Goal: Task Accomplishment & Management: Complete application form

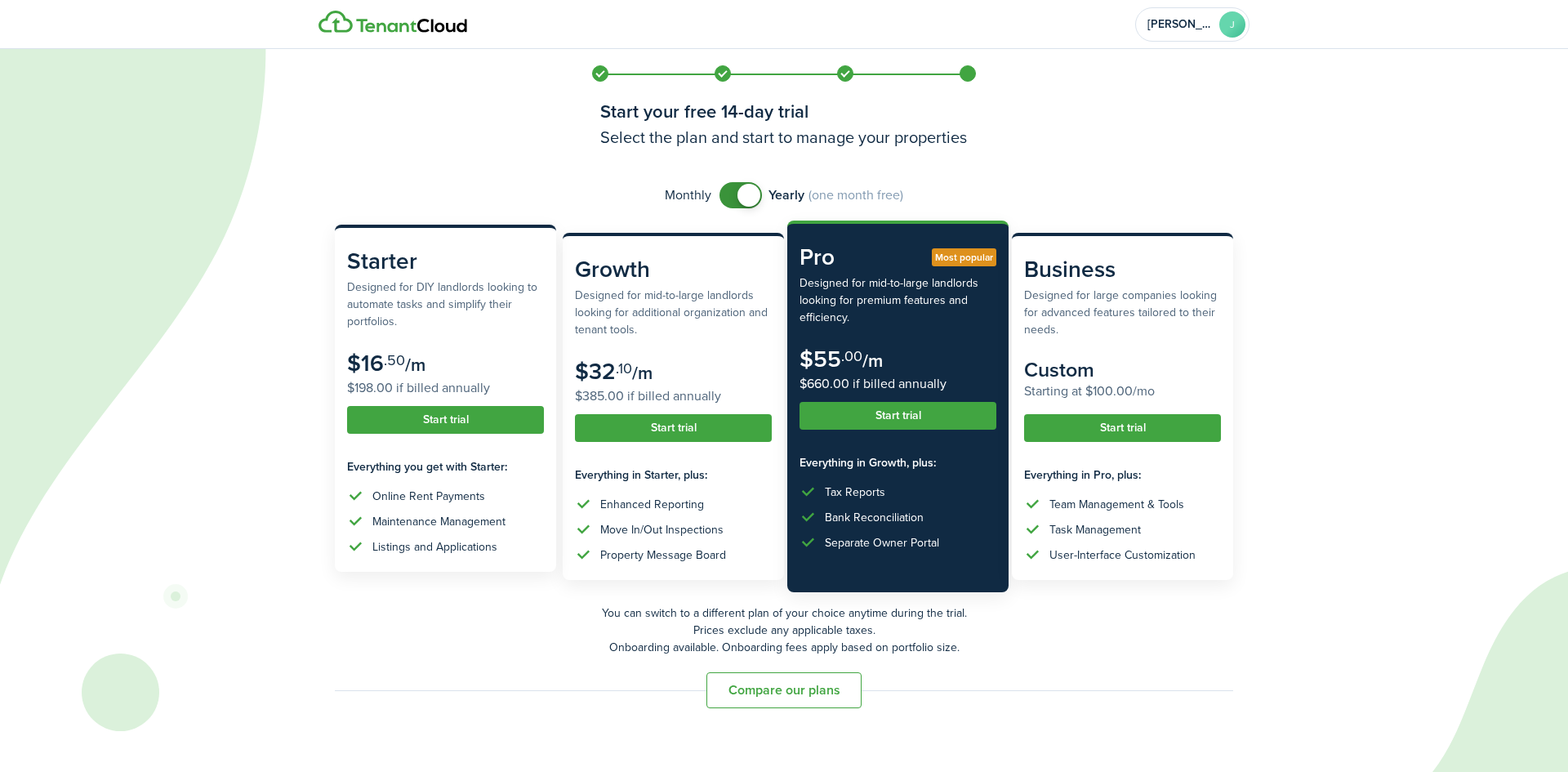
click at [403, 427] on button "Start trial" at bounding box center [445, 420] width 197 height 28
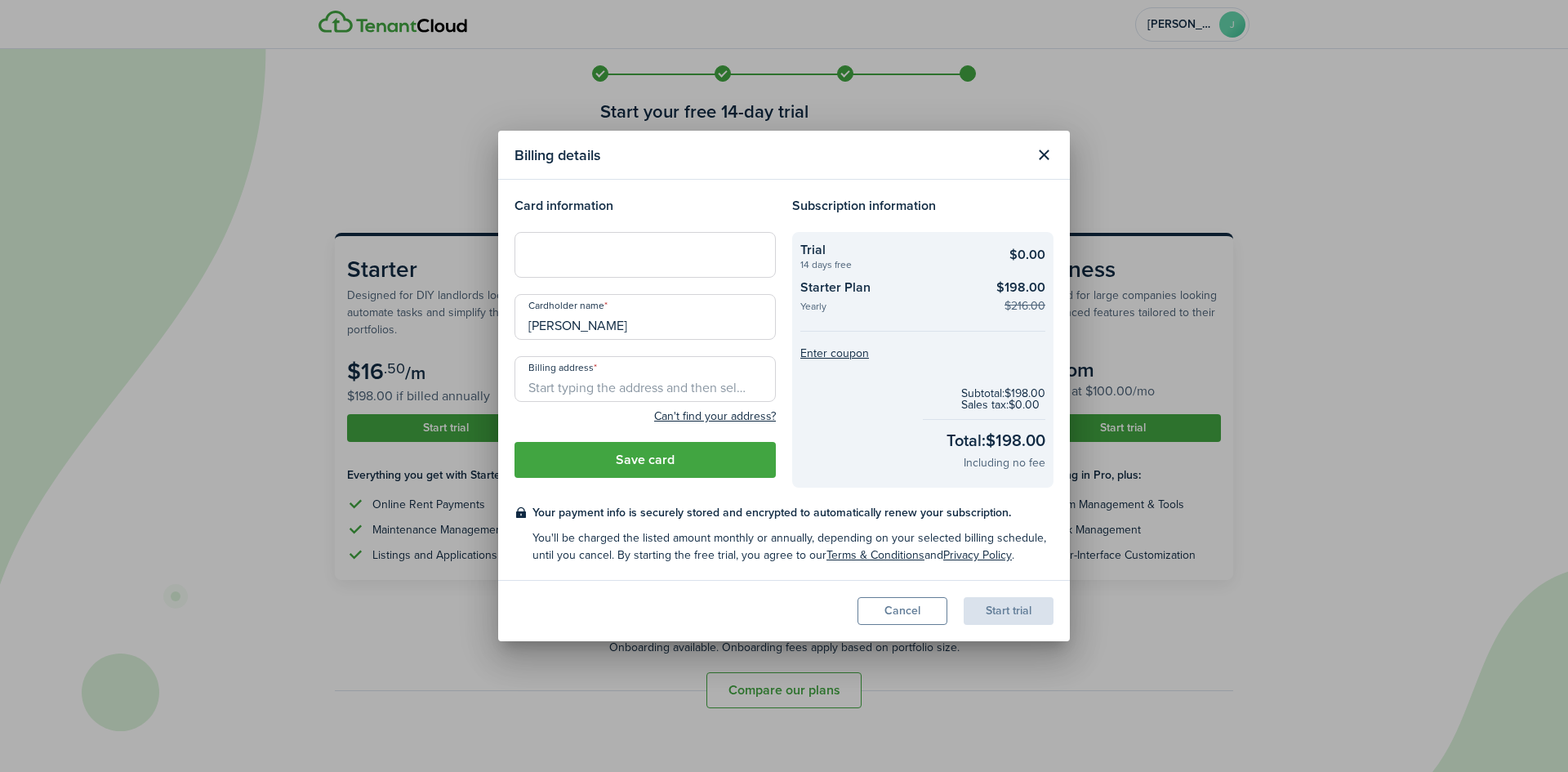
click at [628, 330] on input "[PERSON_NAME]" at bounding box center [645, 317] width 261 height 46
type input "[PERSON_NAME]"
click at [654, 394] on input "Billing address" at bounding box center [645, 379] width 261 height 46
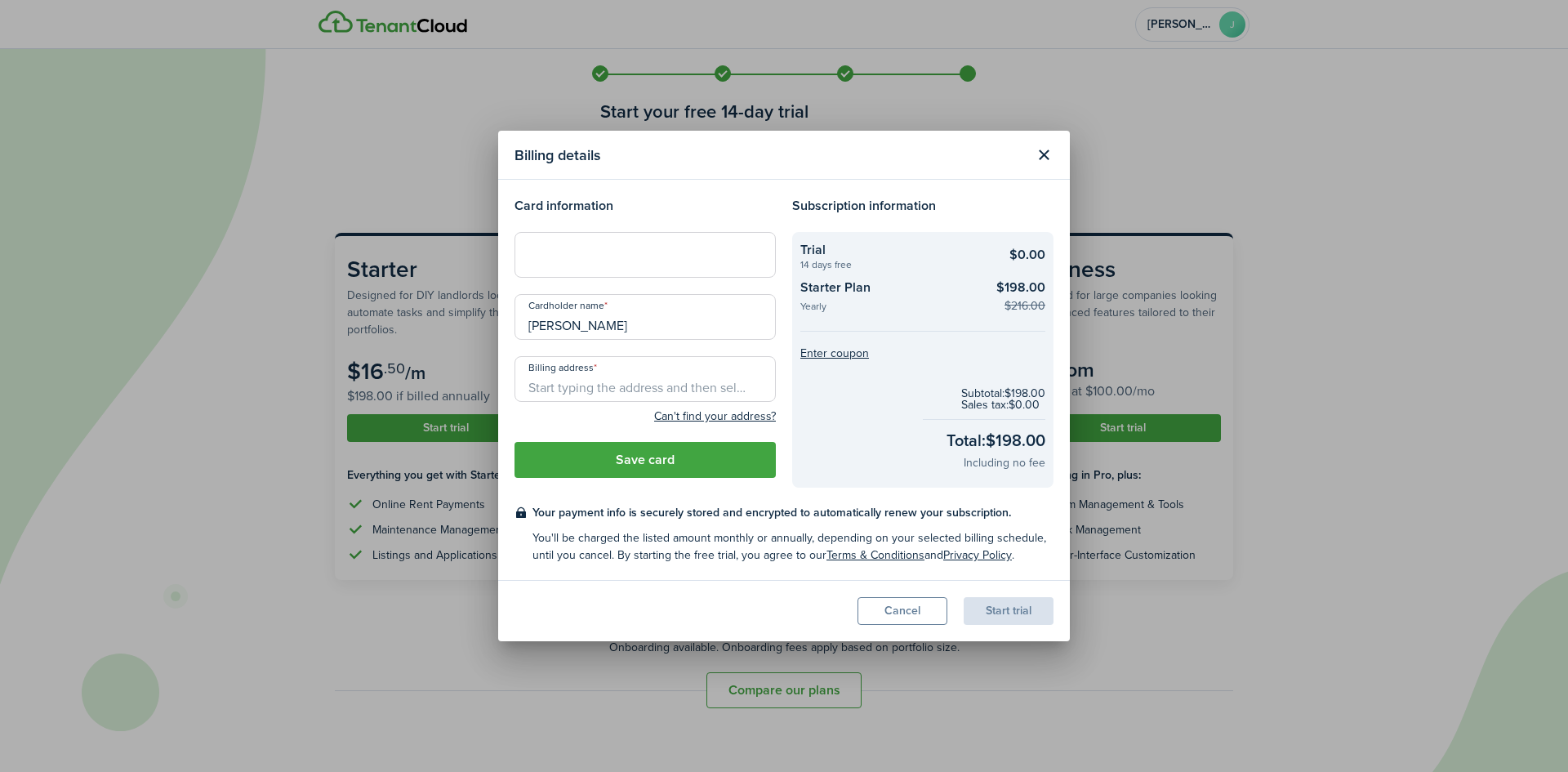
type input "2"
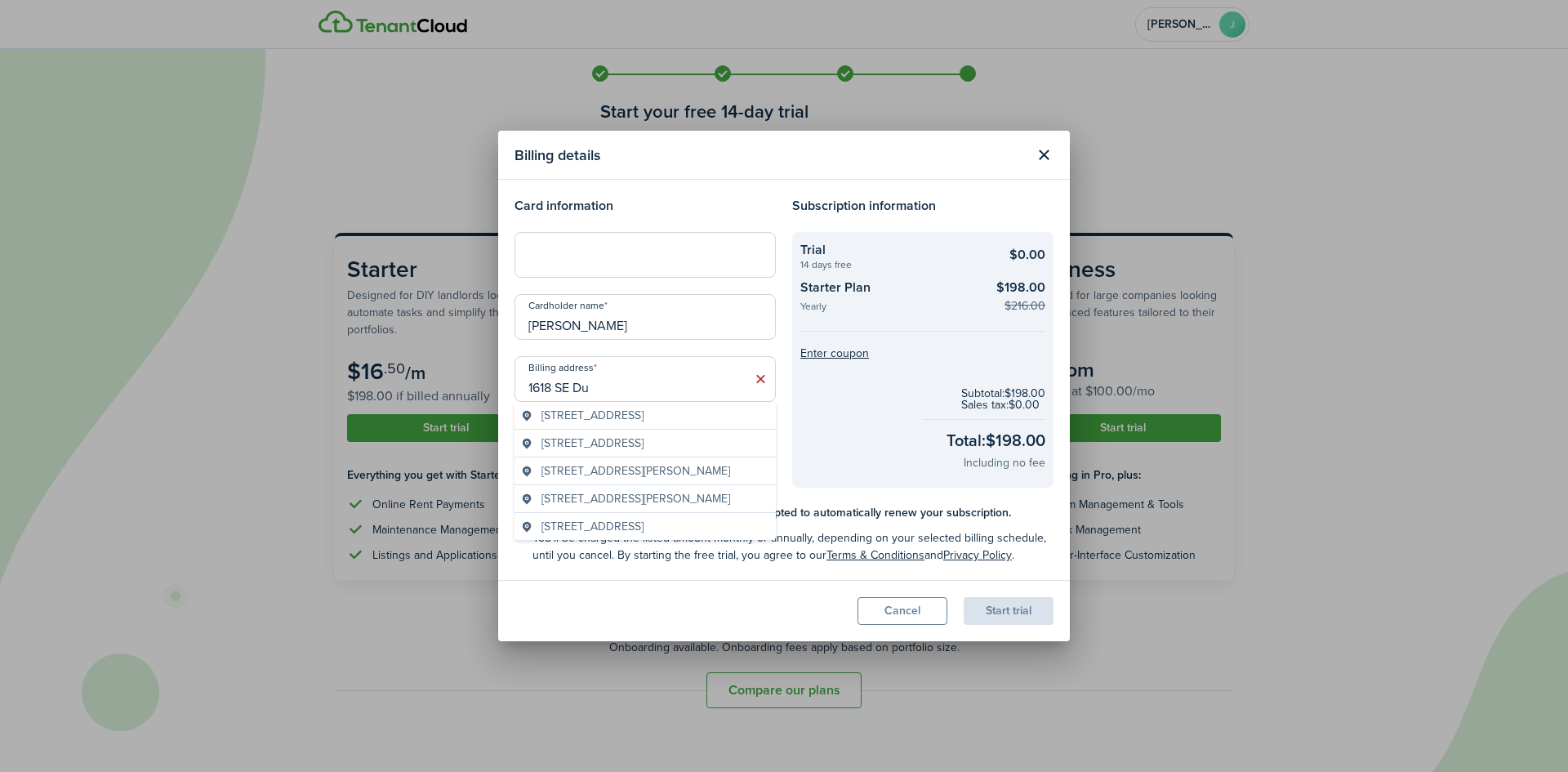
click at [643, 424] on span "[STREET_ADDRESS]" at bounding box center [593, 416] width 102 height 17
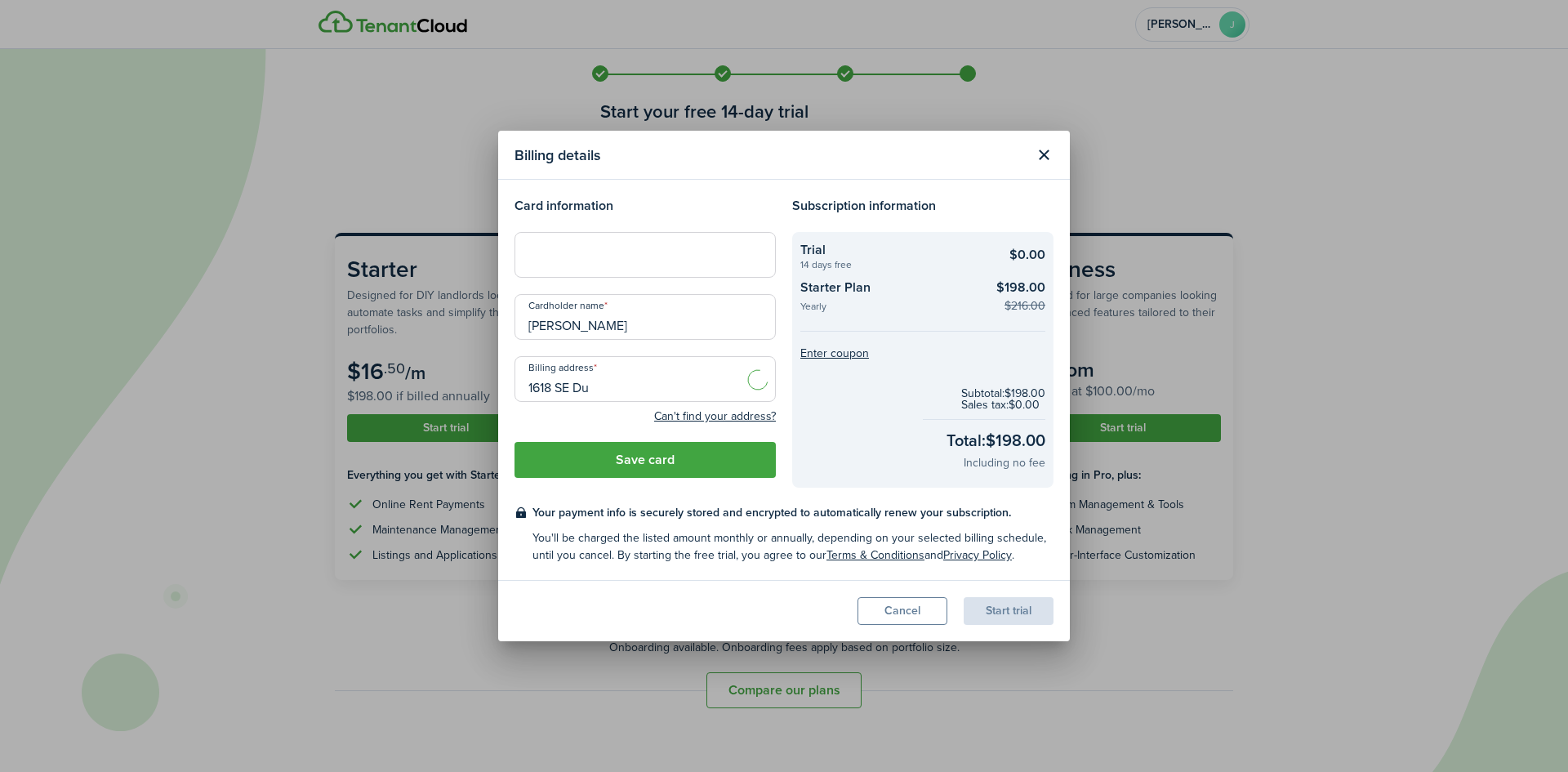
type input "[STREET_ADDRESS][PERSON_NAME]"
click at [649, 462] on button "Save card" at bounding box center [645, 459] width 261 height 36
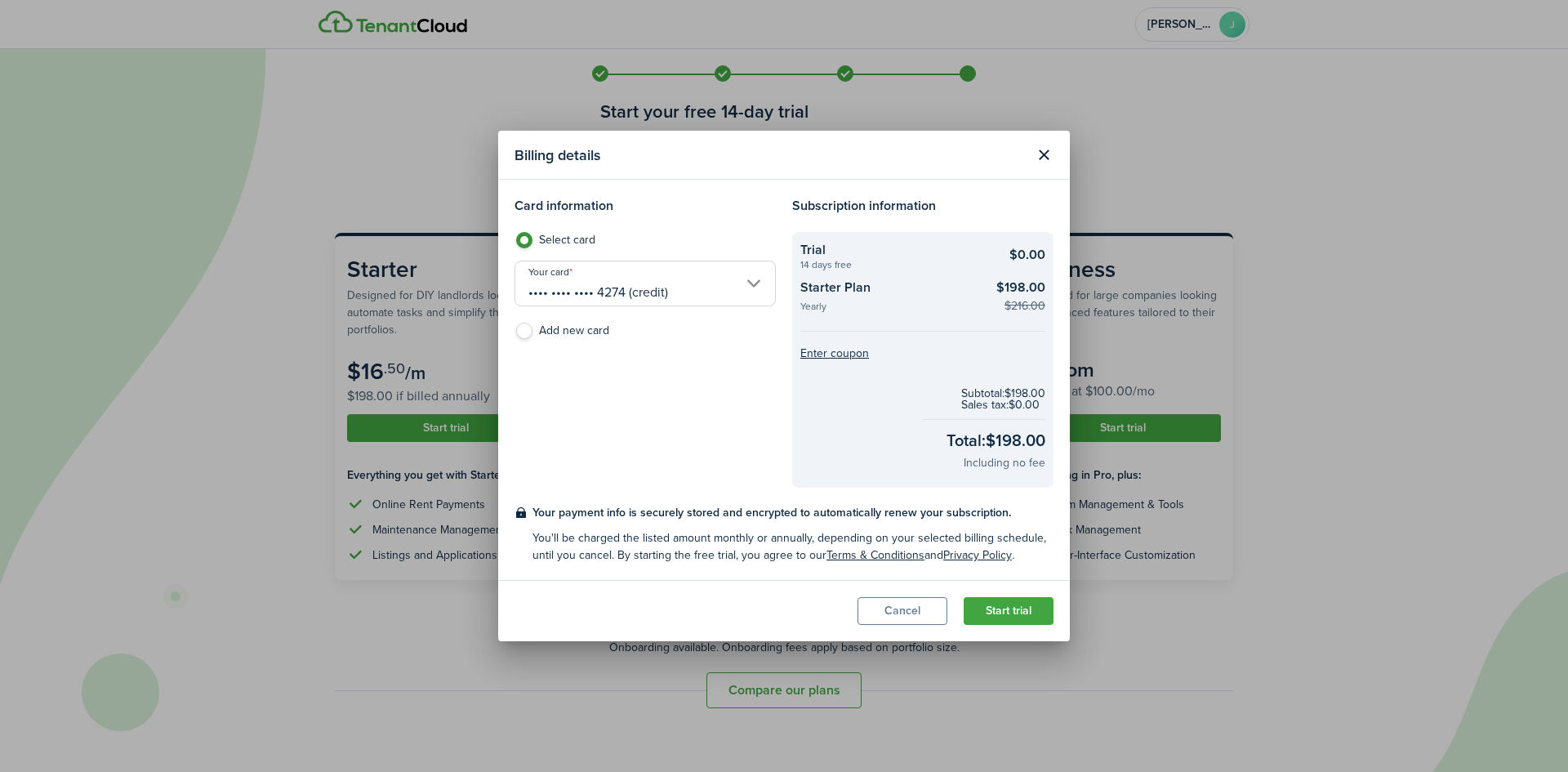
click at [1028, 613] on button "Start trial" at bounding box center [1008, 611] width 89 height 28
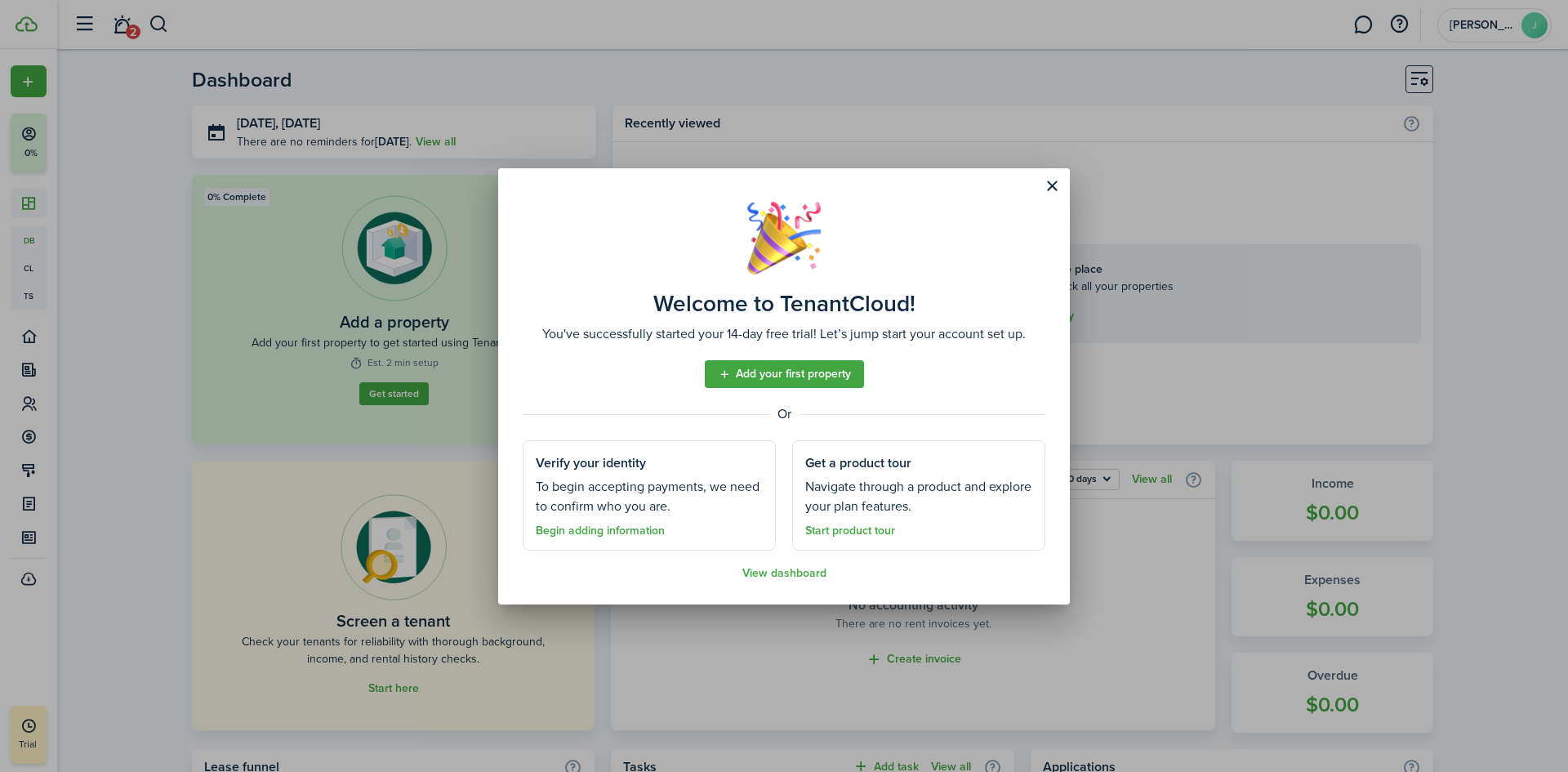
click at [1058, 197] on button "Close modal" at bounding box center [1052, 187] width 28 height 28
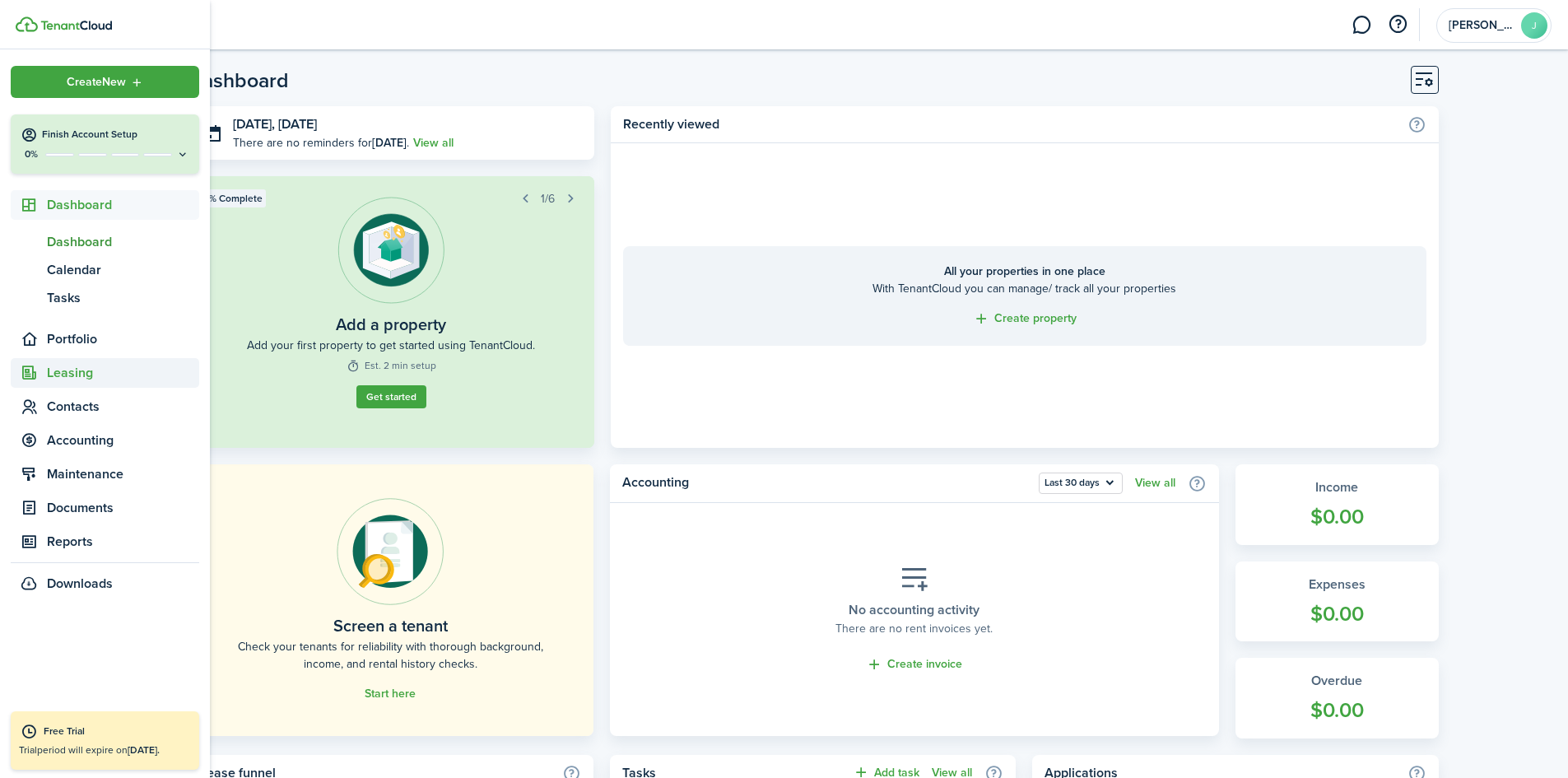
click at [72, 372] on span "Leasing" at bounding box center [123, 373] width 152 height 20
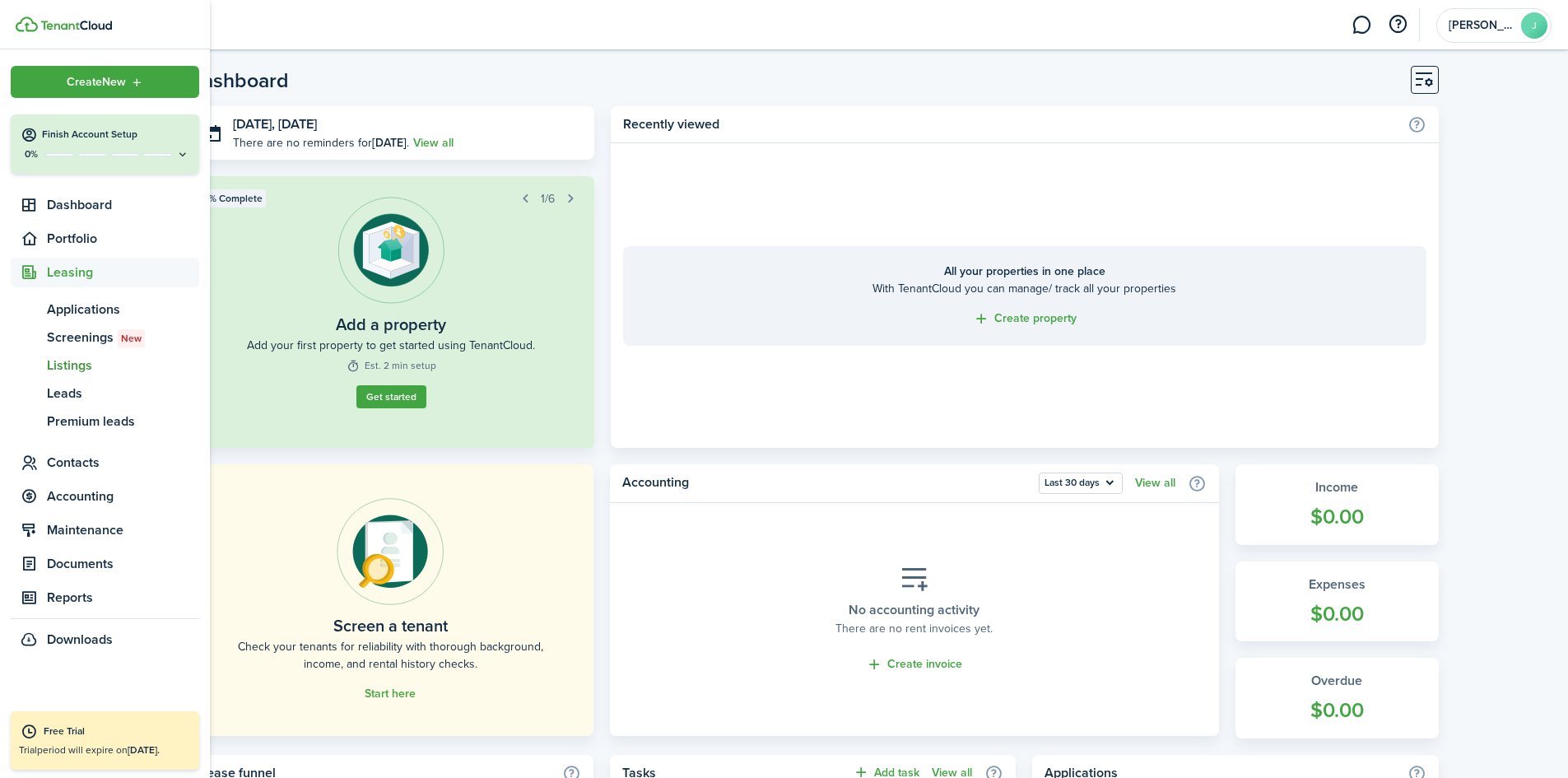
click at [69, 364] on span "Listings" at bounding box center [123, 365] width 152 height 20
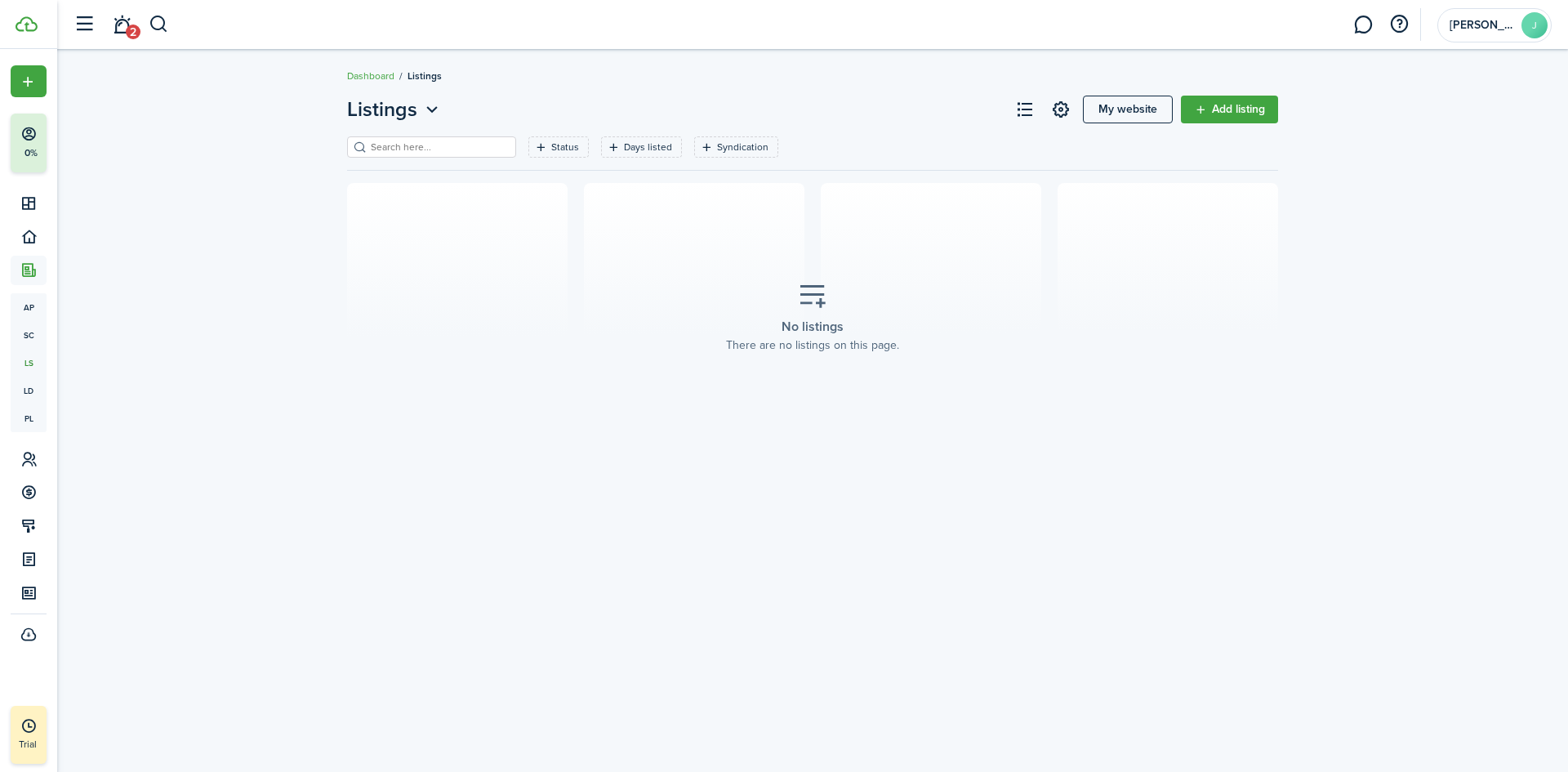
click at [1243, 109] on link "Add listing" at bounding box center [1229, 109] width 97 height 28
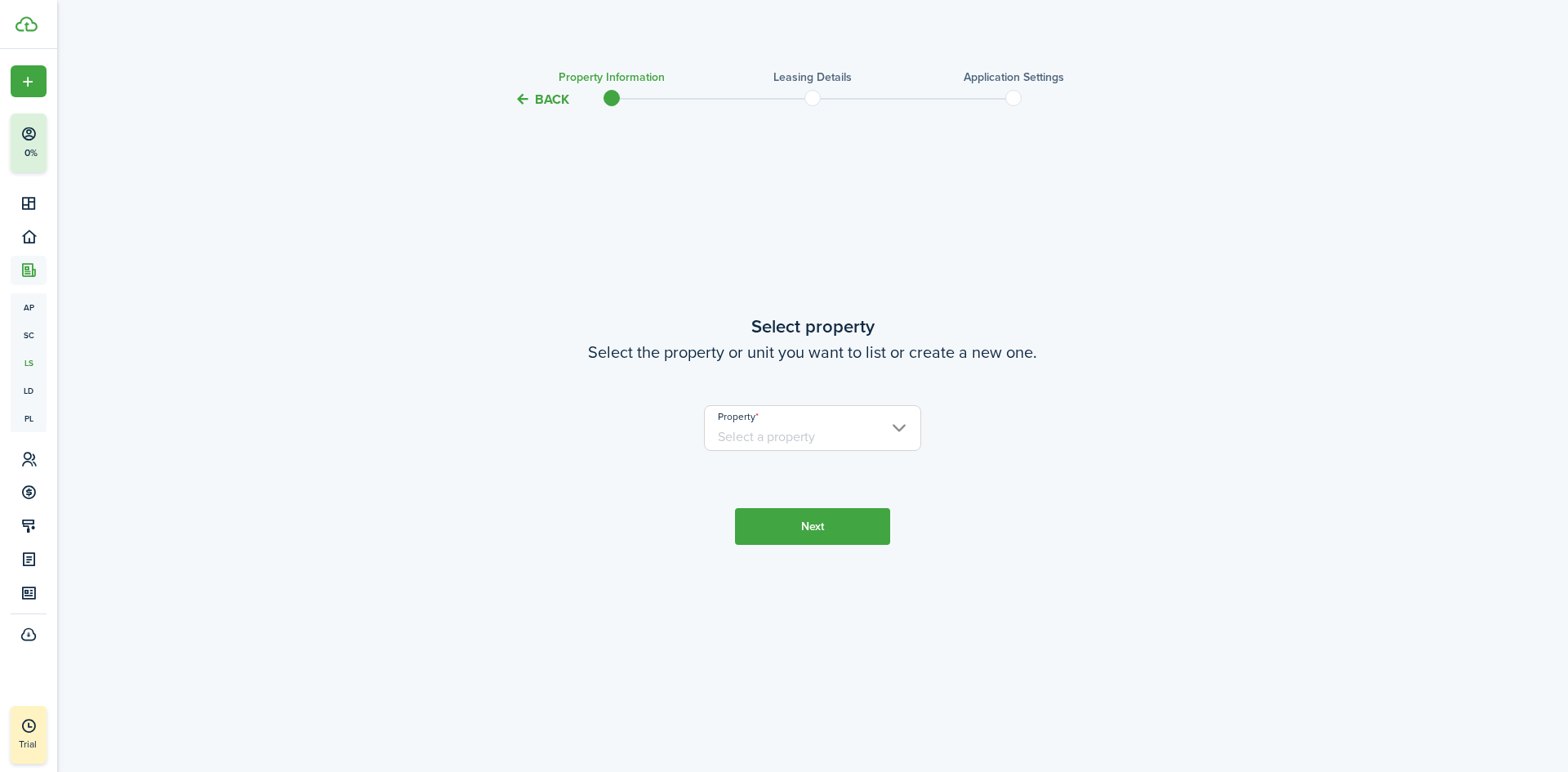
click at [820, 425] on input "Property" at bounding box center [813, 428] width 218 height 46
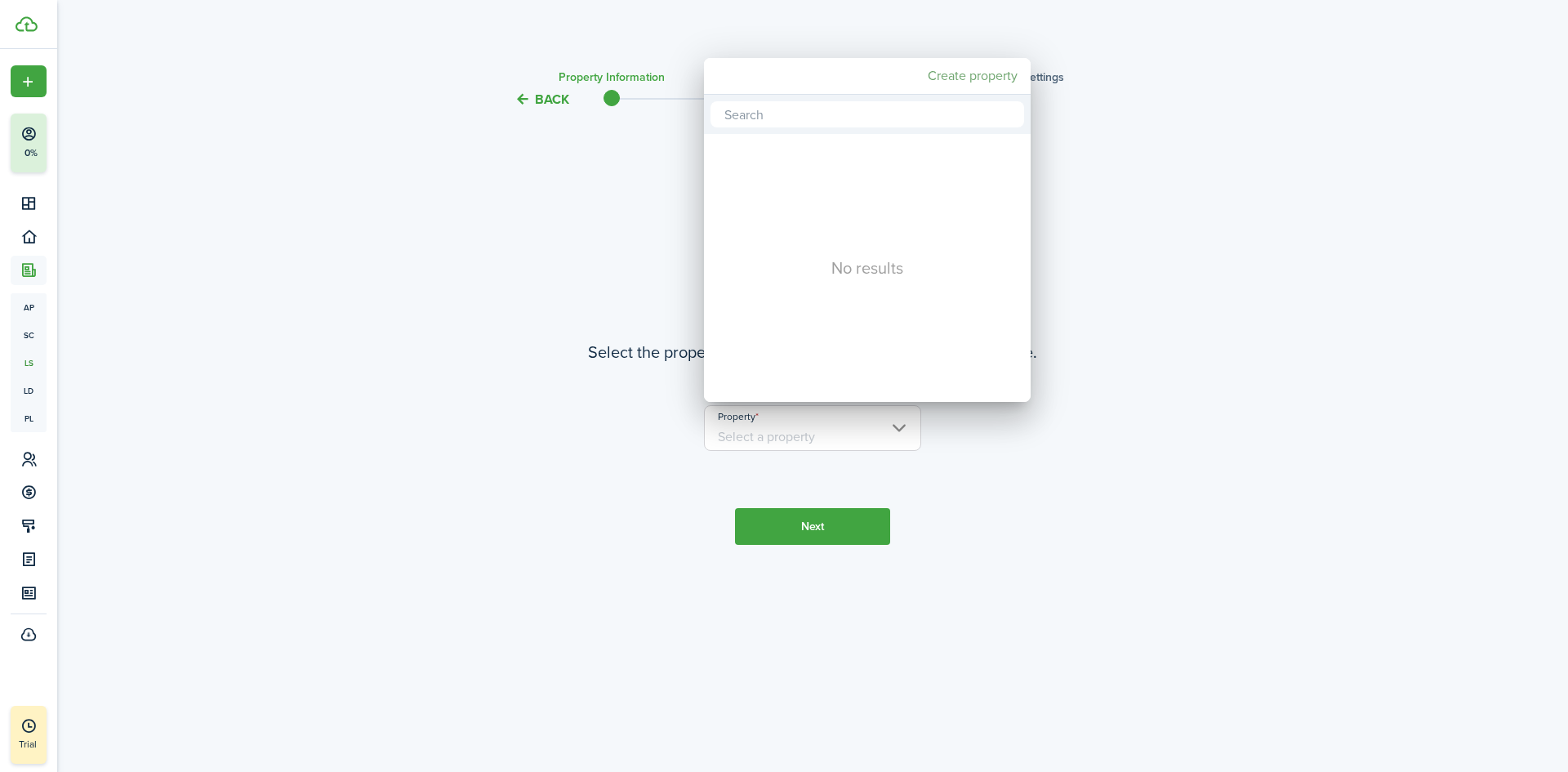
click at [964, 76] on mbsc-button "Create property" at bounding box center [972, 76] width 103 height 30
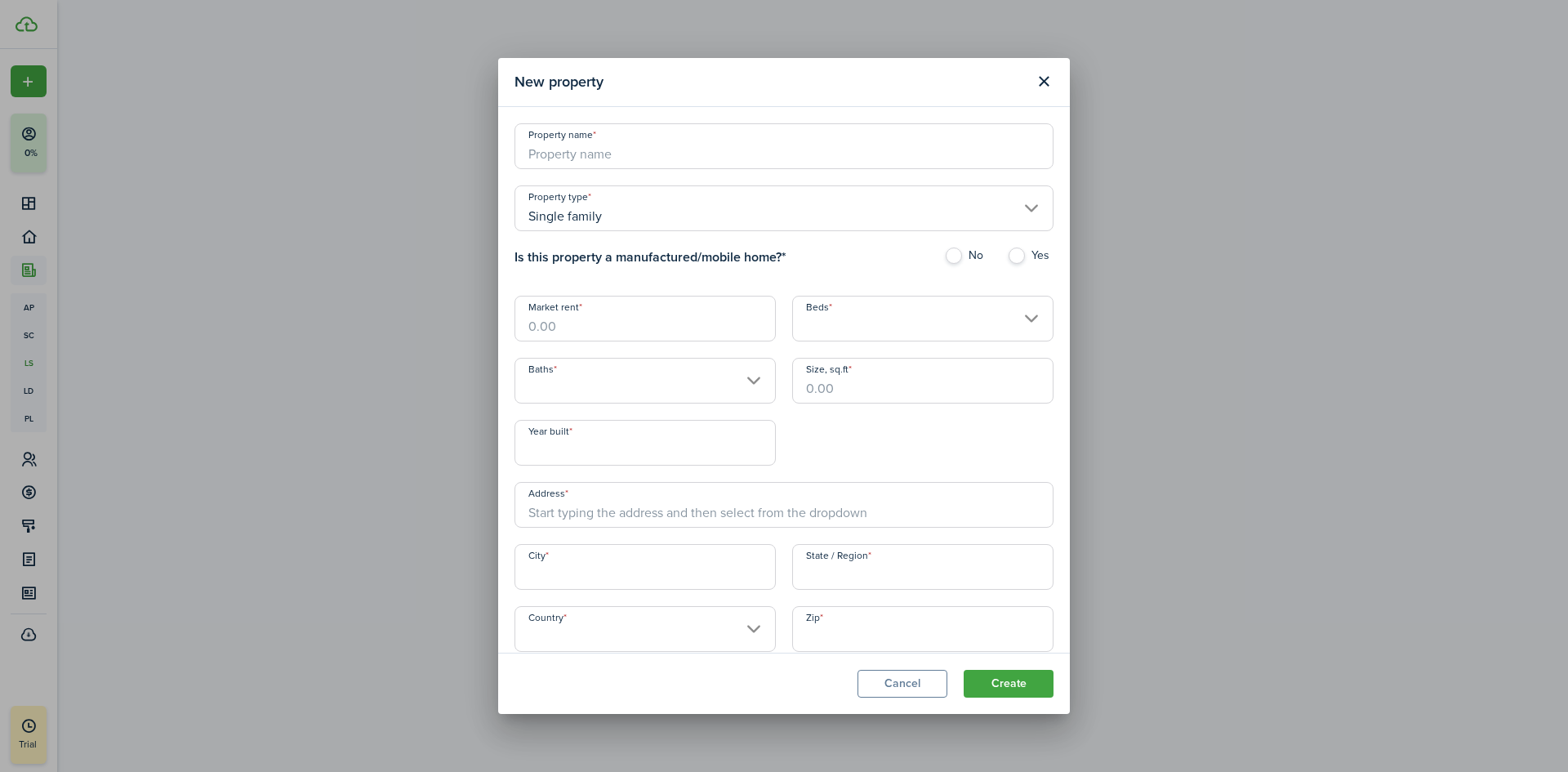
click at [644, 150] on input "Property name" at bounding box center [784, 146] width 539 height 46
type input "The Cozy Nest"
click at [600, 322] on input "Market rent" at bounding box center [645, 319] width 261 height 46
type input "$1,295.00"
click at [946, 254] on label "No" at bounding box center [968, 260] width 47 height 24
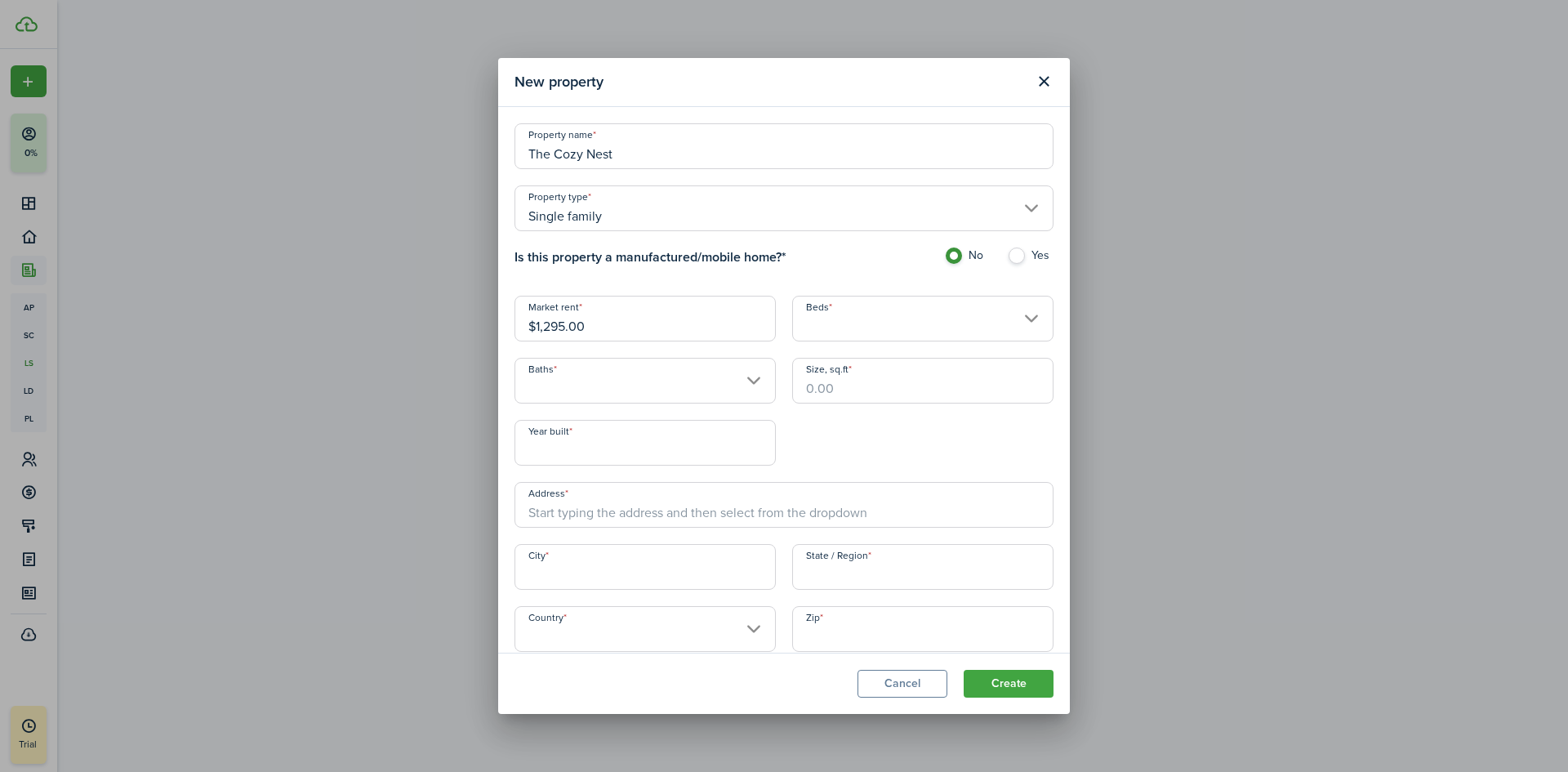
radio input "true"
click at [899, 318] on input "Beds" at bounding box center [923, 319] width 261 height 46
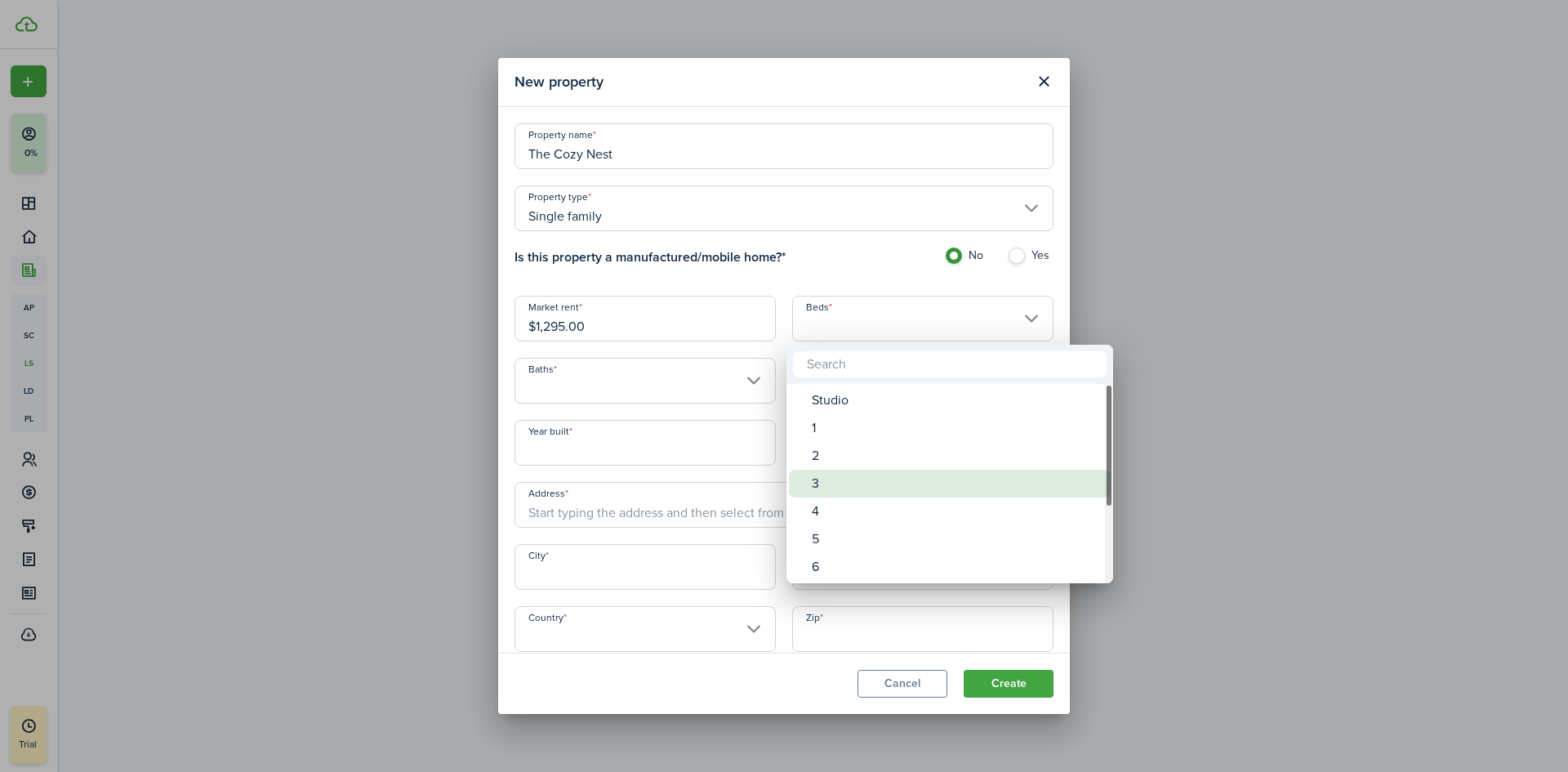
click at [845, 480] on div "3" at bounding box center [956, 484] width 289 height 28
type input "3"
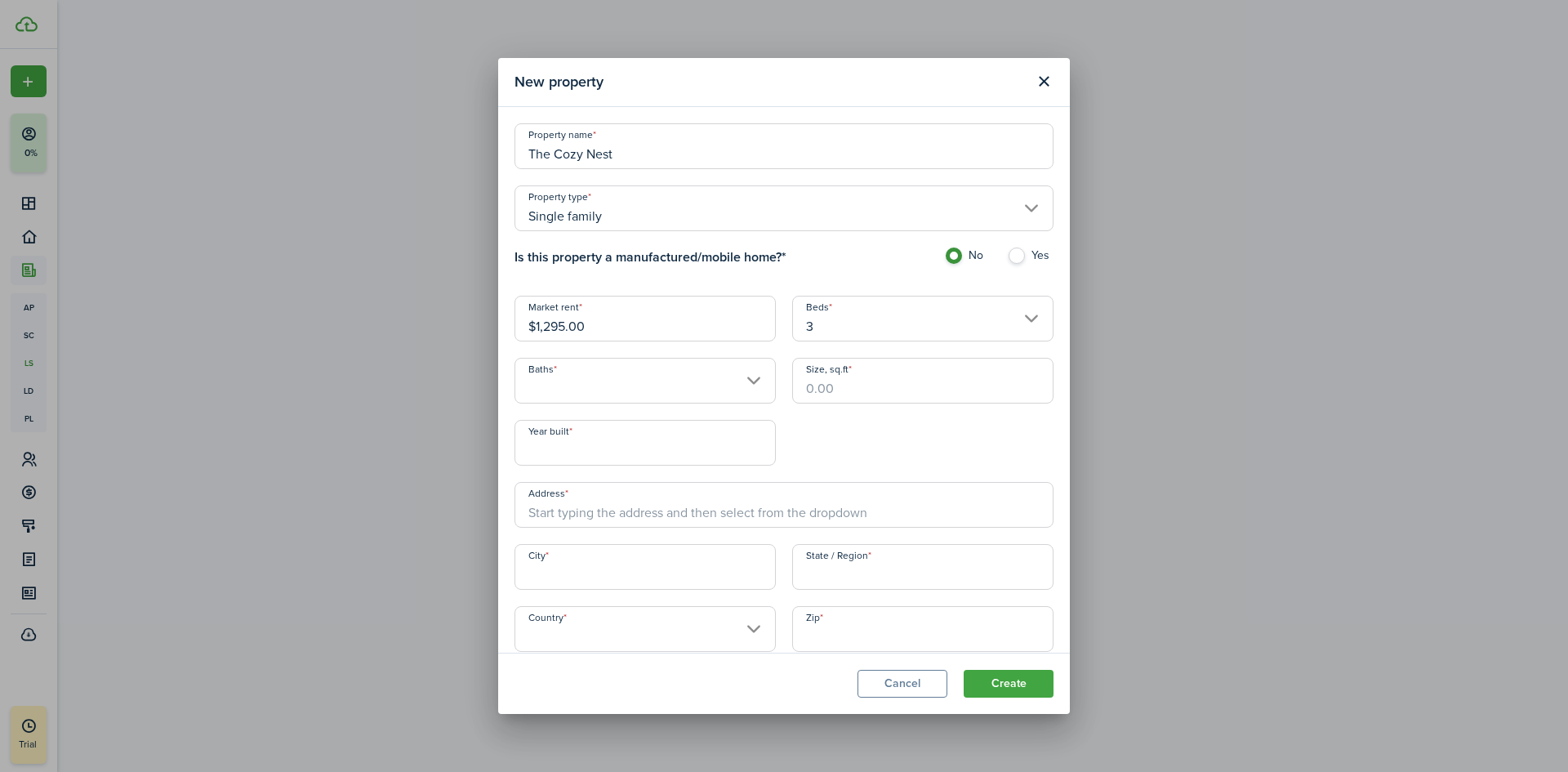
click at [684, 368] on input "Baths" at bounding box center [645, 380] width 261 height 46
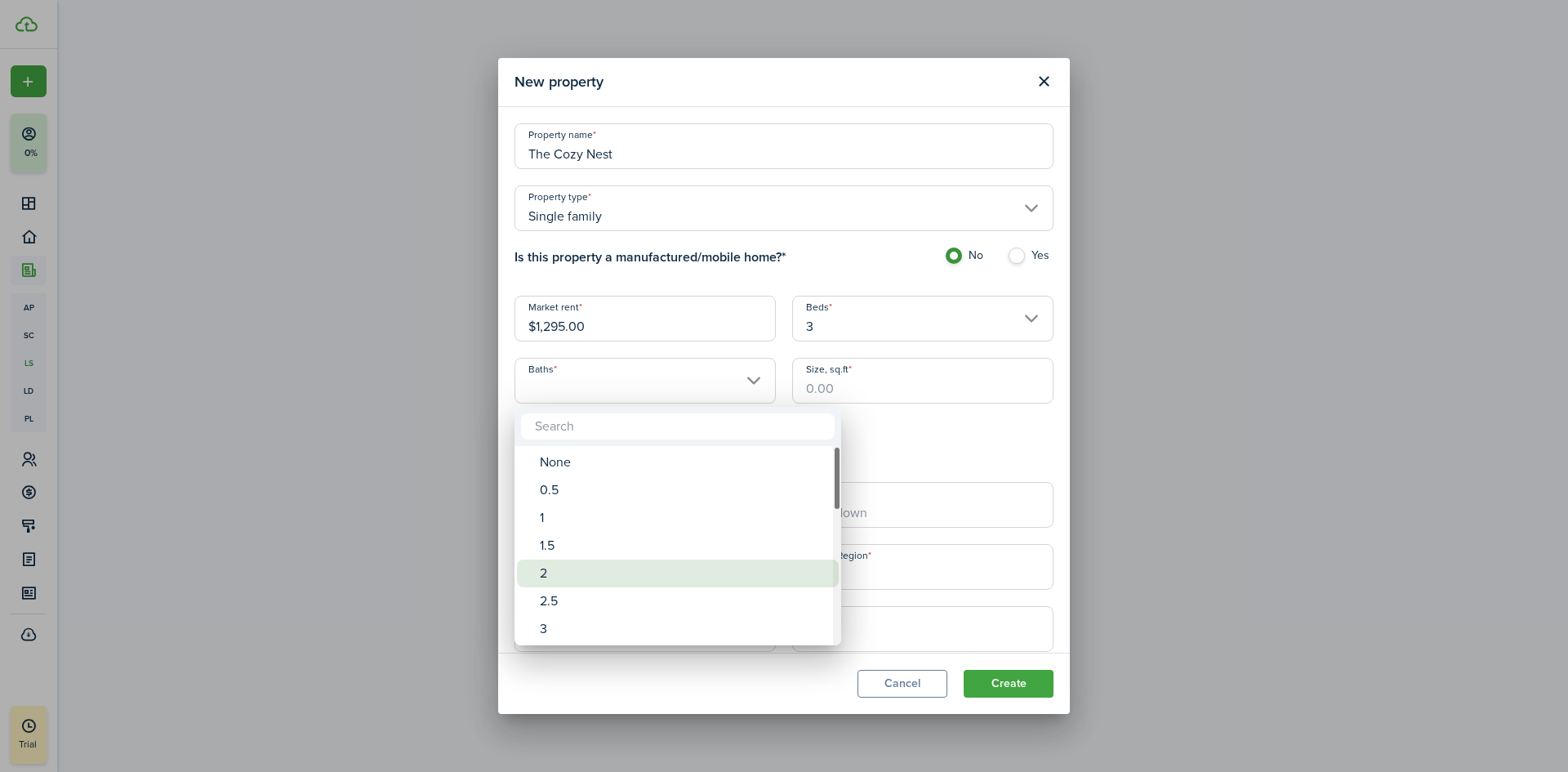
click at [566, 570] on div "2" at bounding box center [684, 573] width 289 height 28
type input "2"
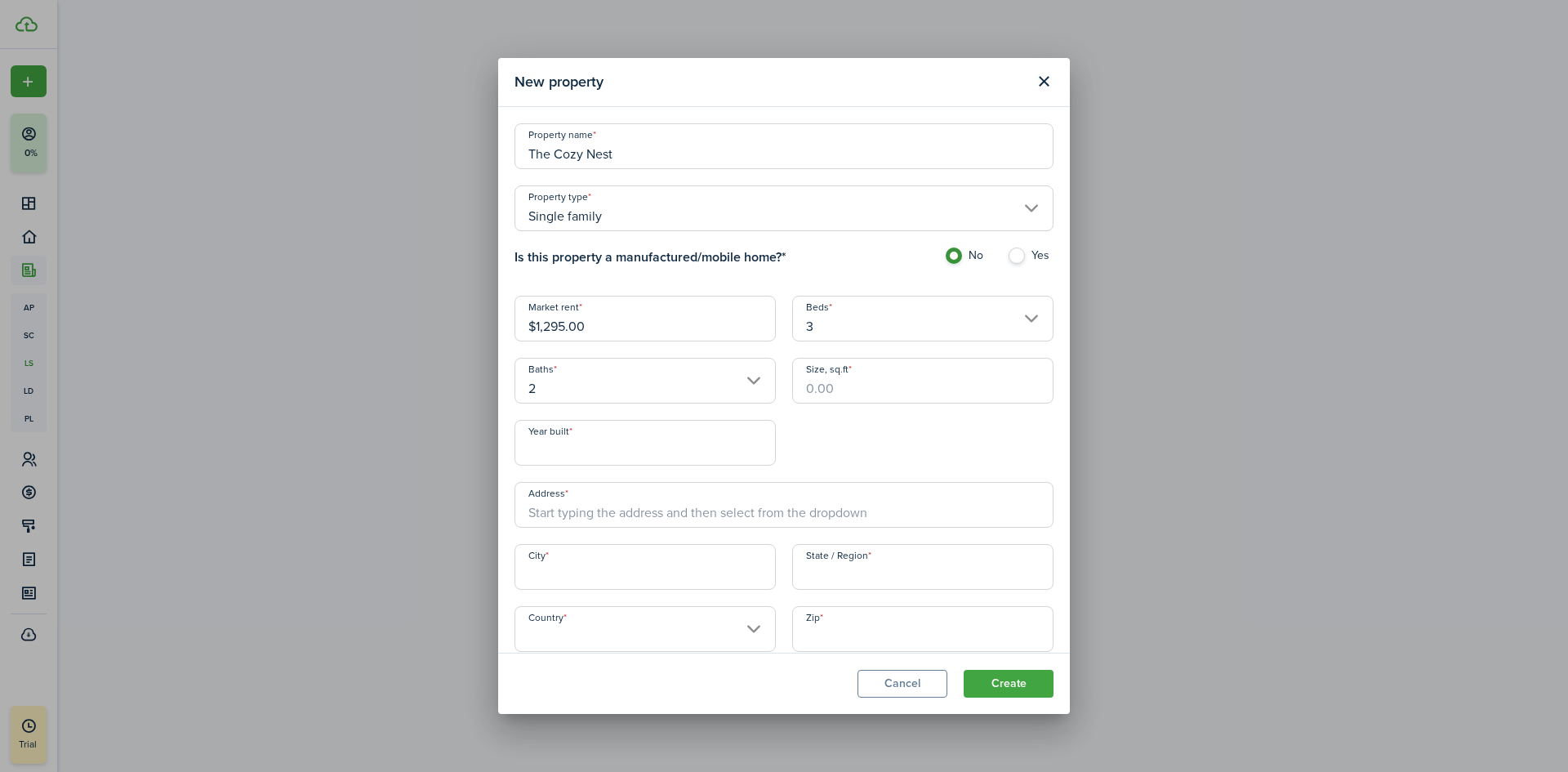
click at [886, 387] on input "Size, sq.ft" at bounding box center [923, 380] width 261 height 46
type input "1,557"
click at [629, 445] on input "Year built" at bounding box center [645, 443] width 261 height 46
type input "1963"
click at [687, 513] on input "Address" at bounding box center [784, 505] width 539 height 46
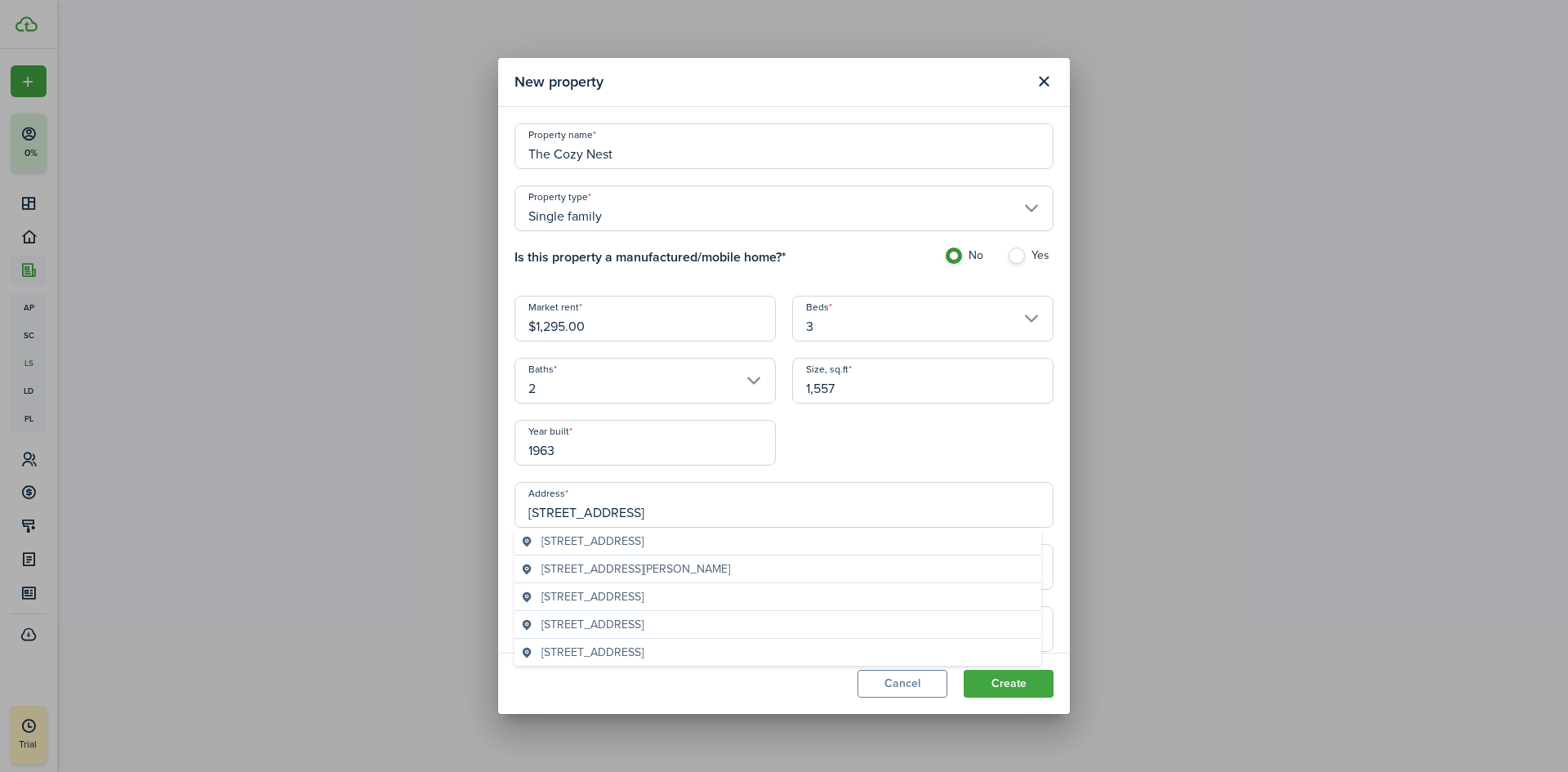
type input "[STREET_ADDRESS]"
click at [643, 538] on span "[STREET_ADDRESS]" at bounding box center [593, 541] width 102 height 17
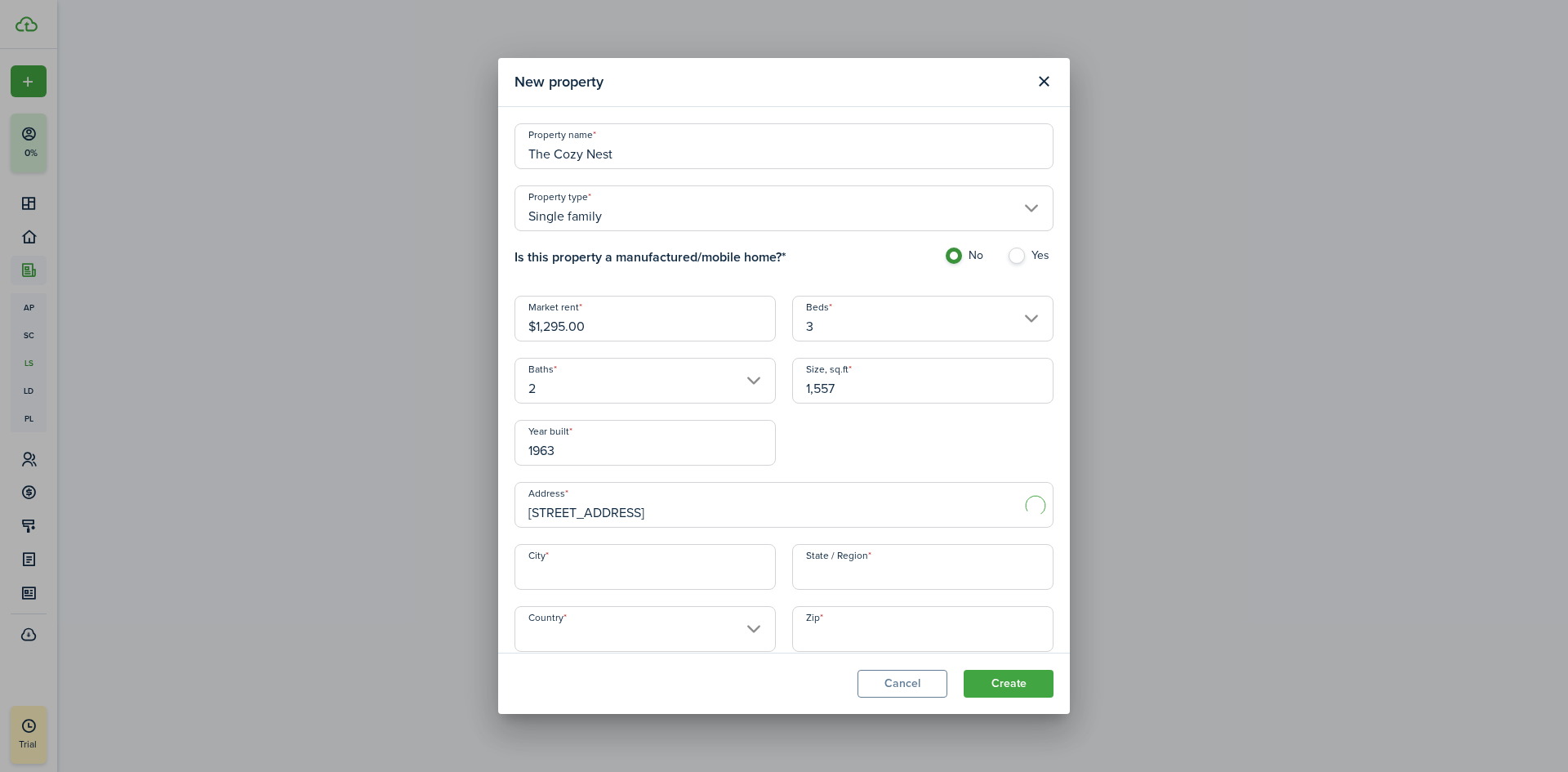
type input "[GEOGRAPHIC_DATA]"
type input "AZ"
type input "[GEOGRAPHIC_DATA]"
type input "85301"
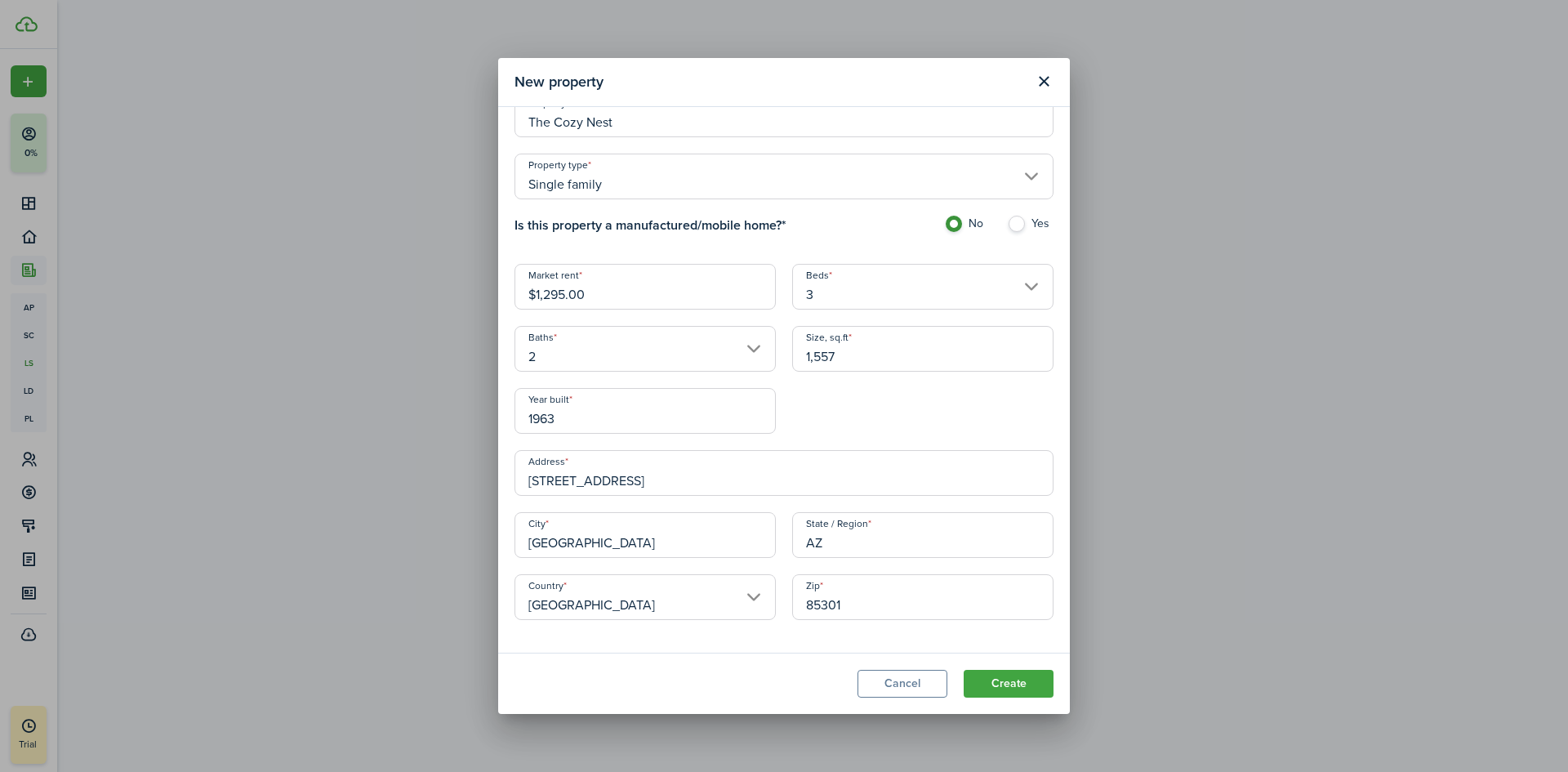
click at [1025, 687] on button "Create" at bounding box center [1008, 683] width 89 height 28
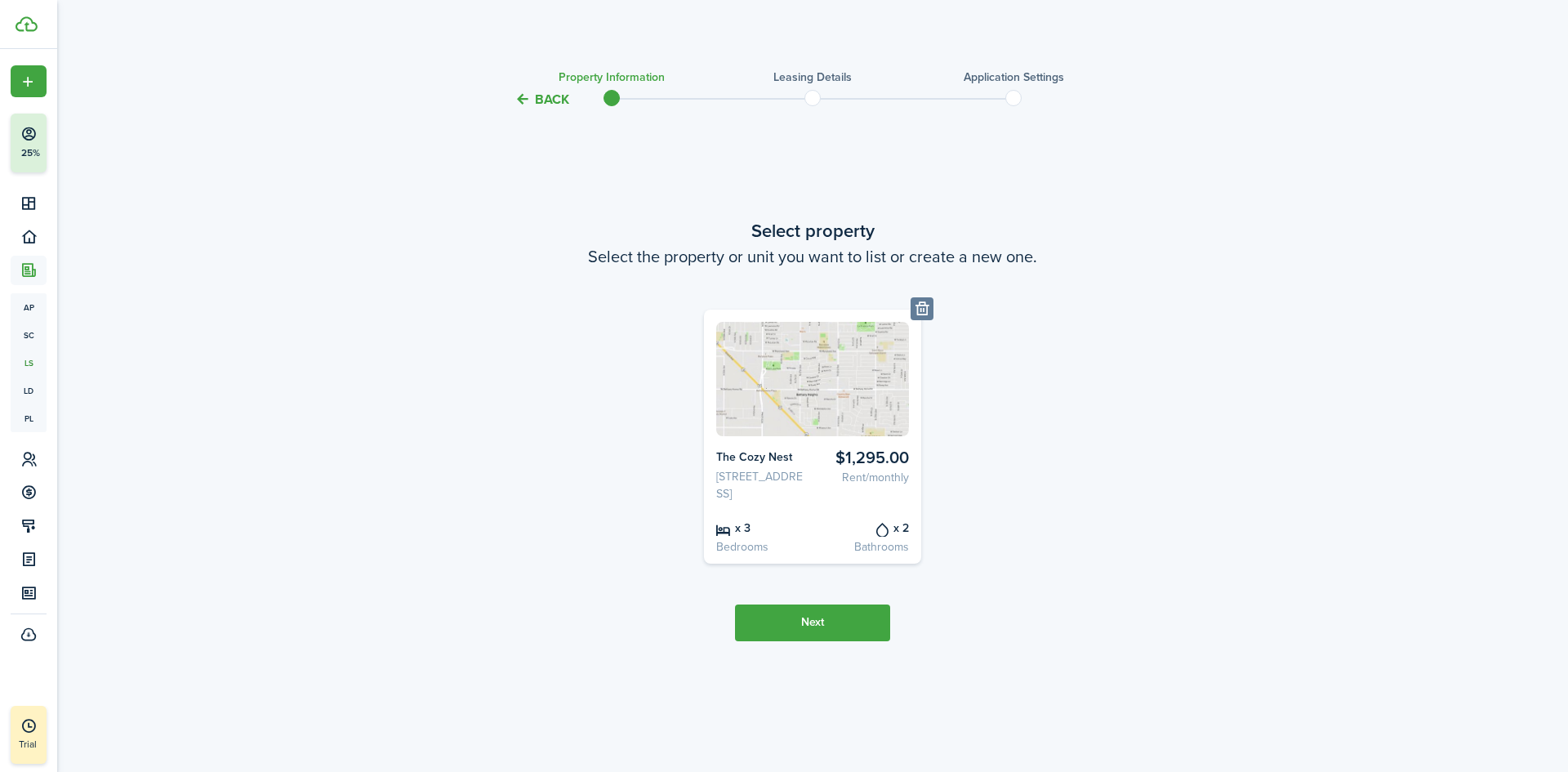
click at [825, 629] on button "Next" at bounding box center [813, 623] width 155 height 36
click at [846, 541] on body "Create New Finish Account Setup 25% Dashboard Portfolio Leasing ap Applications…" at bounding box center [784, 386] width 1568 height 772
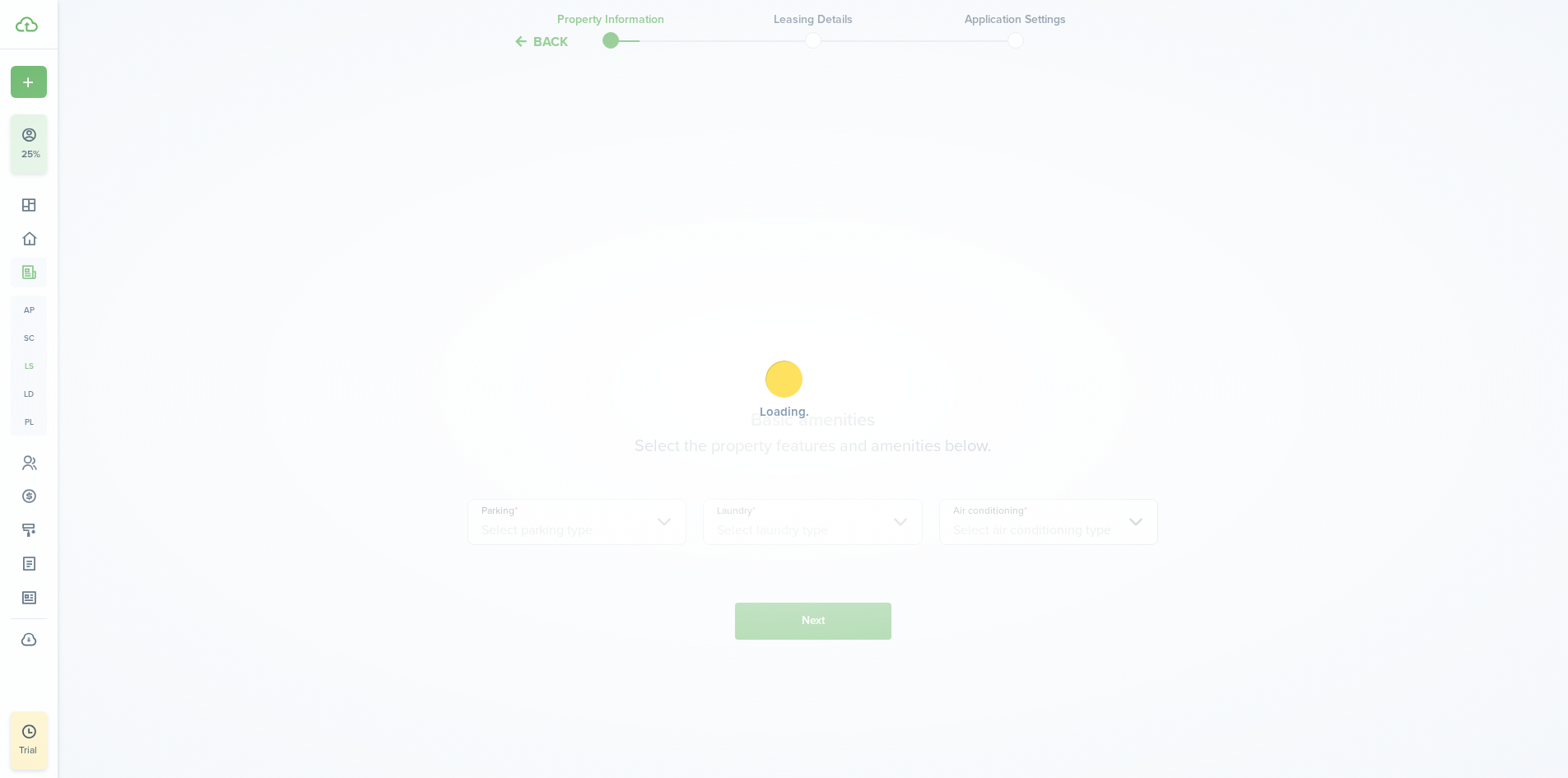
scroll to position [668, 0]
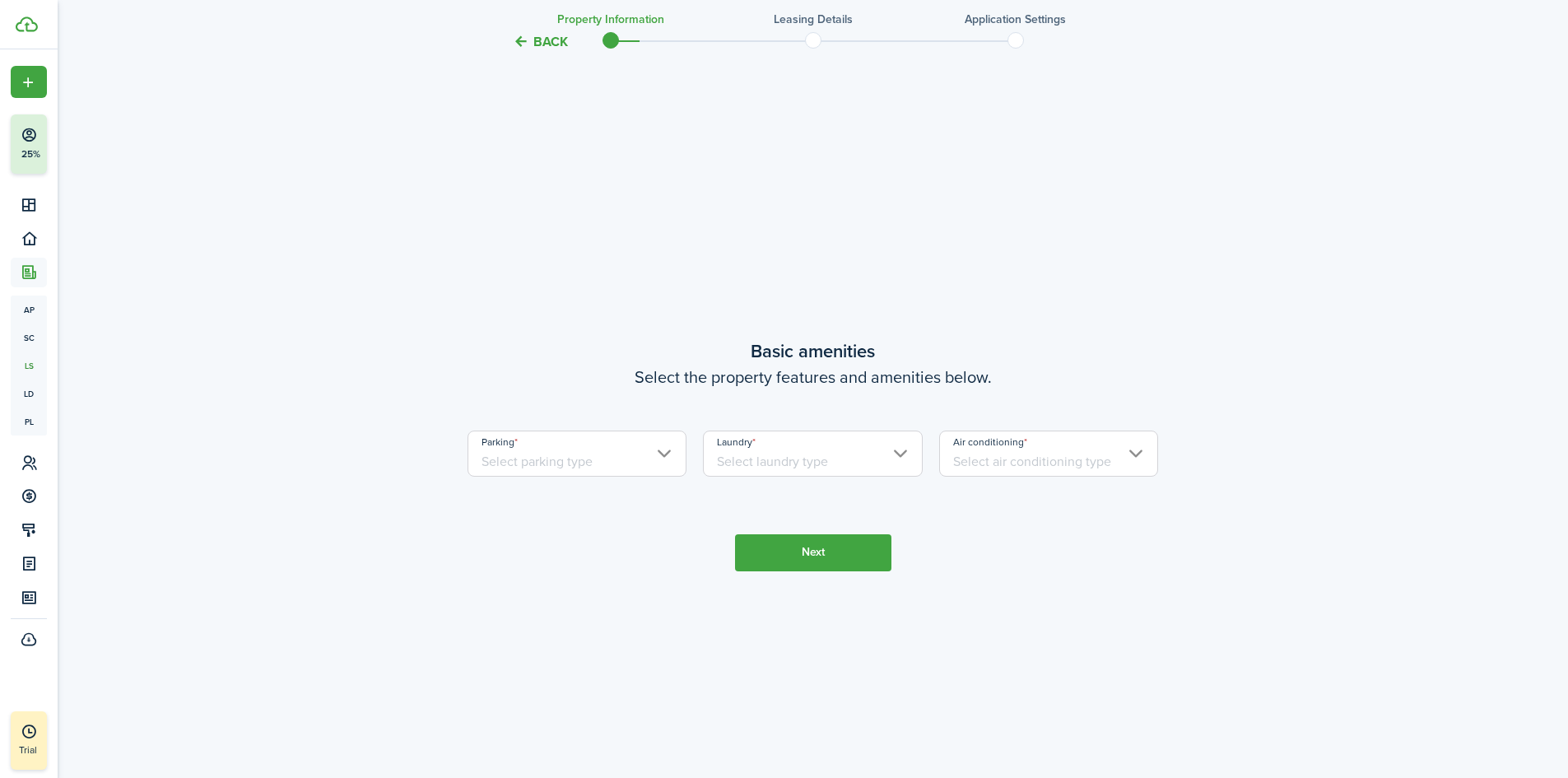
click at [640, 474] on input "Parking" at bounding box center [577, 453] width 220 height 46
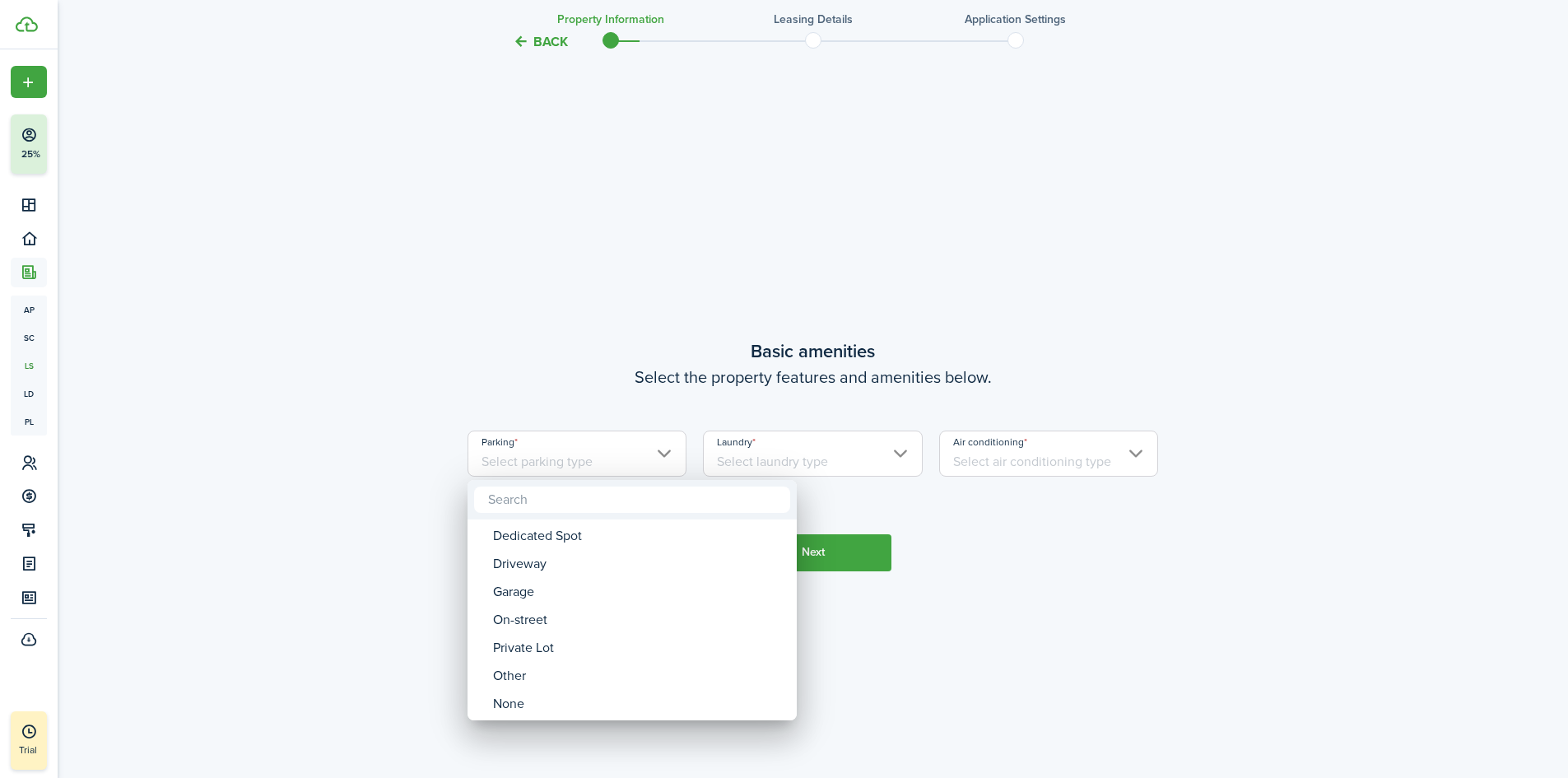
click at [561, 592] on div "Garage" at bounding box center [639, 592] width 291 height 28
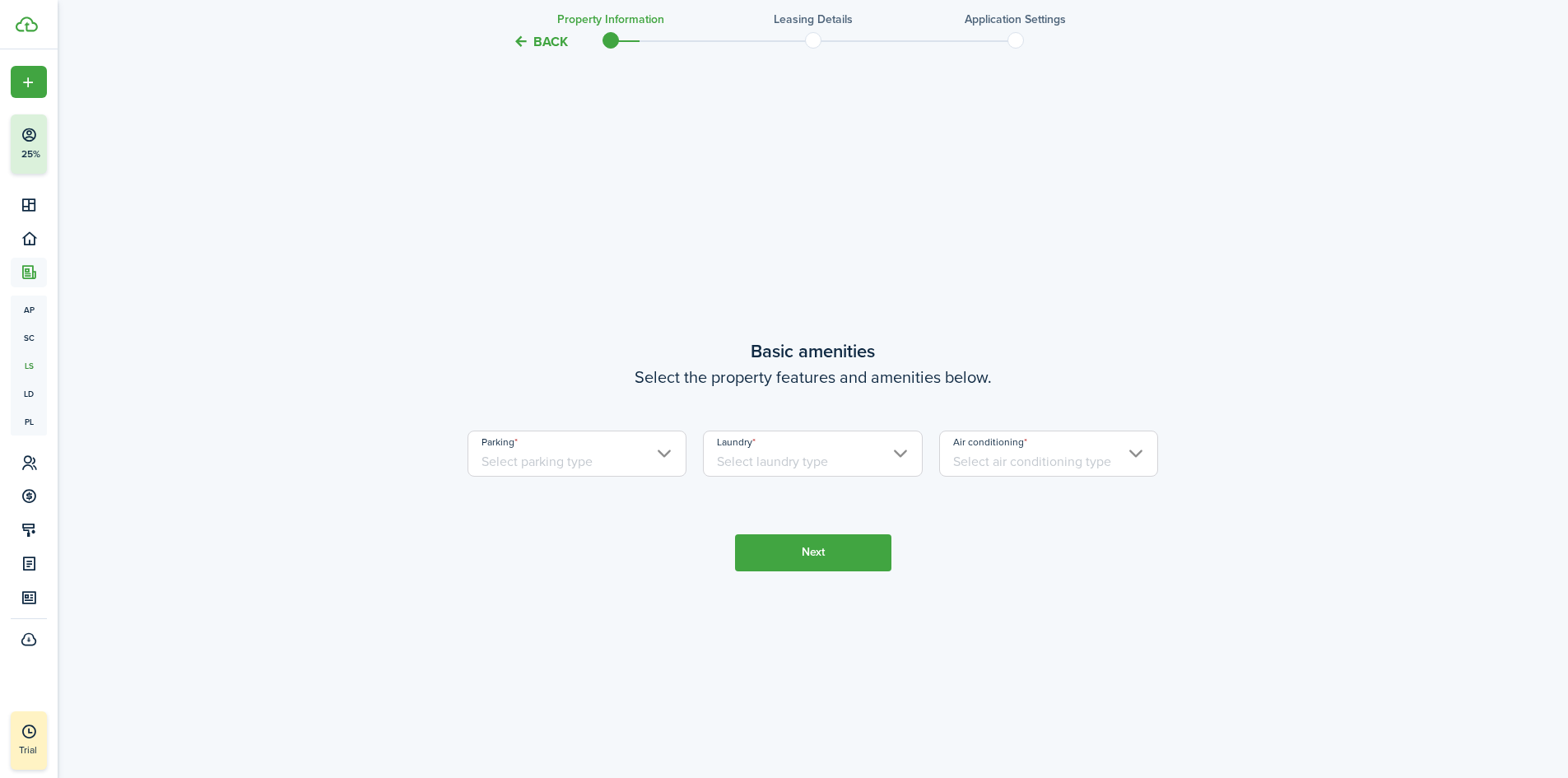
type input "Garage"
click at [842, 466] on input "Laundry" at bounding box center [812, 453] width 220 height 46
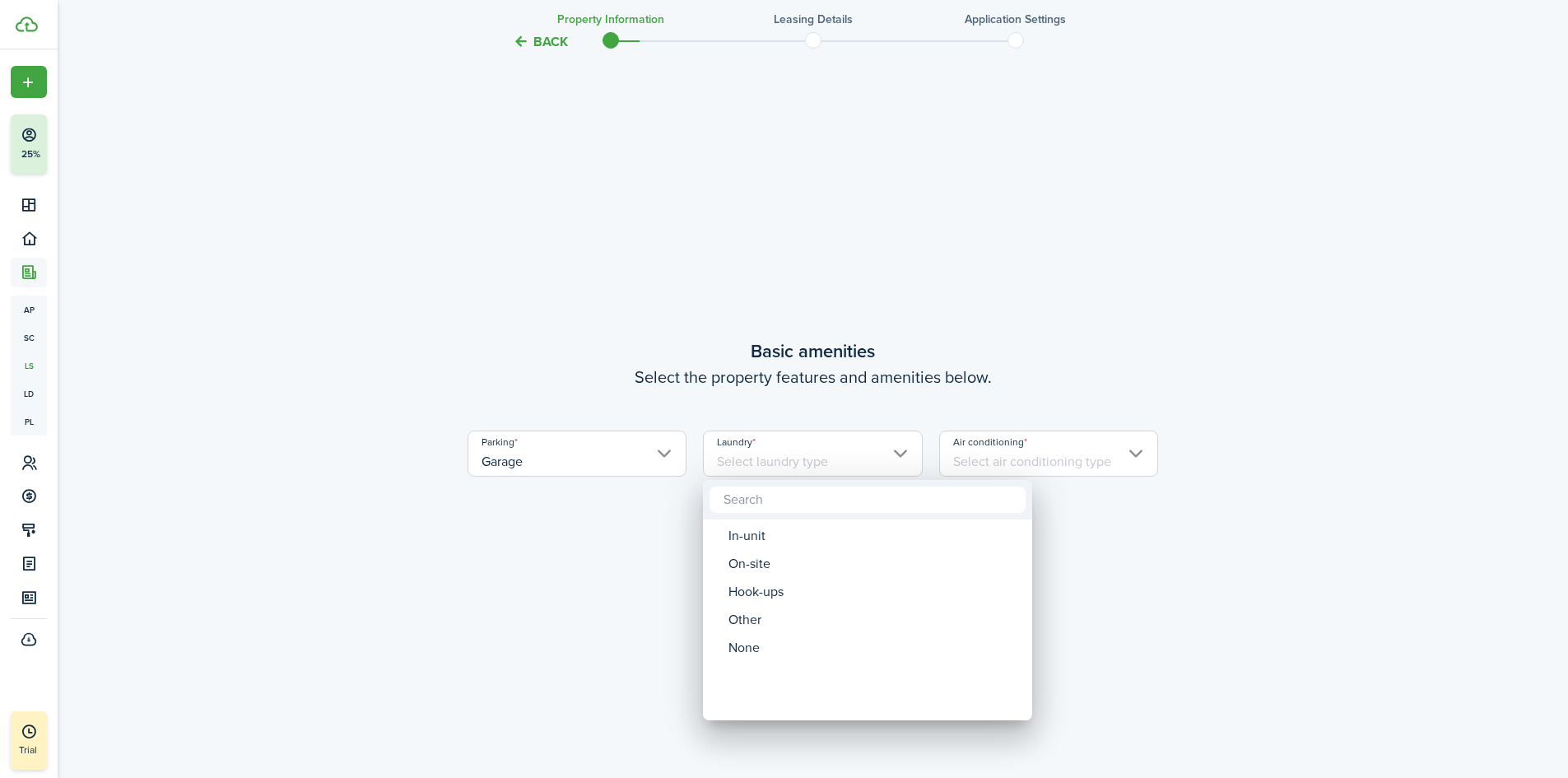
click at [822, 540] on div "In-unit" at bounding box center [874, 536] width 291 height 28
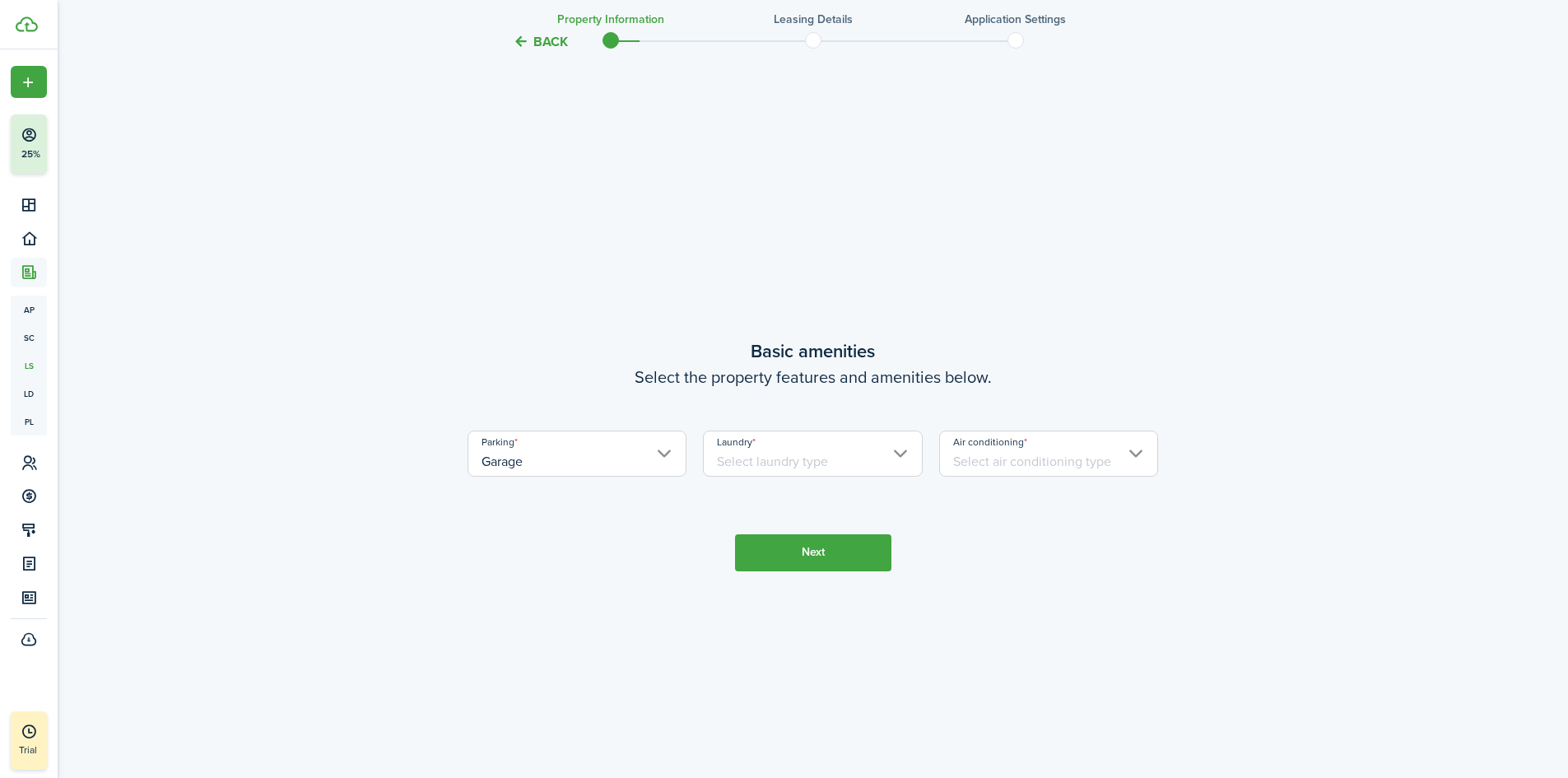
type input "In-unit"
click at [1068, 464] on input "Air conditioning" at bounding box center [1048, 453] width 220 height 46
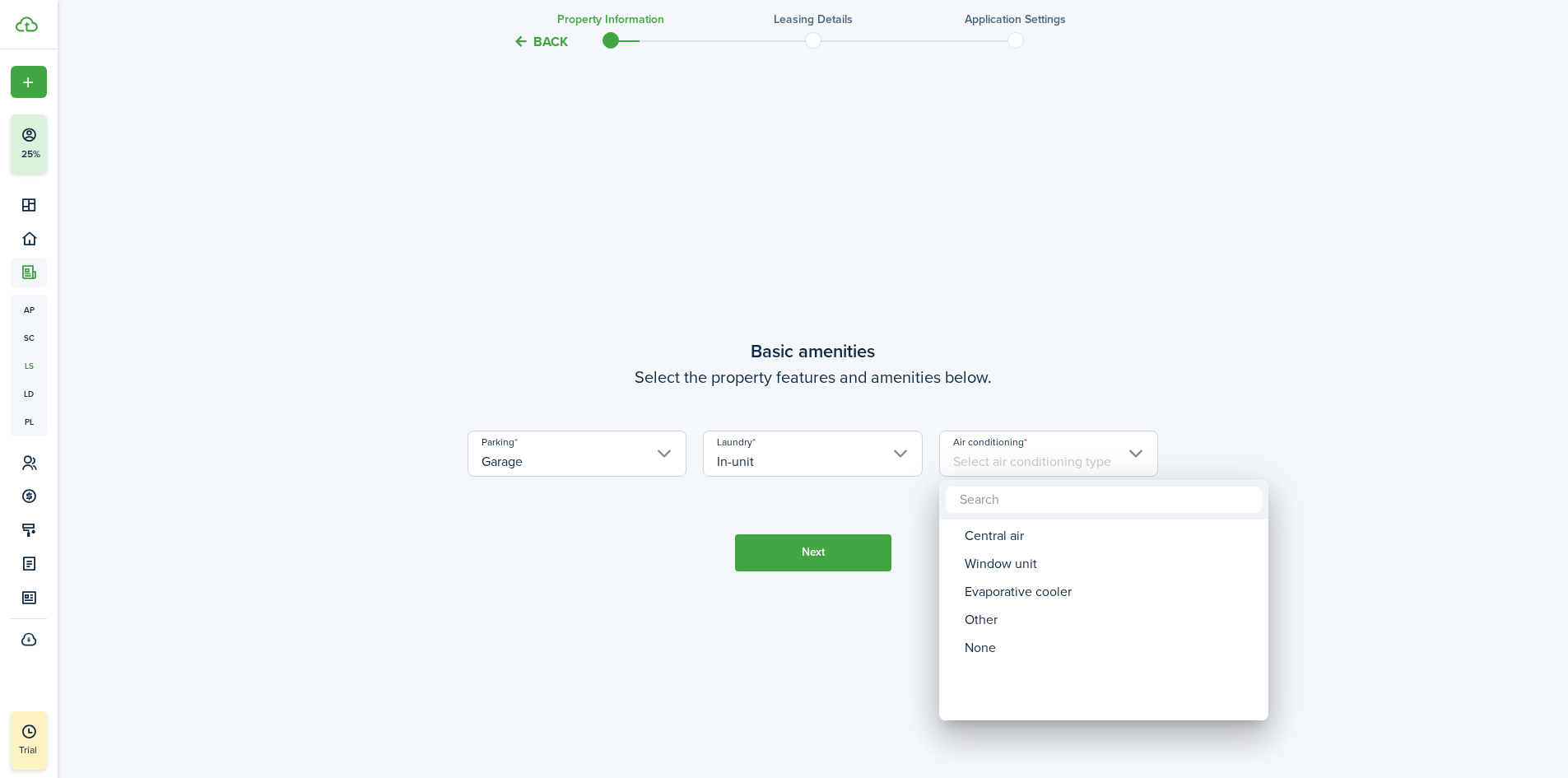
click at [1069, 543] on div "Central air" at bounding box center [1110, 536] width 291 height 28
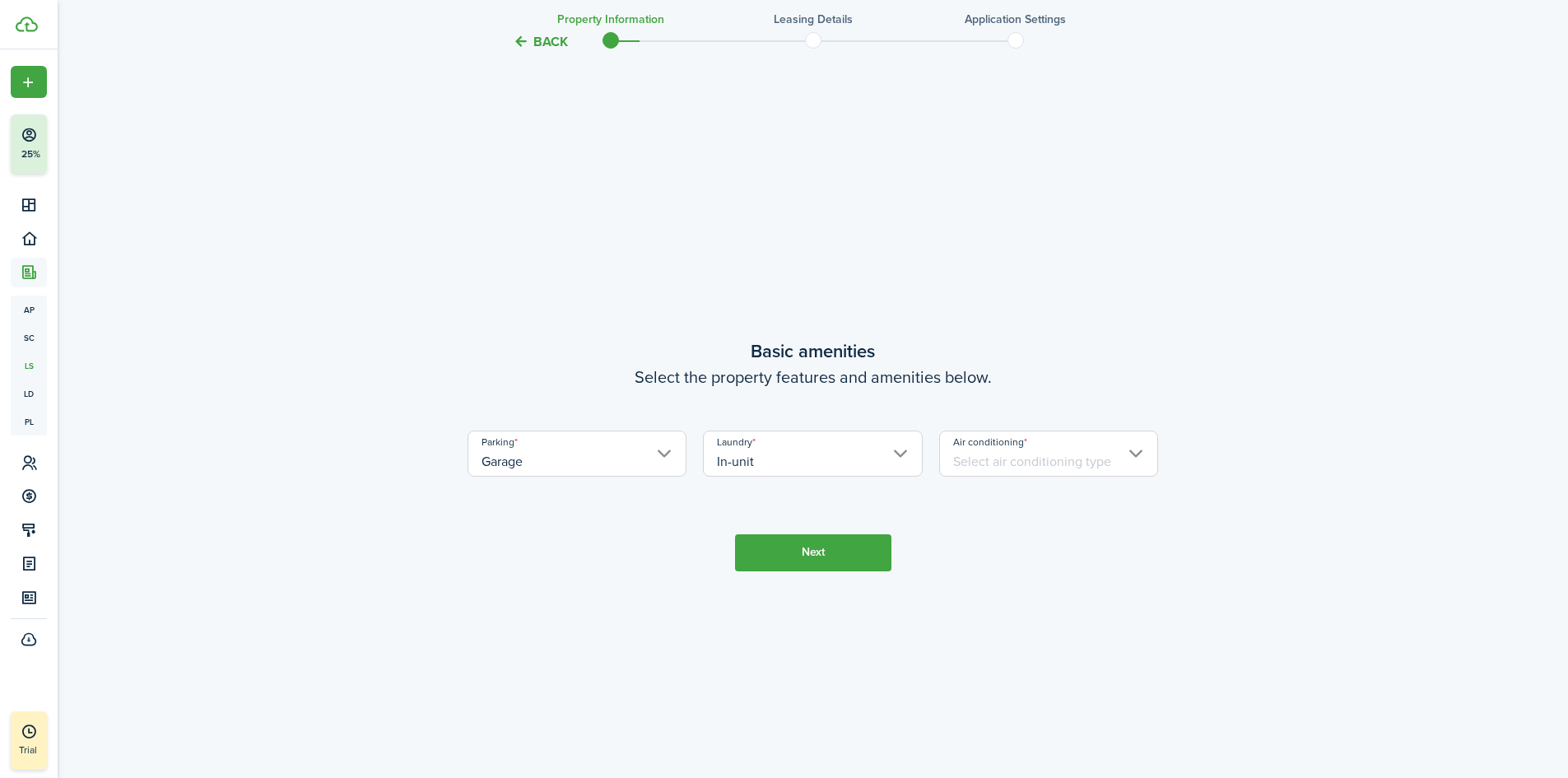
type input "Central air"
click at [849, 569] on button "Next" at bounding box center [813, 553] width 157 height 37
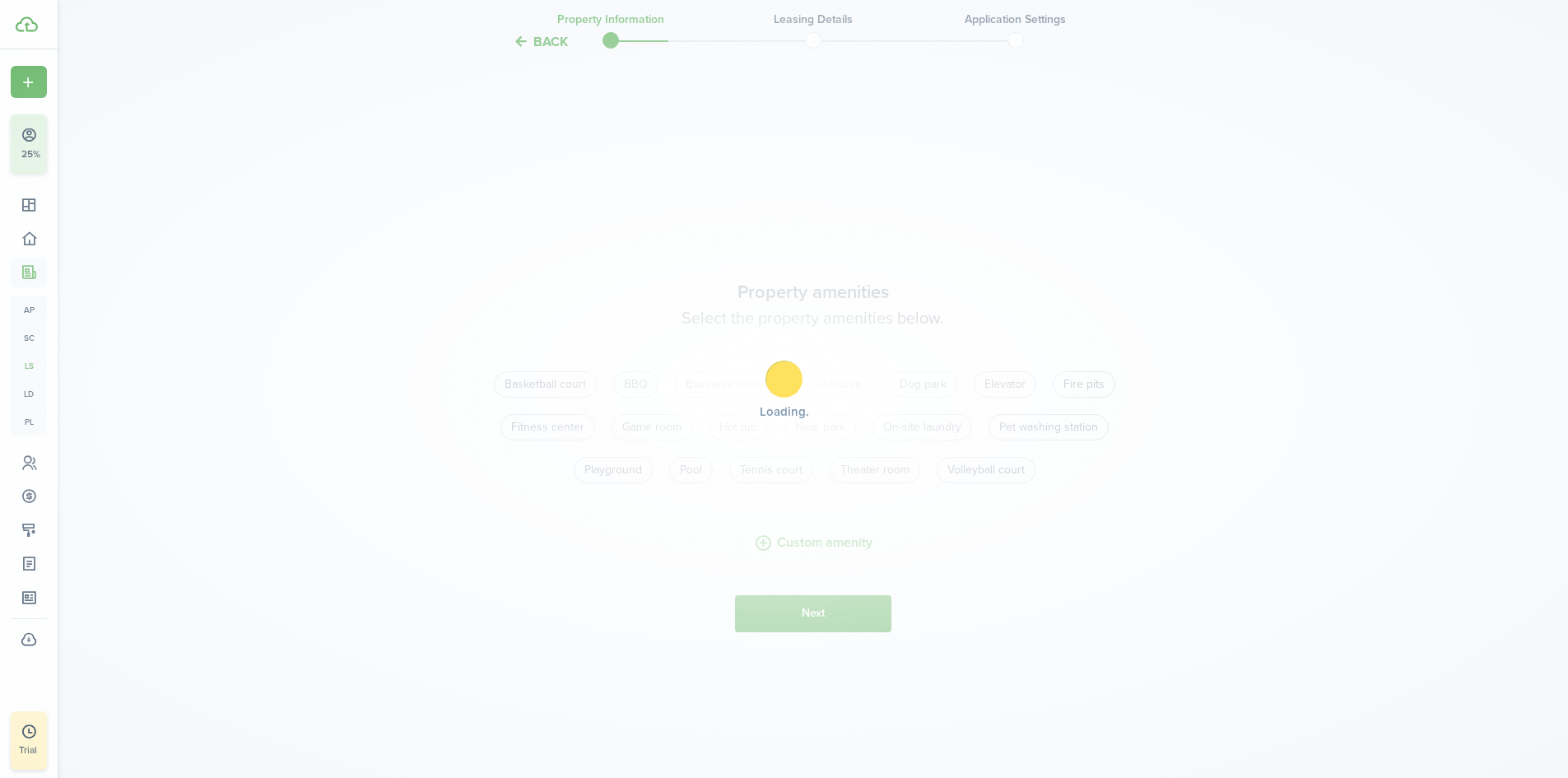
scroll to position [1446, 0]
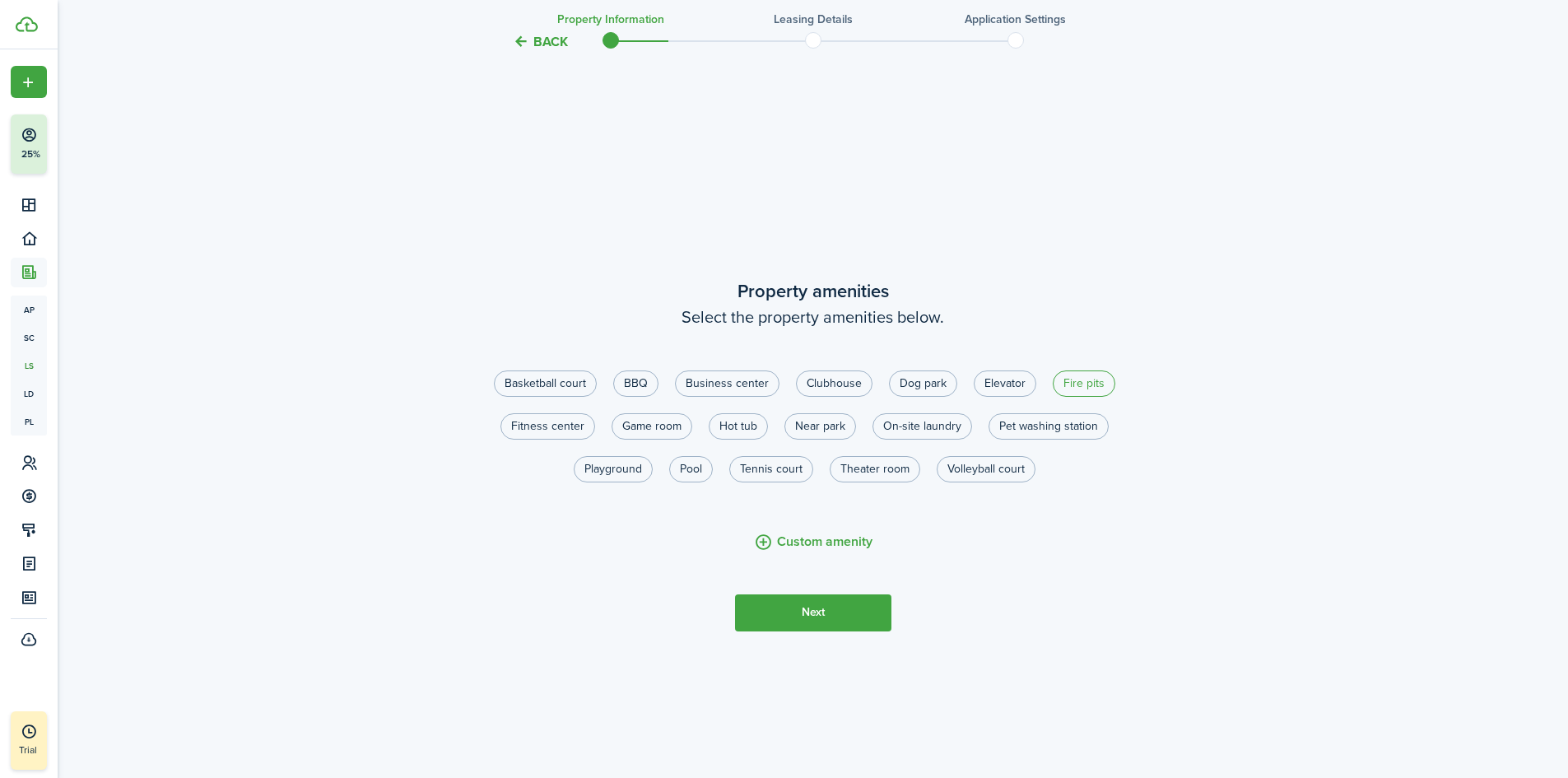
click at [1090, 396] on label "Fire pits" at bounding box center [1084, 383] width 63 height 26
radio input "true"
click at [933, 394] on label "Dog park" at bounding box center [923, 383] width 68 height 26
click at [930, 394] on label "Dog park" at bounding box center [923, 383] width 68 height 26
radio input "false"
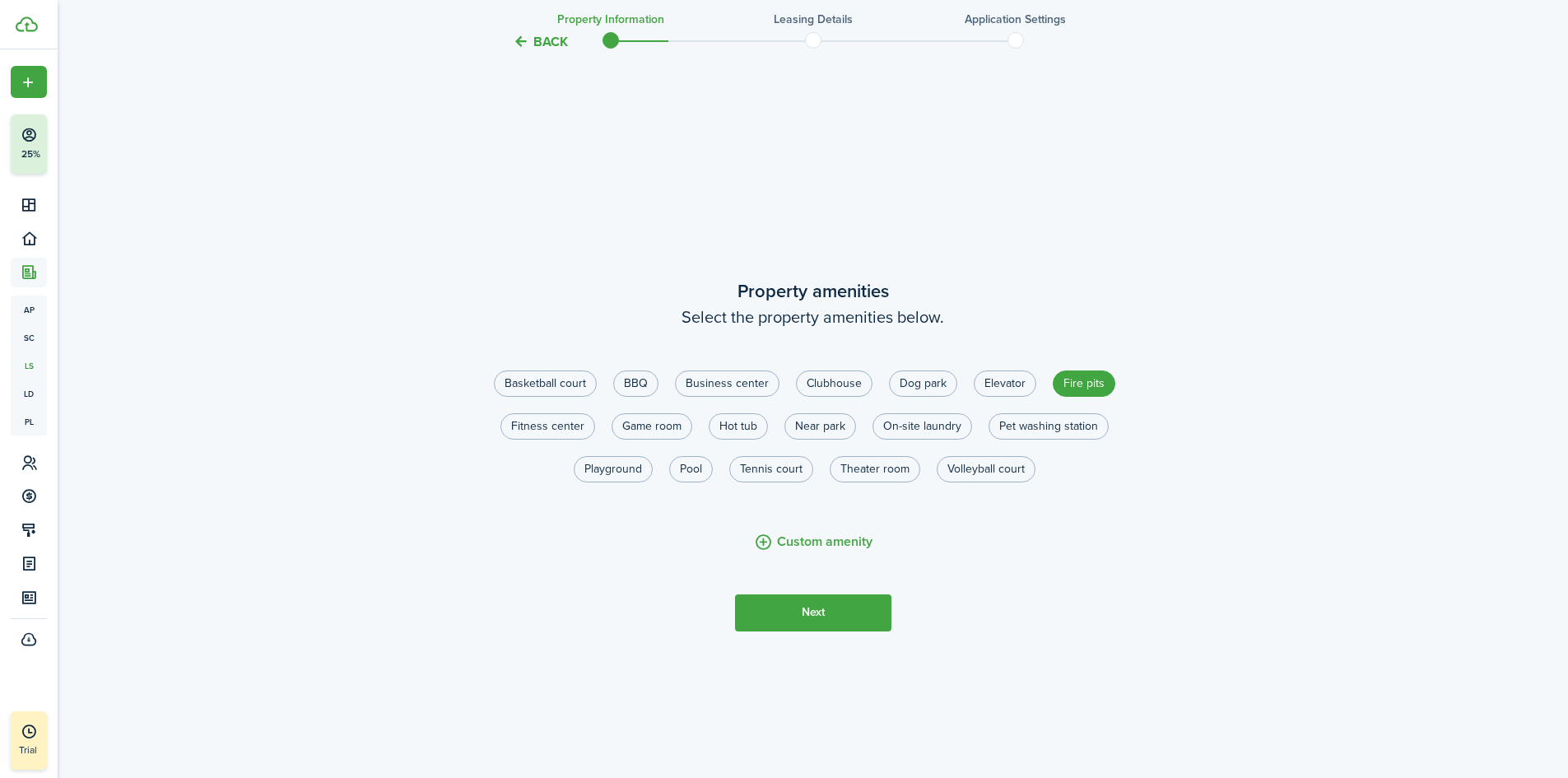
click at [855, 623] on button "Next" at bounding box center [813, 613] width 157 height 37
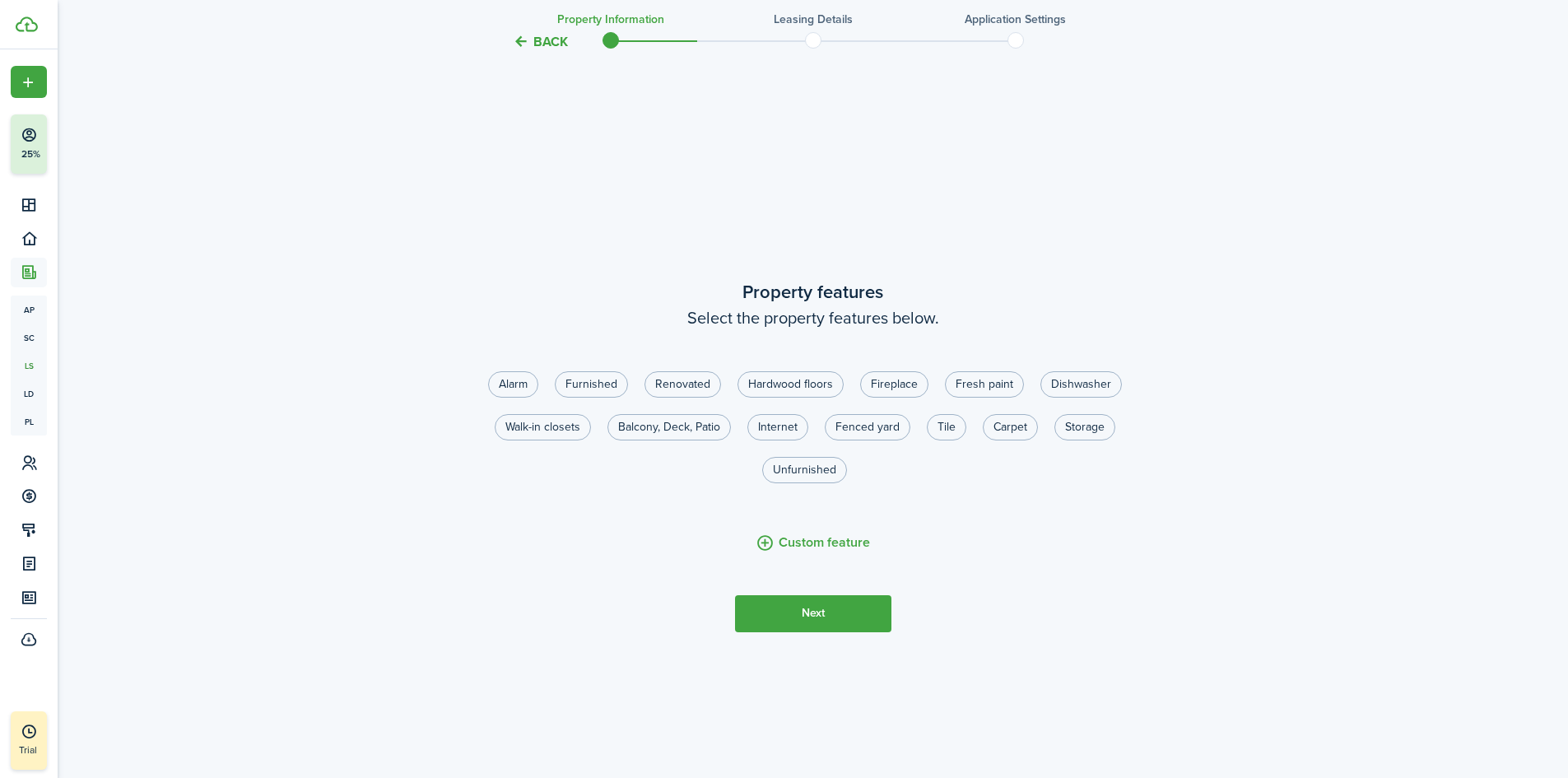
scroll to position [2224, 0]
click at [908, 391] on label "Fireplace" at bounding box center [894, 383] width 68 height 26
radio input "true"
click at [1023, 437] on label "Carpet" at bounding box center [1010, 426] width 55 height 26
radio input "true"
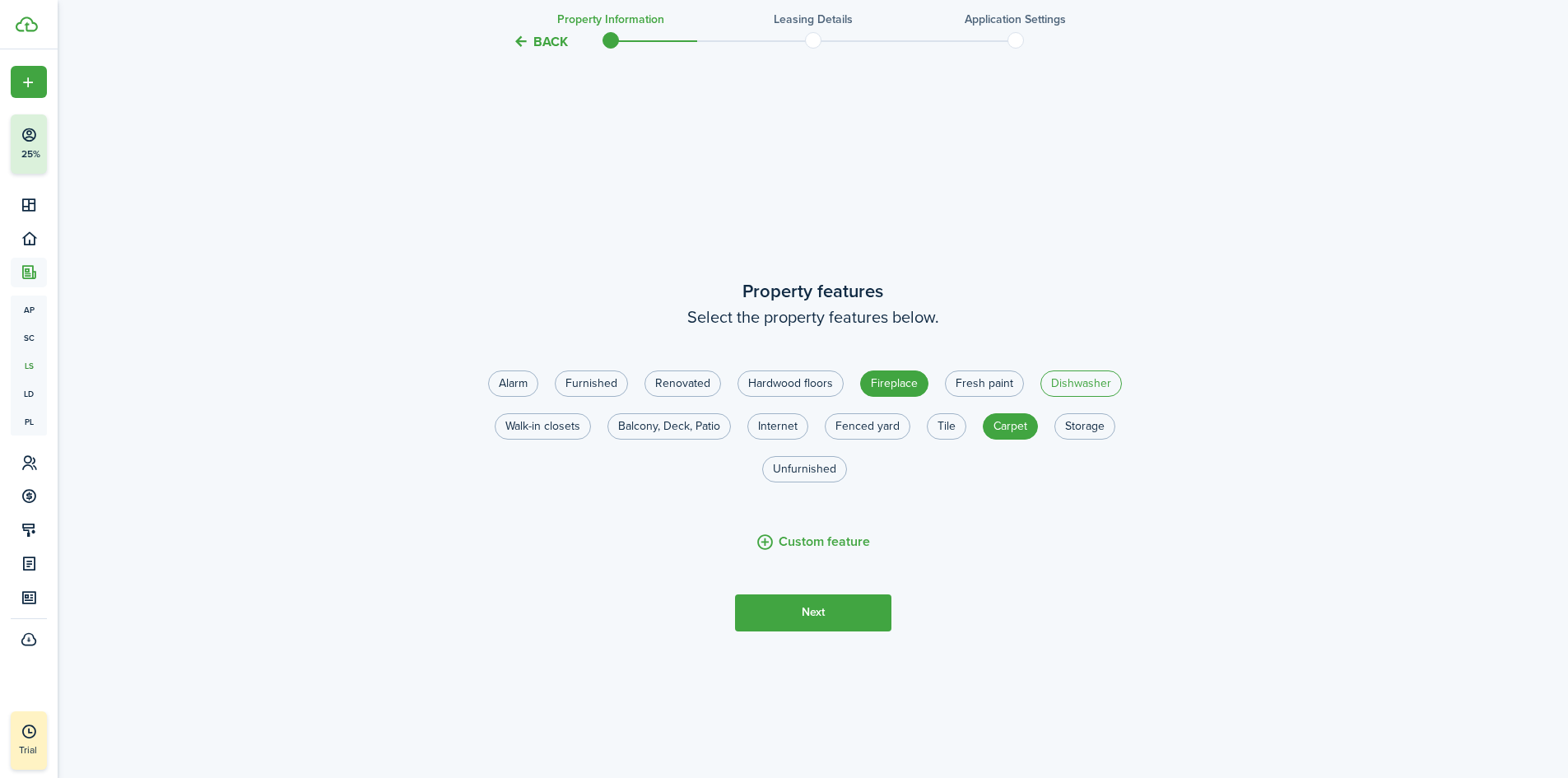
click at [1083, 390] on label "Dishwasher" at bounding box center [1081, 383] width 81 height 26
radio input "true"
click at [981, 387] on label "Fresh paint" at bounding box center [984, 383] width 79 height 26
radio input "true"
click at [878, 431] on label "Fenced yard" at bounding box center [868, 426] width 86 height 26
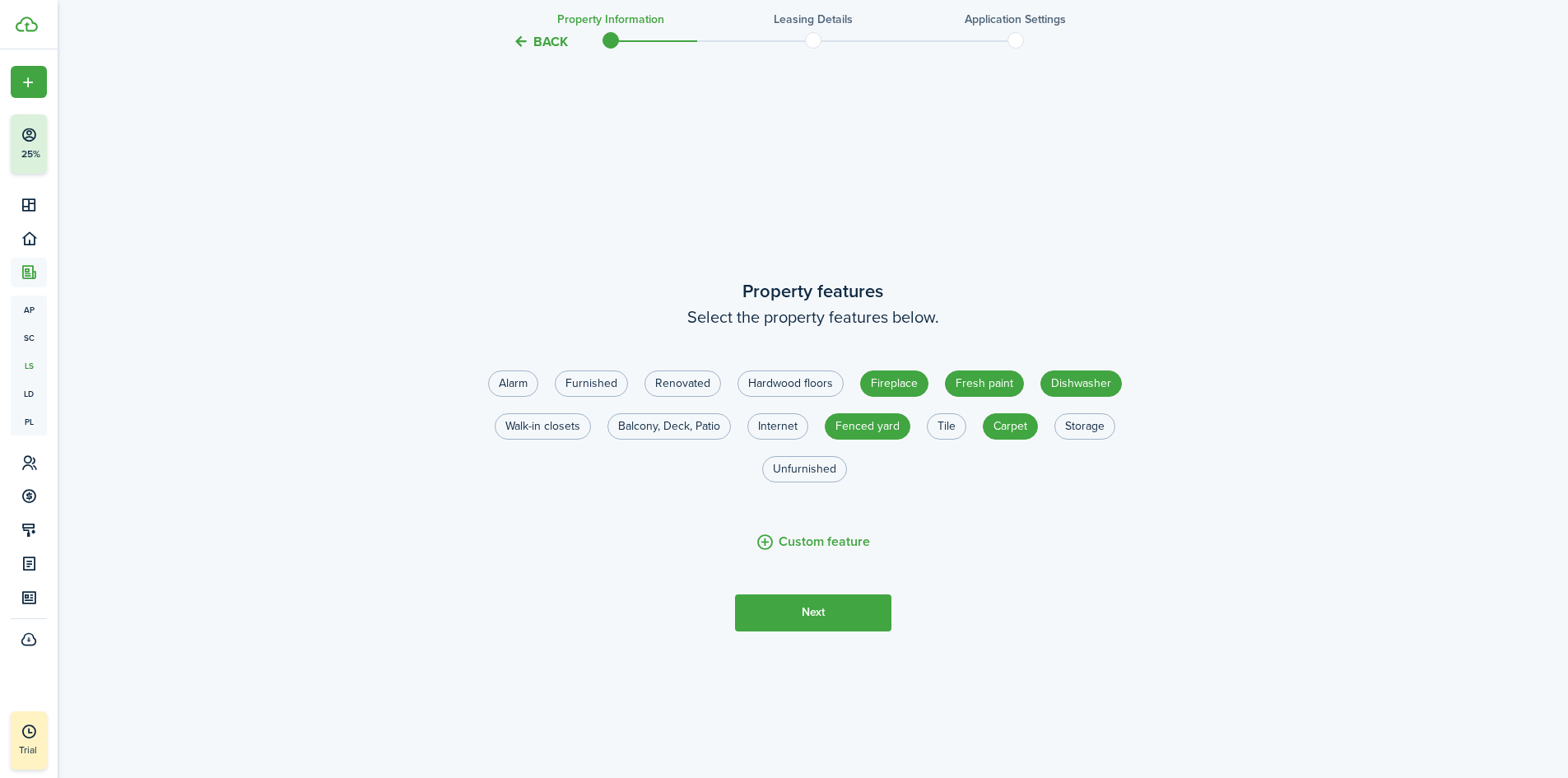
radio input "true"
click at [1082, 433] on label "Storage" at bounding box center [1085, 426] width 61 height 26
radio input "true"
click at [787, 430] on label "Internet" at bounding box center [778, 426] width 61 height 26
radio input "true"
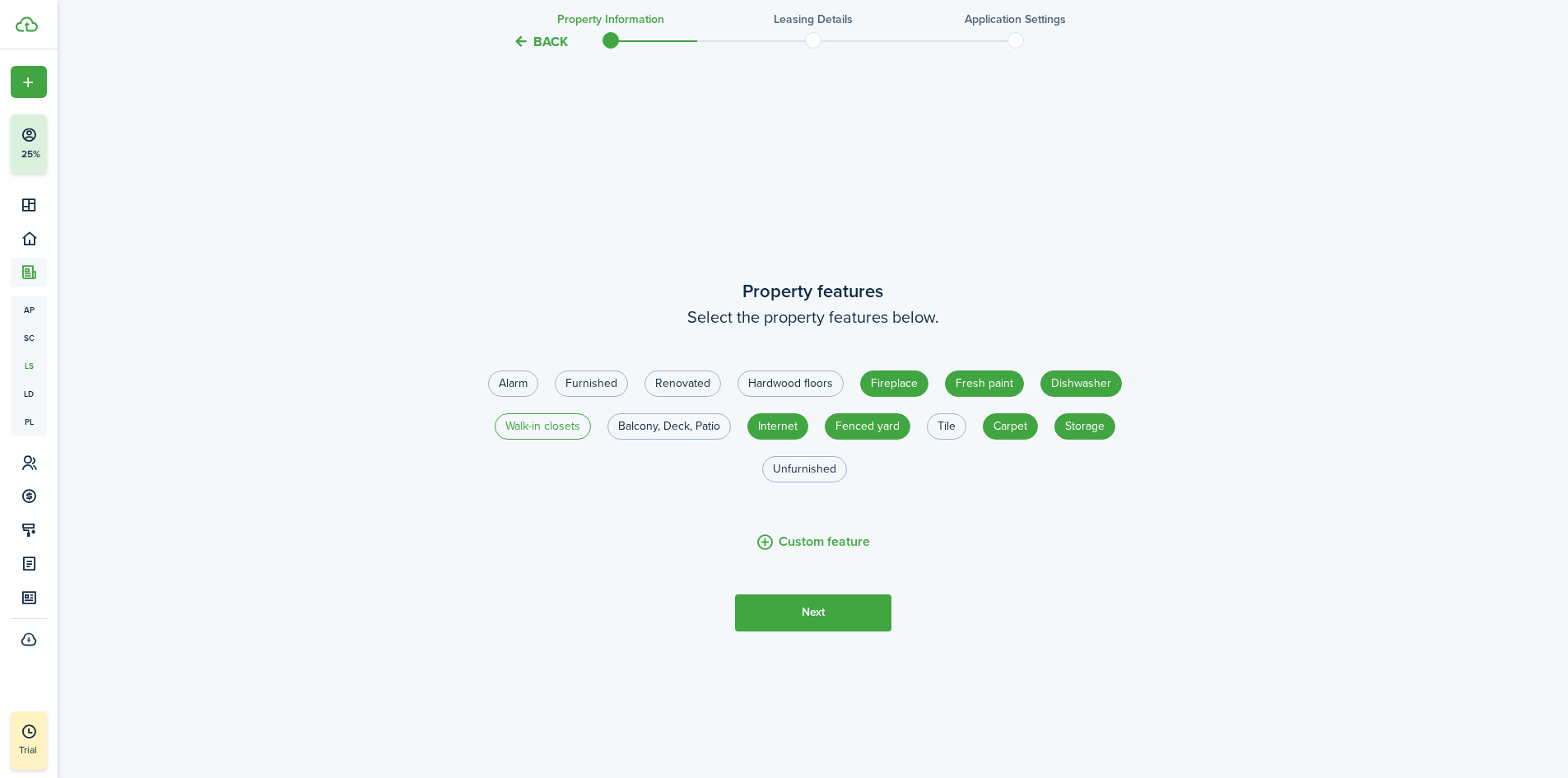
click at [555, 433] on label "Walk-in closets" at bounding box center [542, 426] width 96 height 26
radio input "true"
click at [838, 613] on button "Next" at bounding box center [813, 613] width 157 height 37
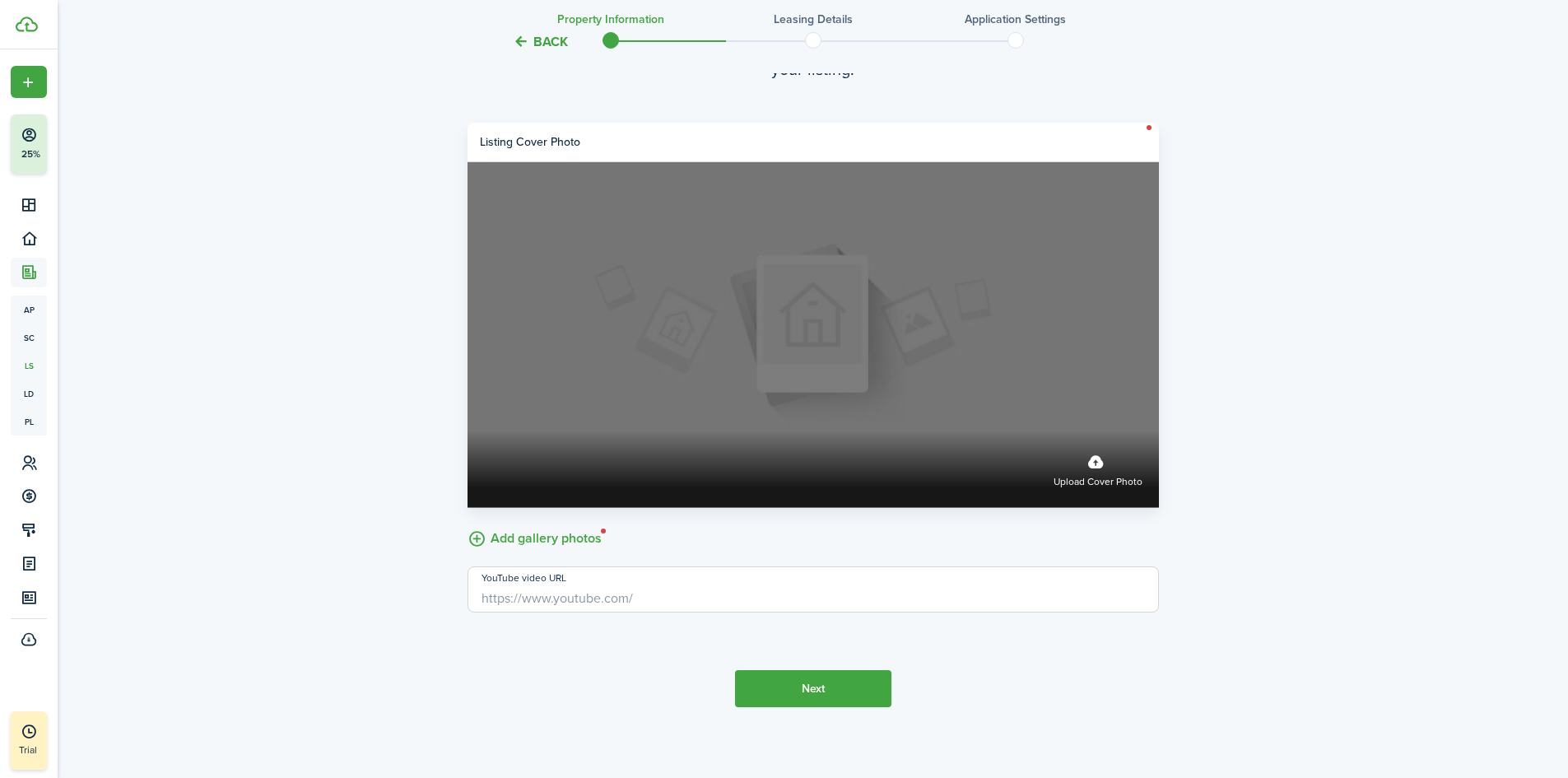
scroll to position [3108, 0]
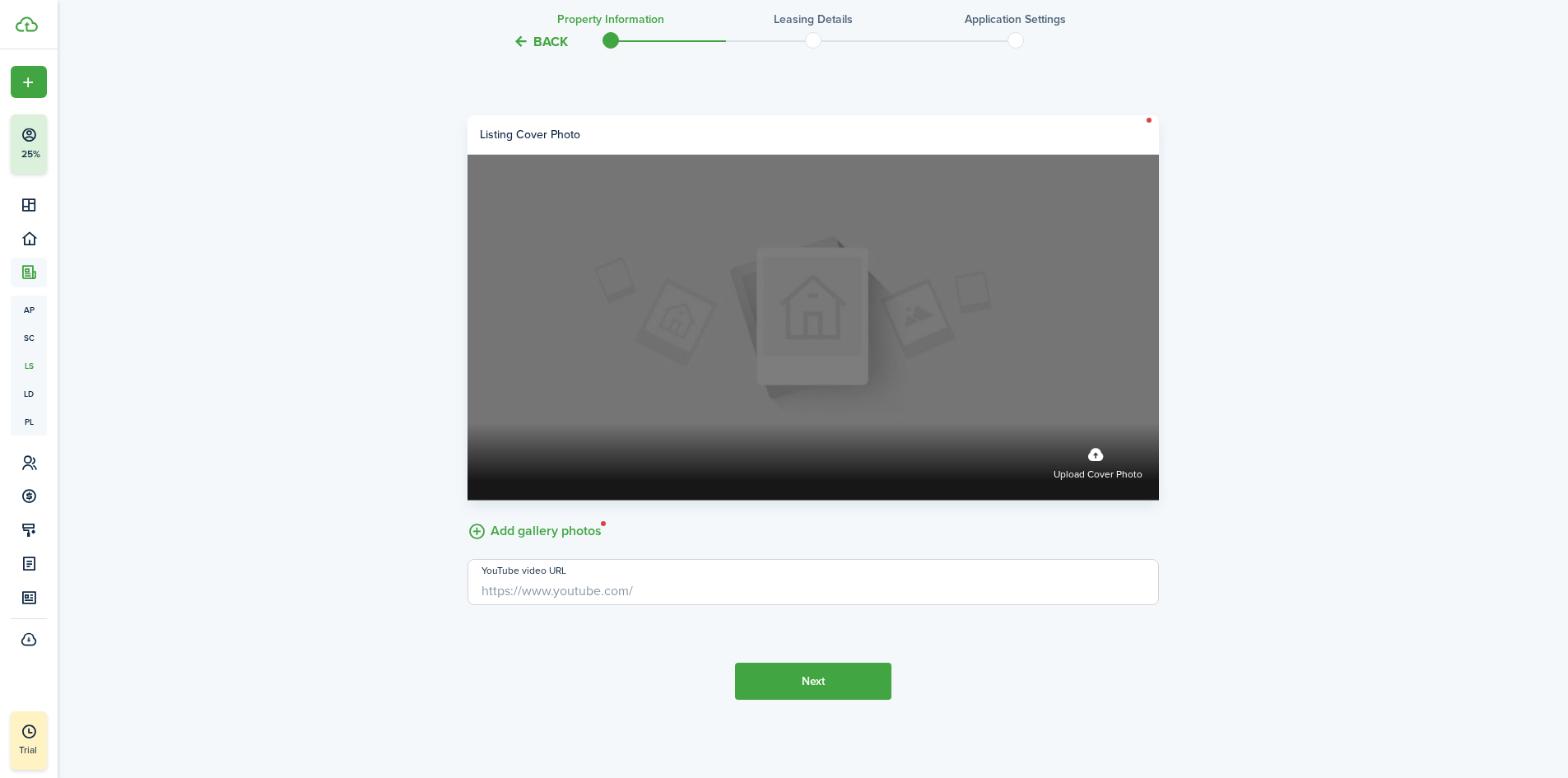
click at [847, 393] on label "Upload cover photo" at bounding box center [813, 327] width 691 height 346
click at [467, 424] on input "Upload cover photo" at bounding box center [467, 424] width 0 height 0
click at [1089, 476] on span "Upload cover photo" at bounding box center [1098, 474] width 89 height 17
click at [467, 424] on input "Upload cover photo" at bounding box center [467, 424] width 0 height 0
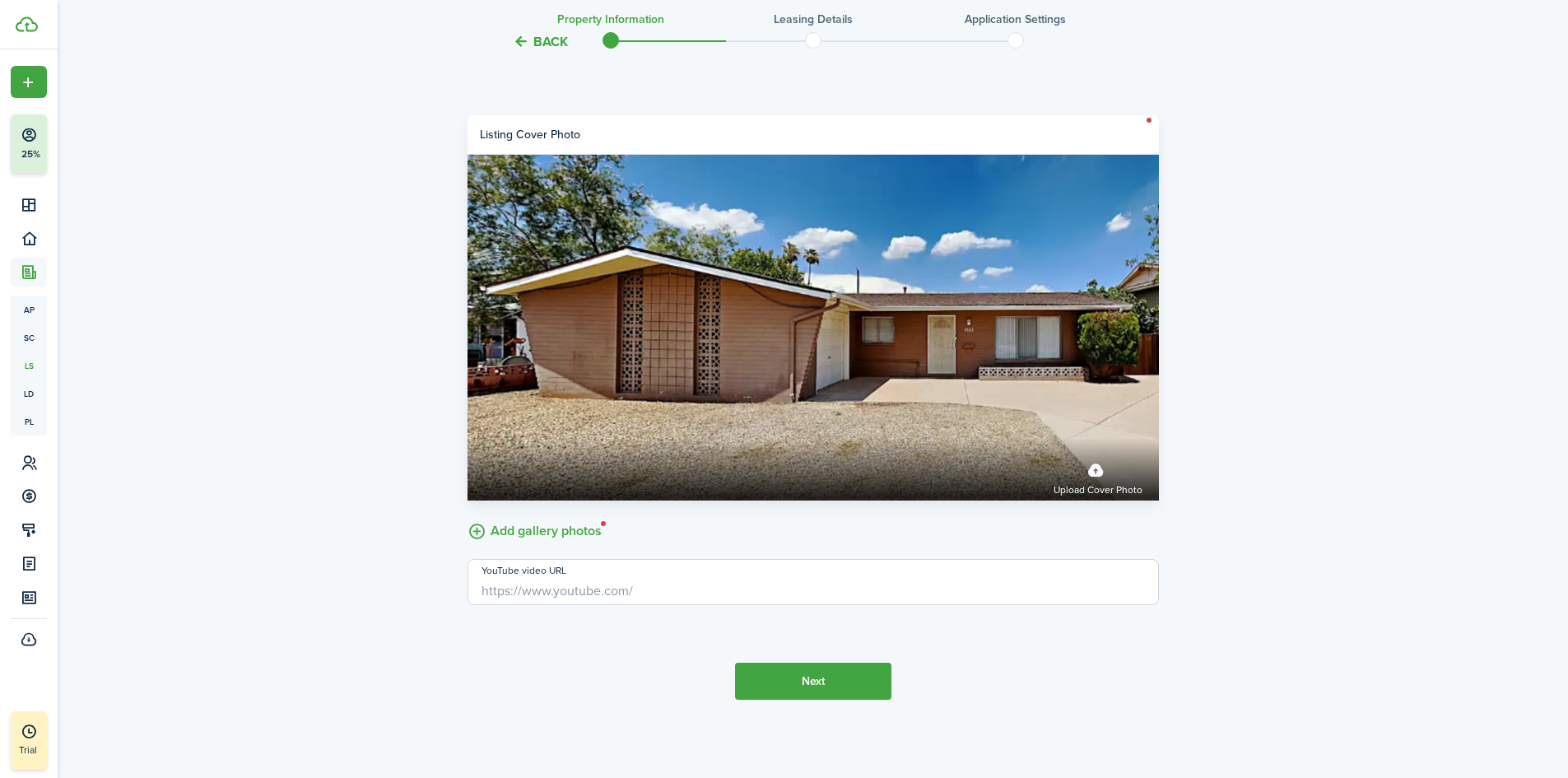
click at [836, 690] on button "Next" at bounding box center [813, 681] width 157 height 37
click at [834, 689] on button "Next" at bounding box center [813, 681] width 157 height 37
click at [828, 596] on input "YouTube video URL" at bounding box center [813, 582] width 691 height 46
type input "h"
click at [486, 538] on label "Add gallery photos" at bounding box center [534, 529] width 134 height 25
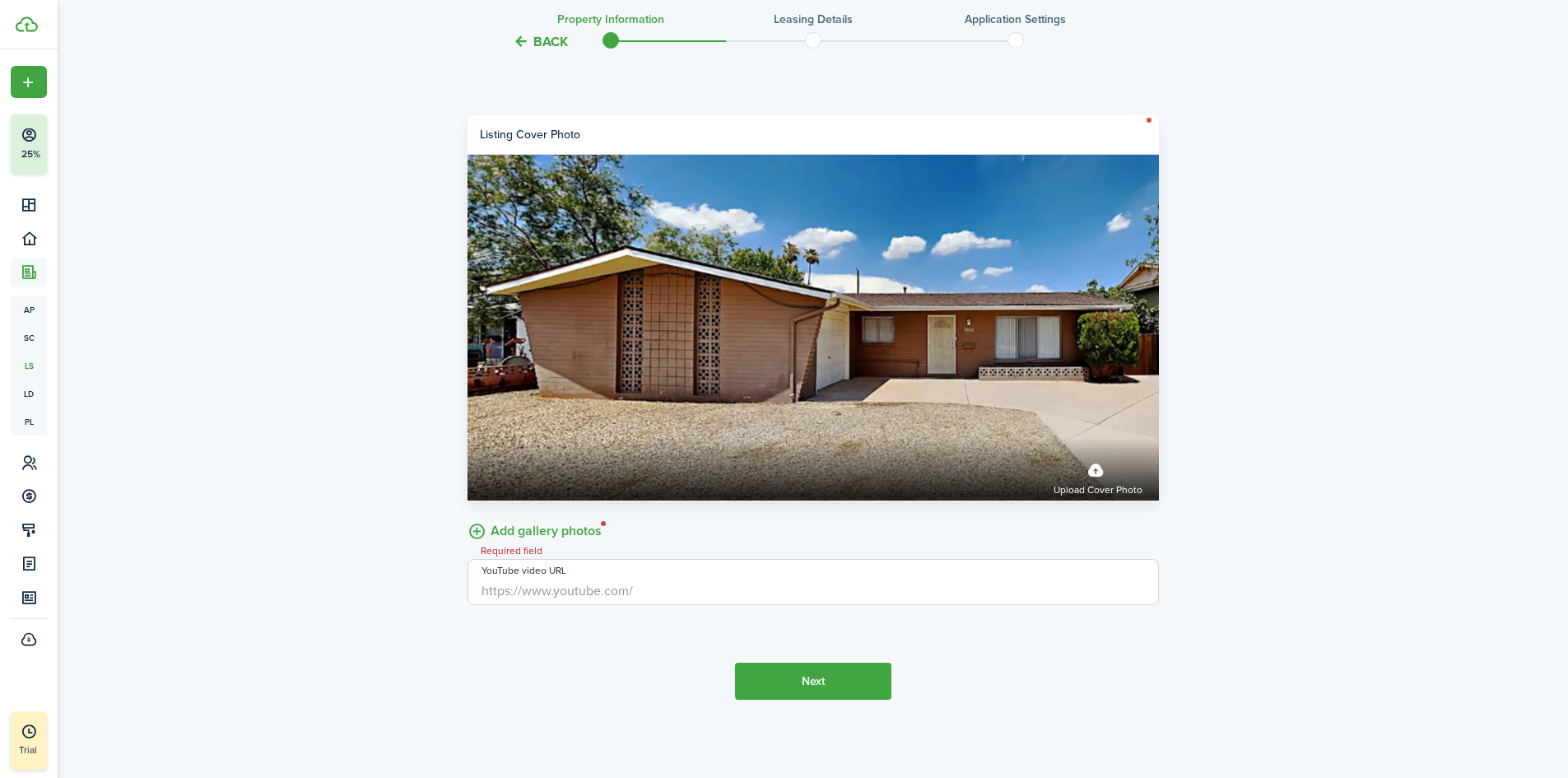
click at [467, 517] on input "Add gallery photos" at bounding box center [467, 517] width 0 height 0
click at [585, 591] on input "YouTube video URL" at bounding box center [813, 582] width 691 height 46
type input "h"
paste input "[URL][DOMAIN_NAME]"
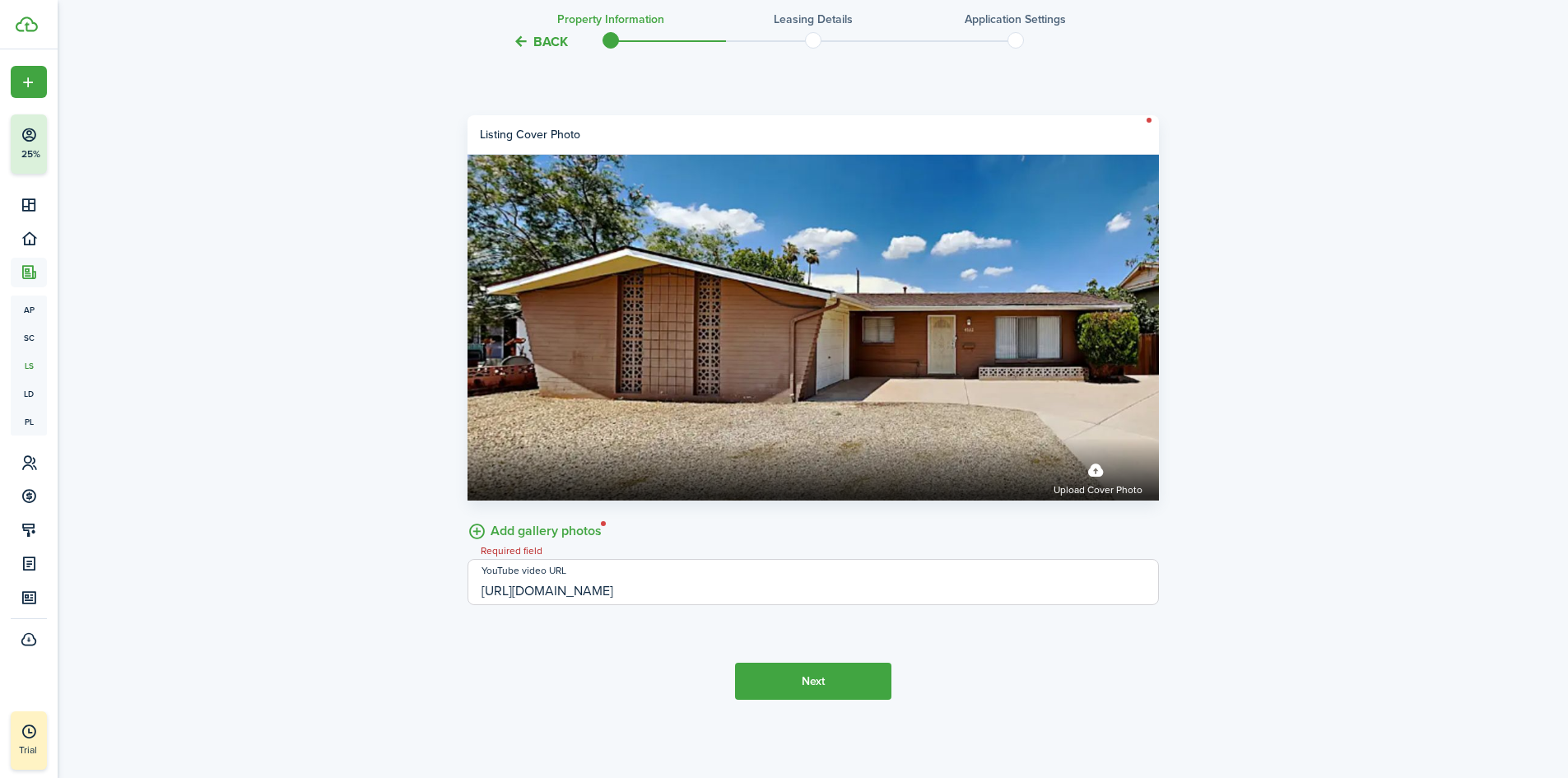
click at [722, 586] on input "[URL][DOMAIN_NAME]" at bounding box center [813, 582] width 691 height 46
click at [826, 684] on button "Next" at bounding box center [813, 681] width 157 height 37
click at [704, 589] on input "[URL][DOMAIN_NAME]" at bounding box center [813, 582] width 691 height 46
paste input "4WDQI"
click at [718, 589] on input "[URL][DOMAIN_NAME]" at bounding box center [813, 582] width 691 height 46
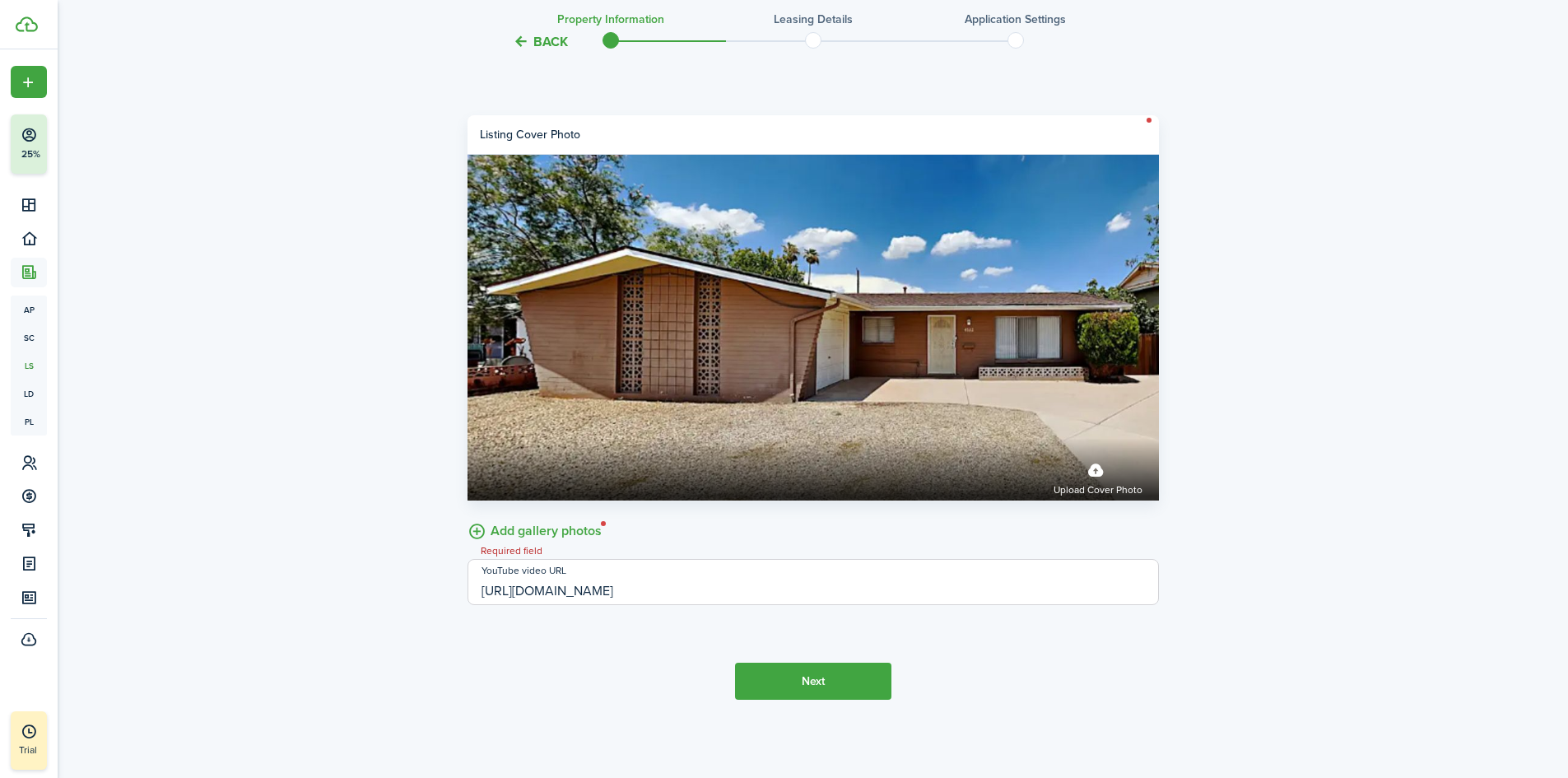
click at [750, 587] on input "[URL][DOMAIN_NAME]" at bounding box center [813, 582] width 691 height 46
type input "[URL][DOMAIN_NAME]"
click at [525, 532] on label "Add gallery photos" at bounding box center [534, 529] width 134 height 25
click at [467, 517] on input "Add gallery photos" at bounding box center [467, 517] width 0 height 0
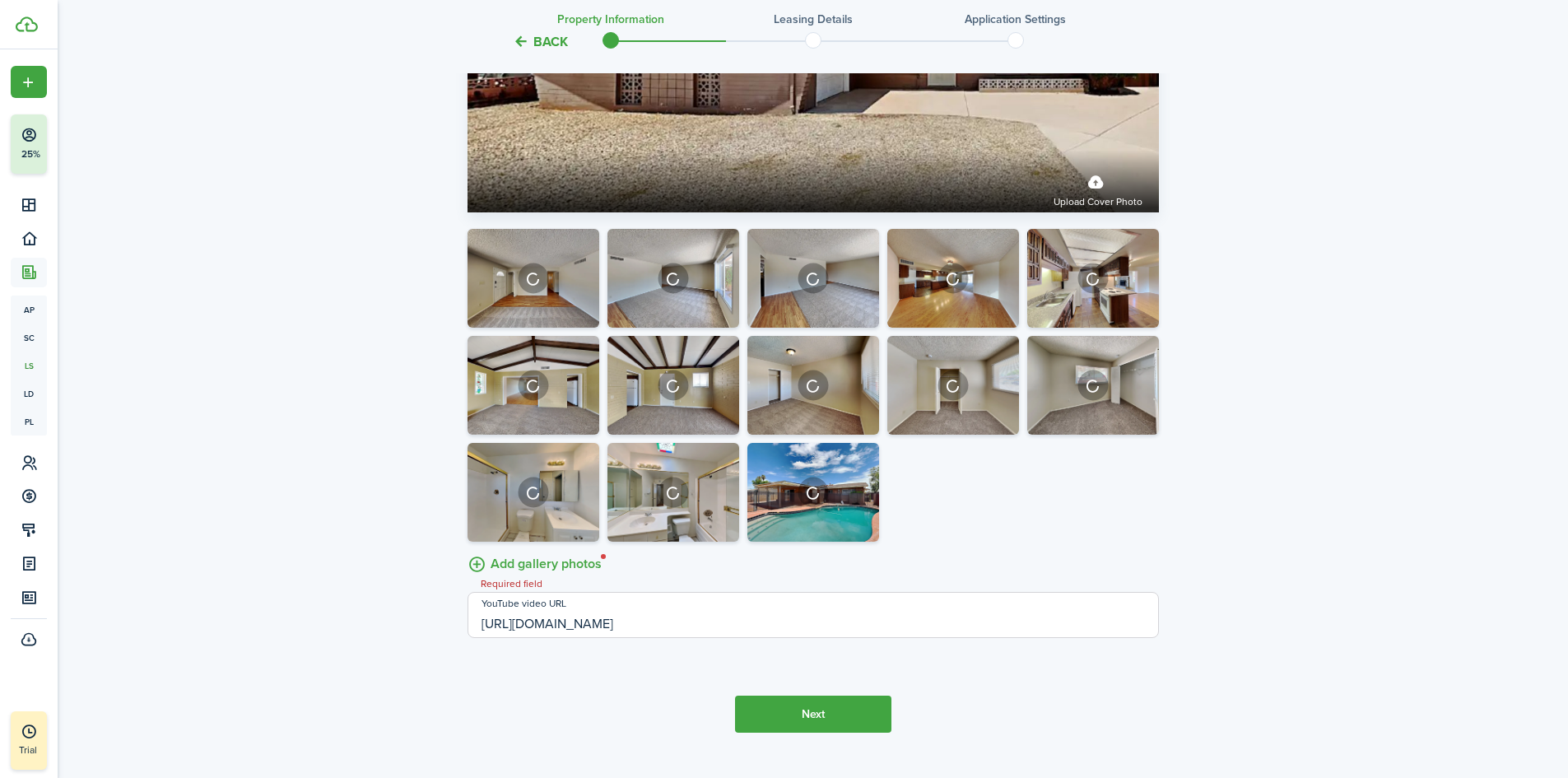
scroll to position [3424, 0]
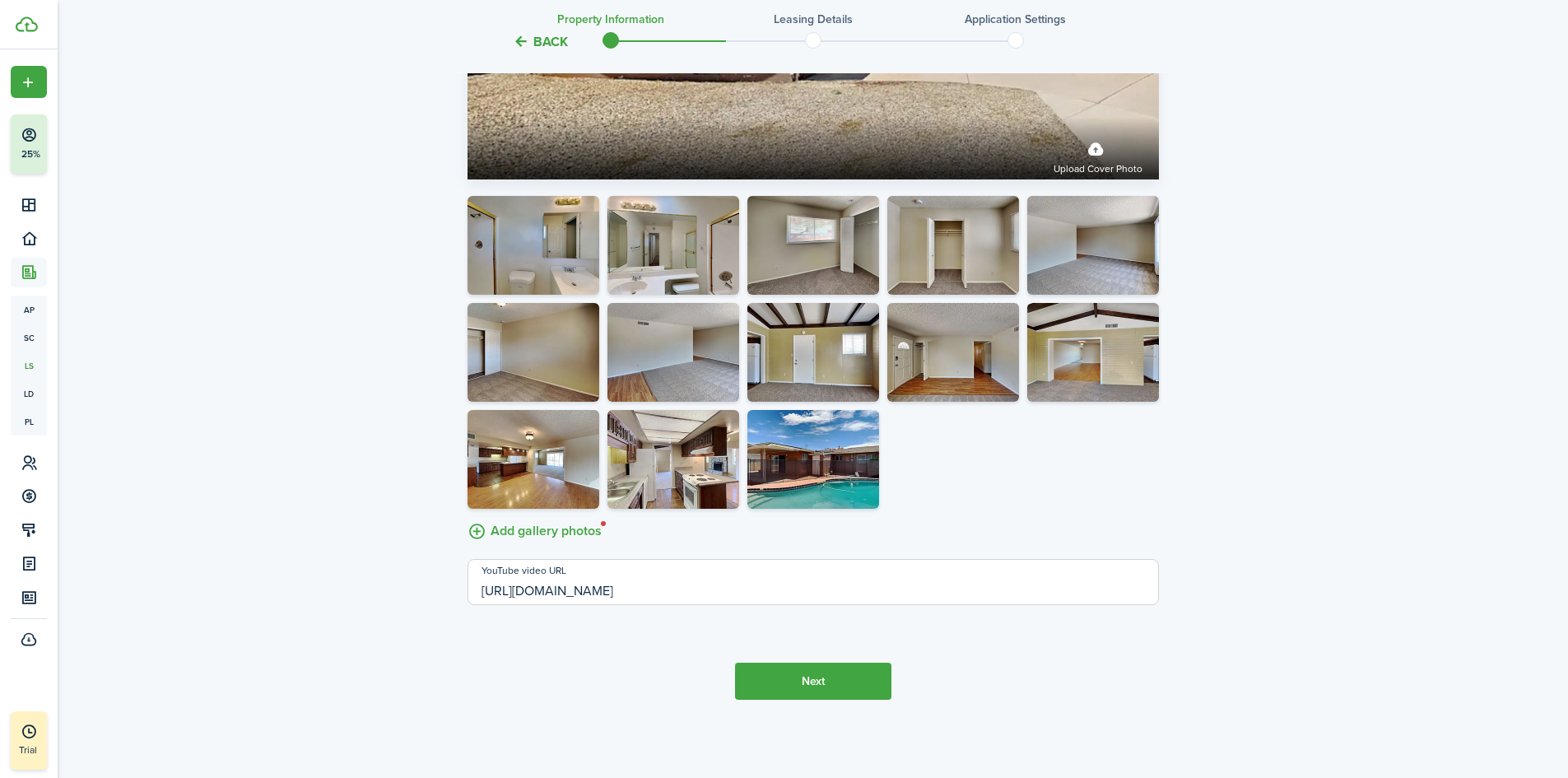
click at [732, 592] on input "[URL][DOMAIN_NAME]" at bounding box center [813, 582] width 691 height 46
click at [854, 681] on button "Next" at bounding box center [813, 681] width 157 height 37
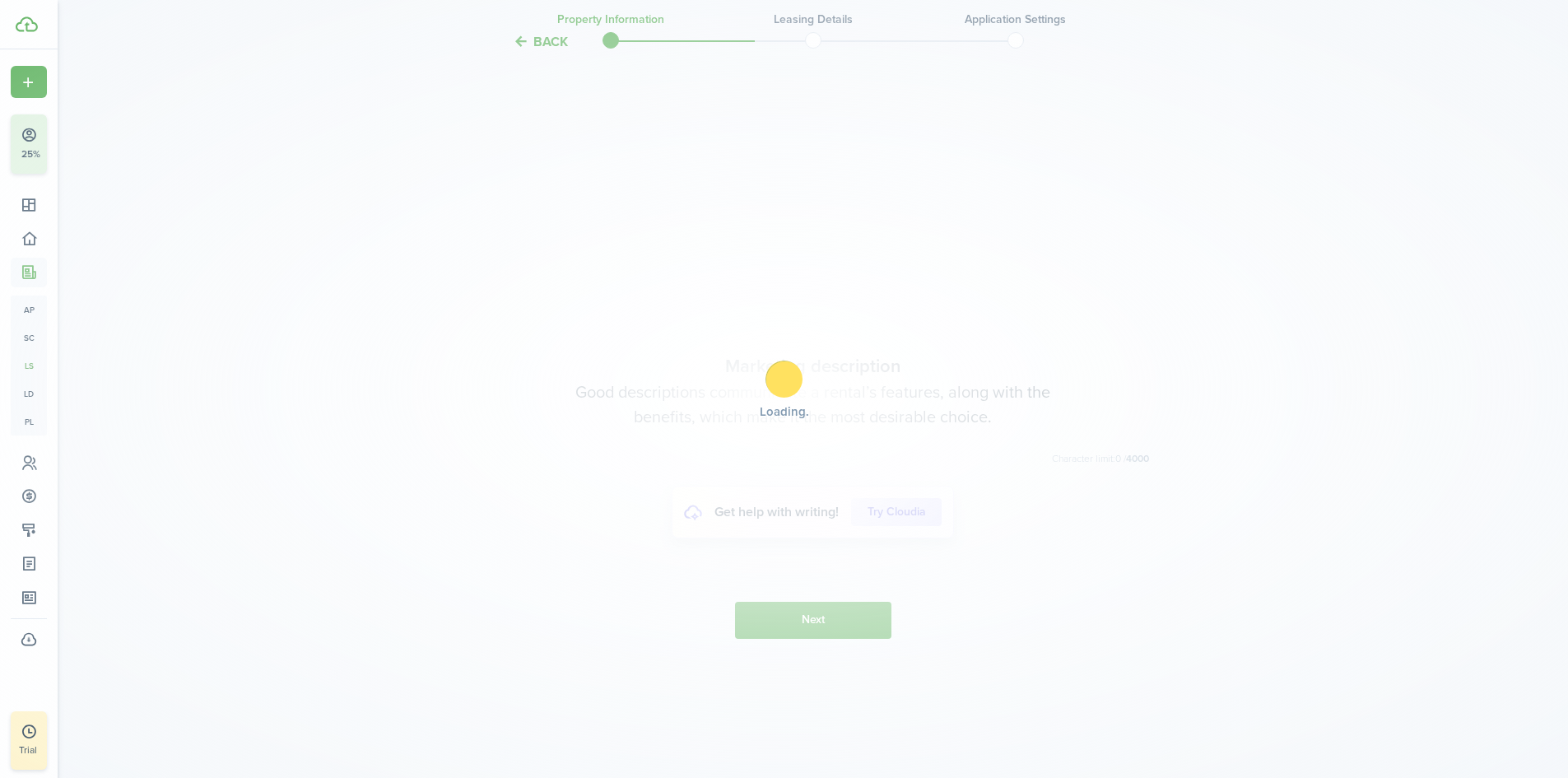
scroll to position [4091, 0]
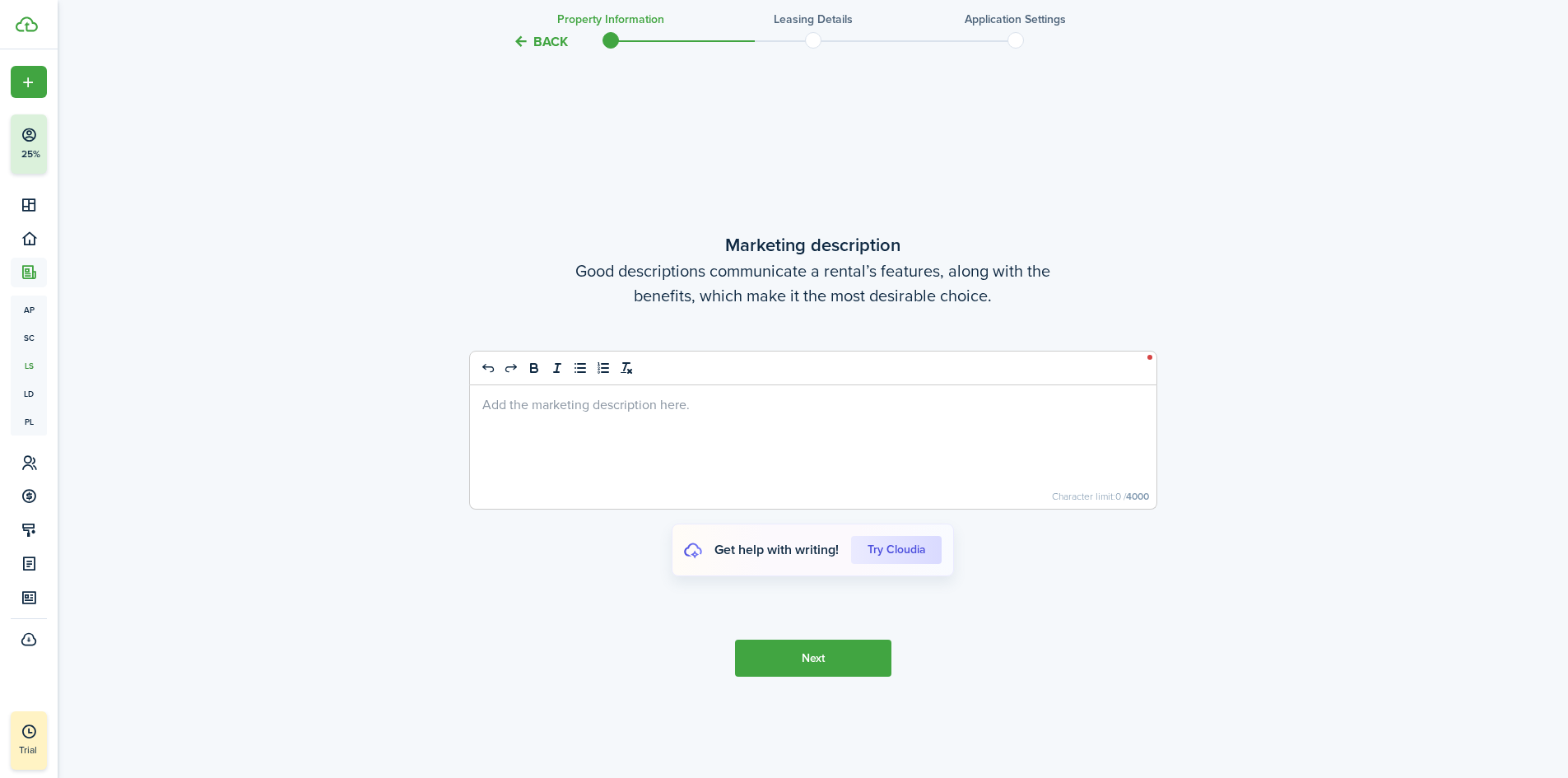
click at [528, 417] on div at bounding box center [813, 446] width 687 height 123
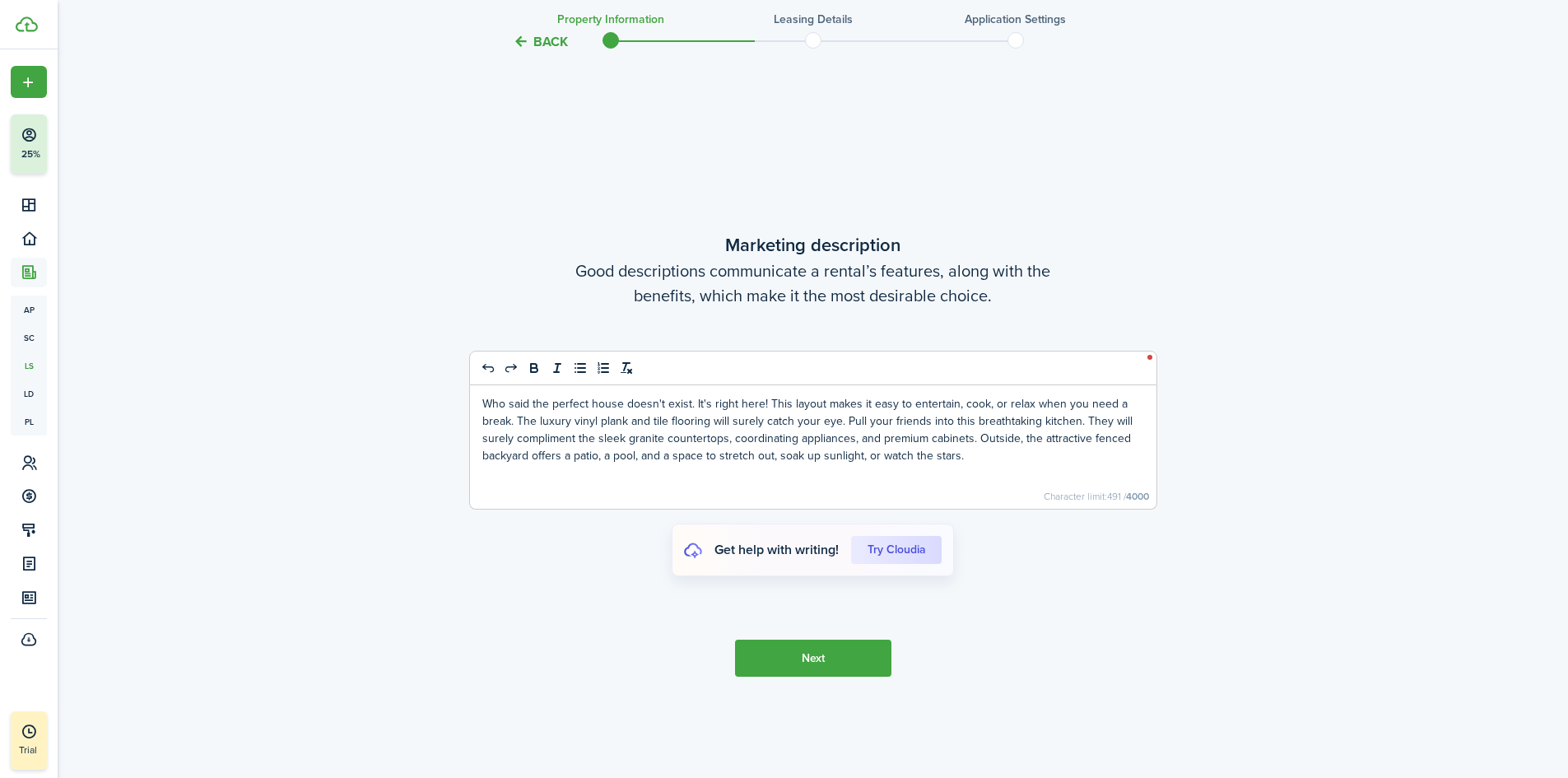
click at [833, 673] on button "Next" at bounding box center [813, 658] width 157 height 37
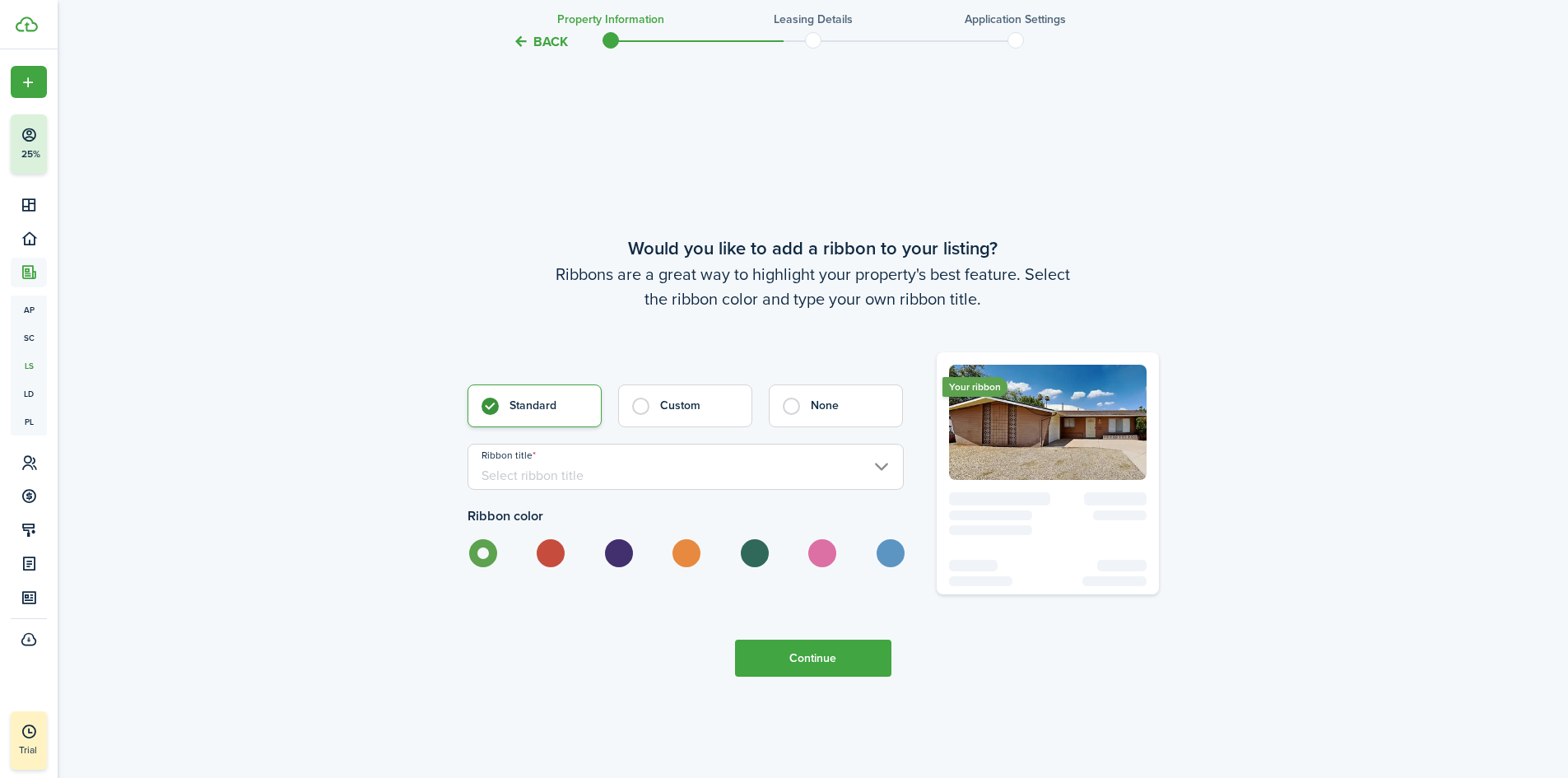
scroll to position [4869, 0]
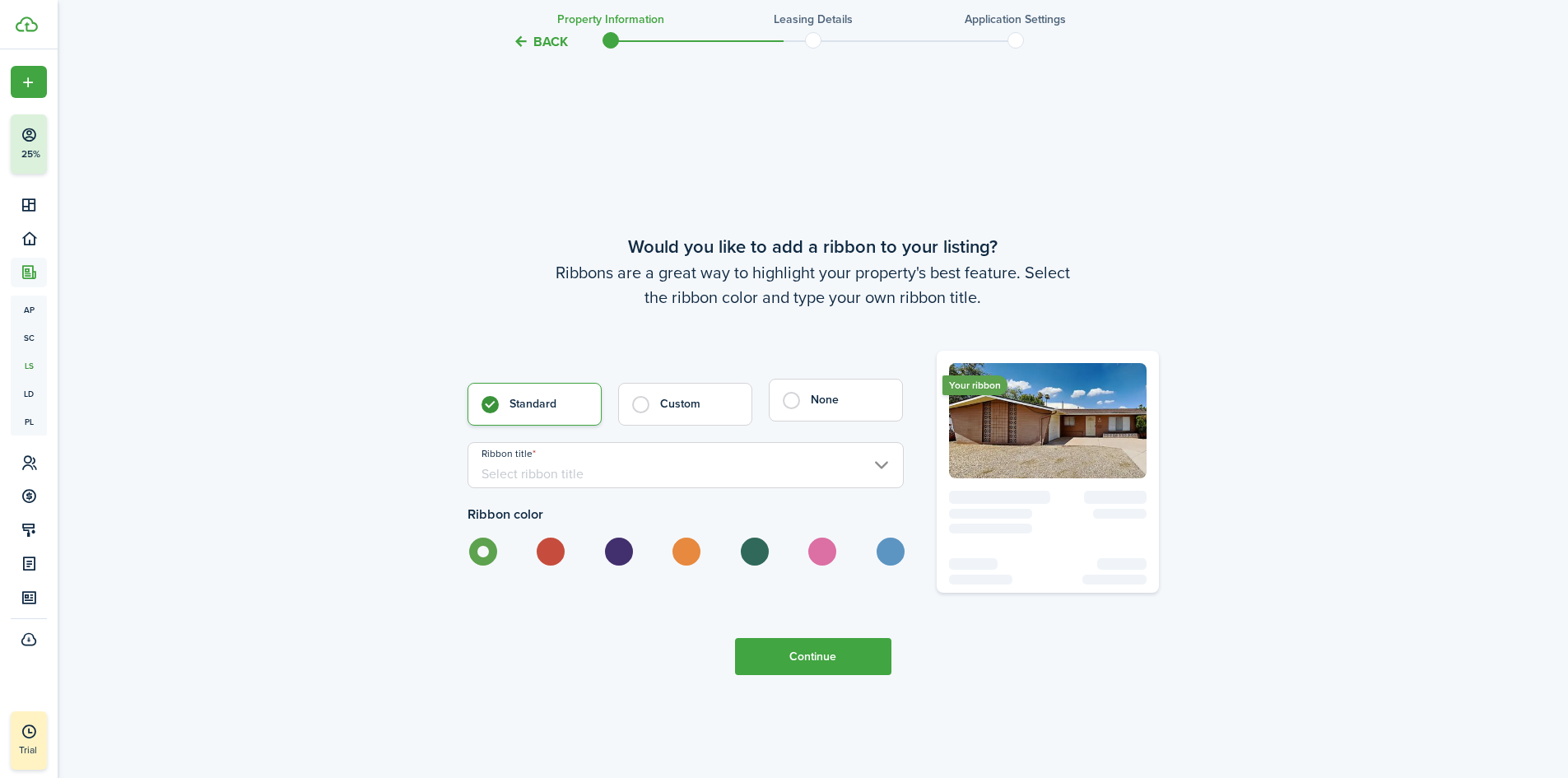
click at [844, 409] on control-radio-card-title "None" at bounding box center [849, 400] width 75 height 17
radio input "false"
radio input "true"
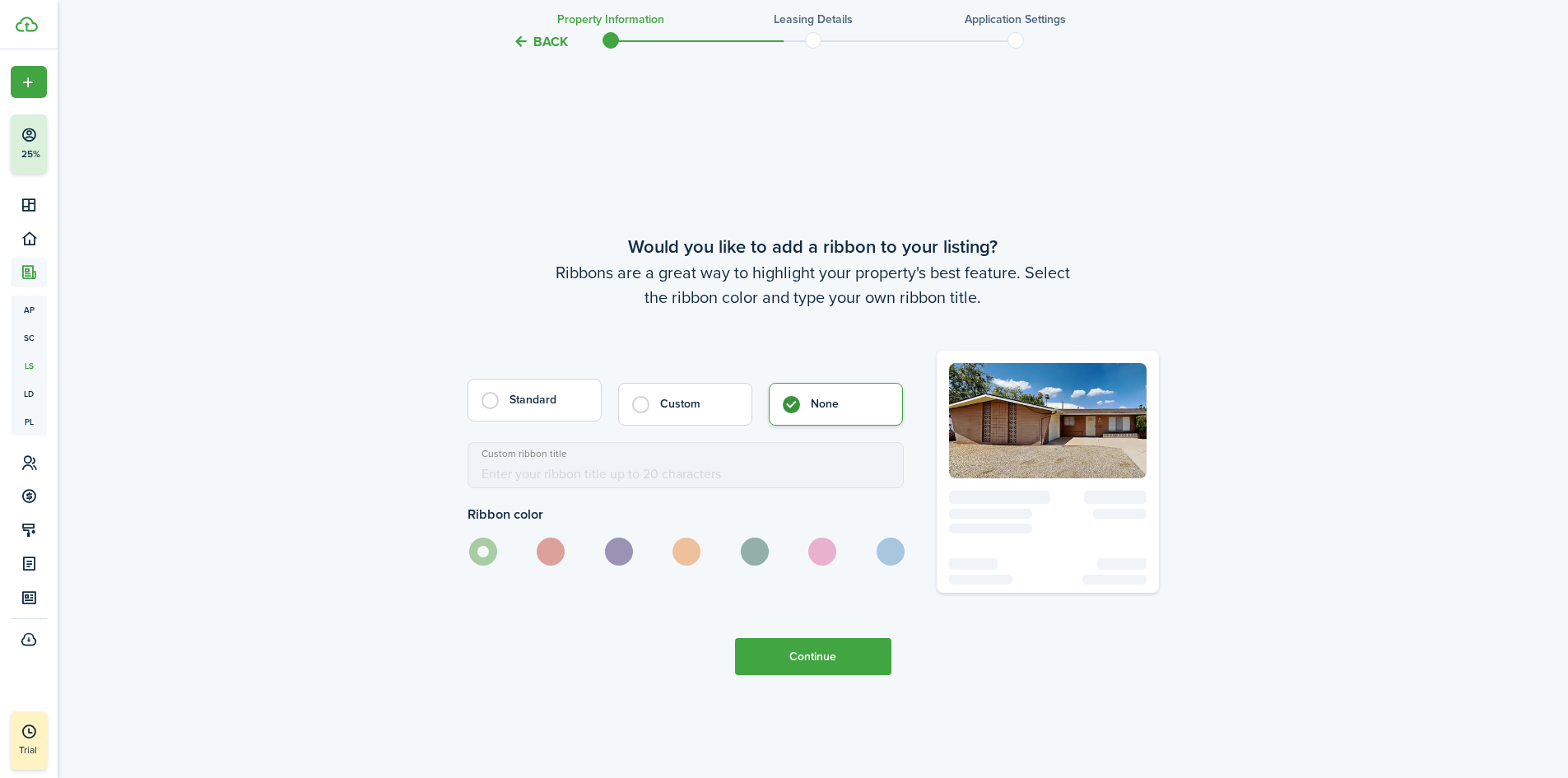
click at [536, 417] on label "Standard" at bounding box center [534, 400] width 134 height 43
radio input "true"
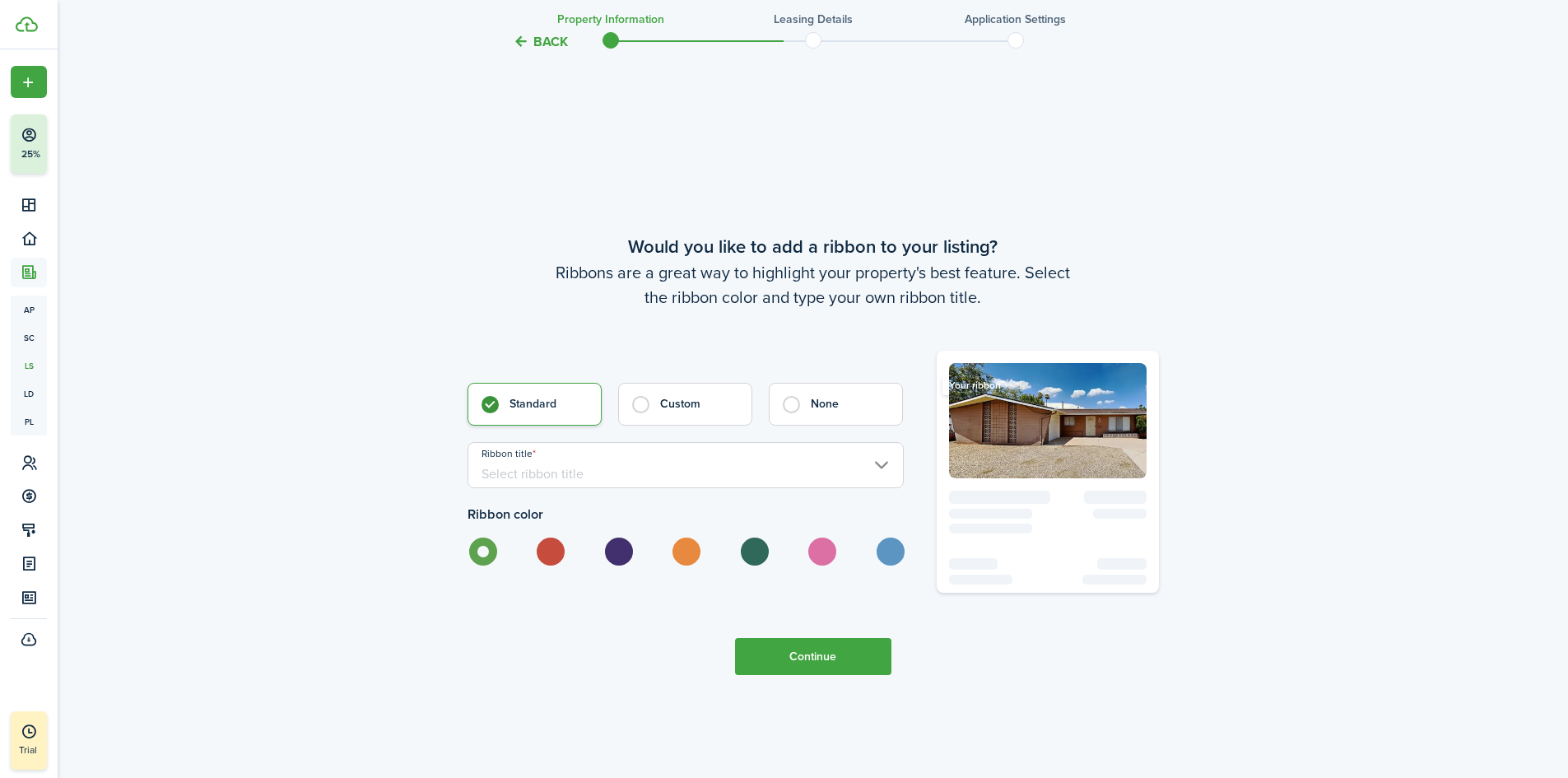
click at [619, 552] on label at bounding box center [618, 551] width 29 height 28
radio input "false"
radio input "true"
click at [742, 475] on input "Ribbon title" at bounding box center [685, 465] width 437 height 46
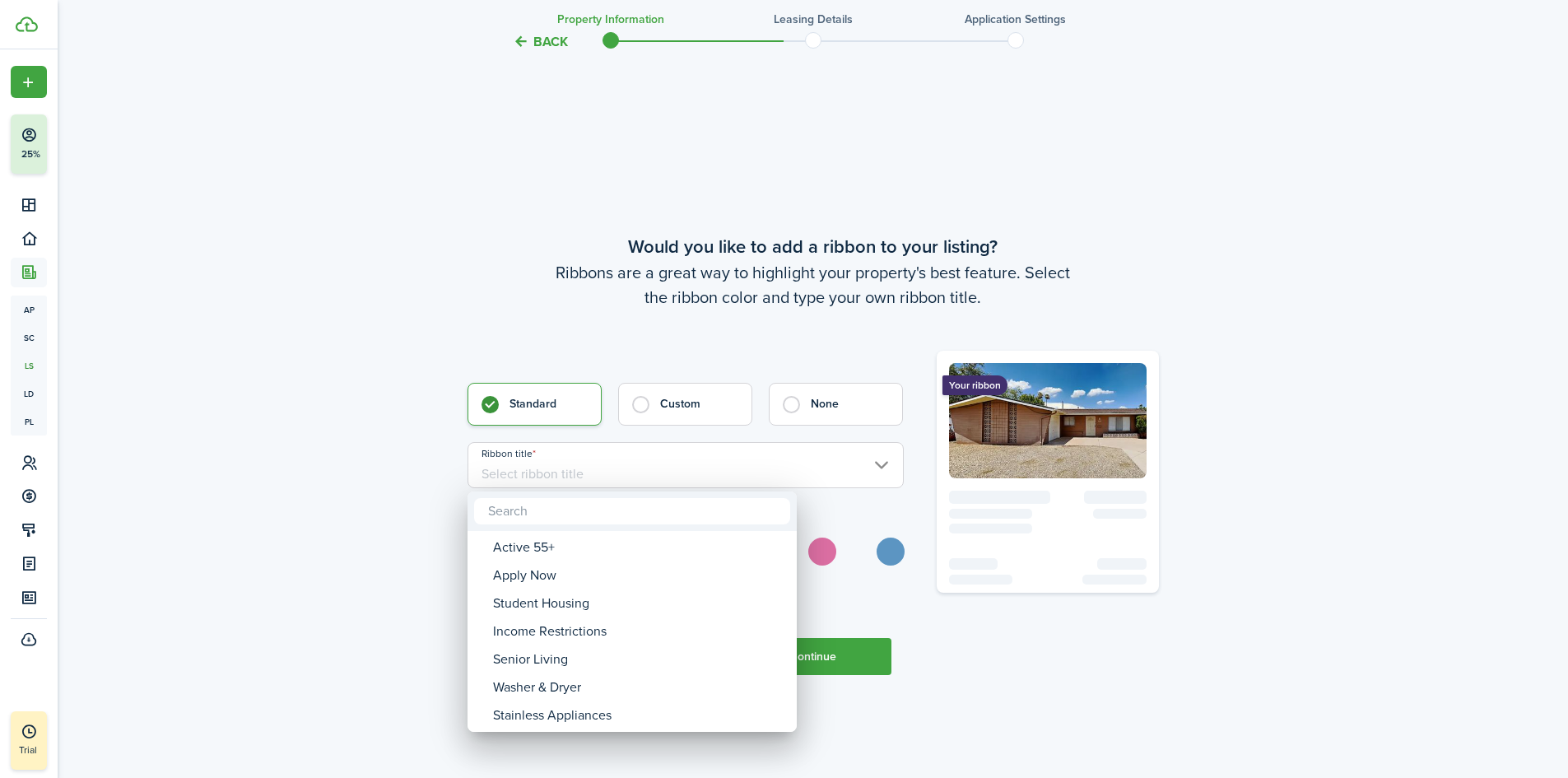
click at [573, 590] on div "Student Housing" at bounding box center [639, 604] width 291 height 28
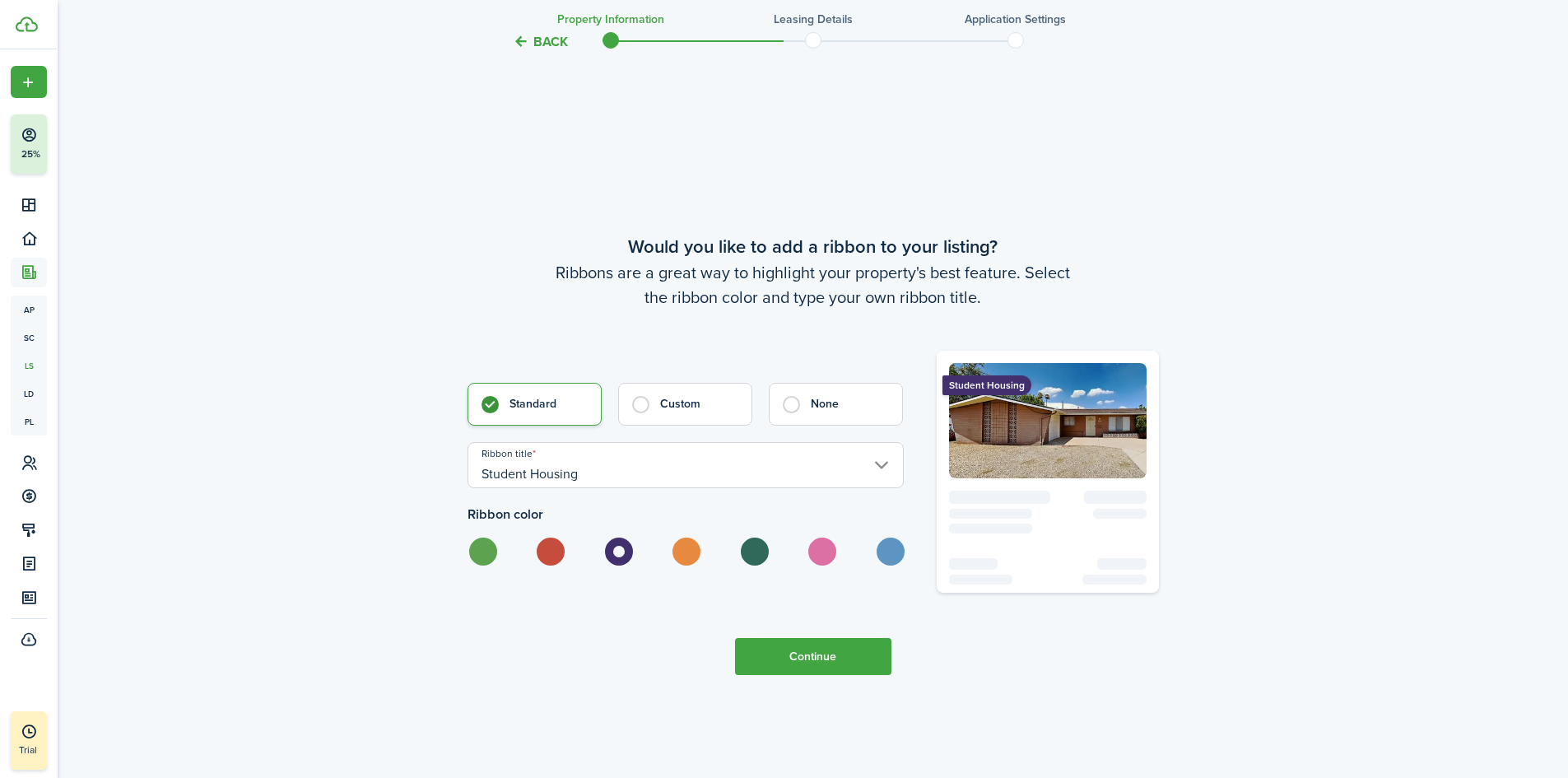
click at [682, 477] on input "Student Housing" at bounding box center [685, 465] width 437 height 46
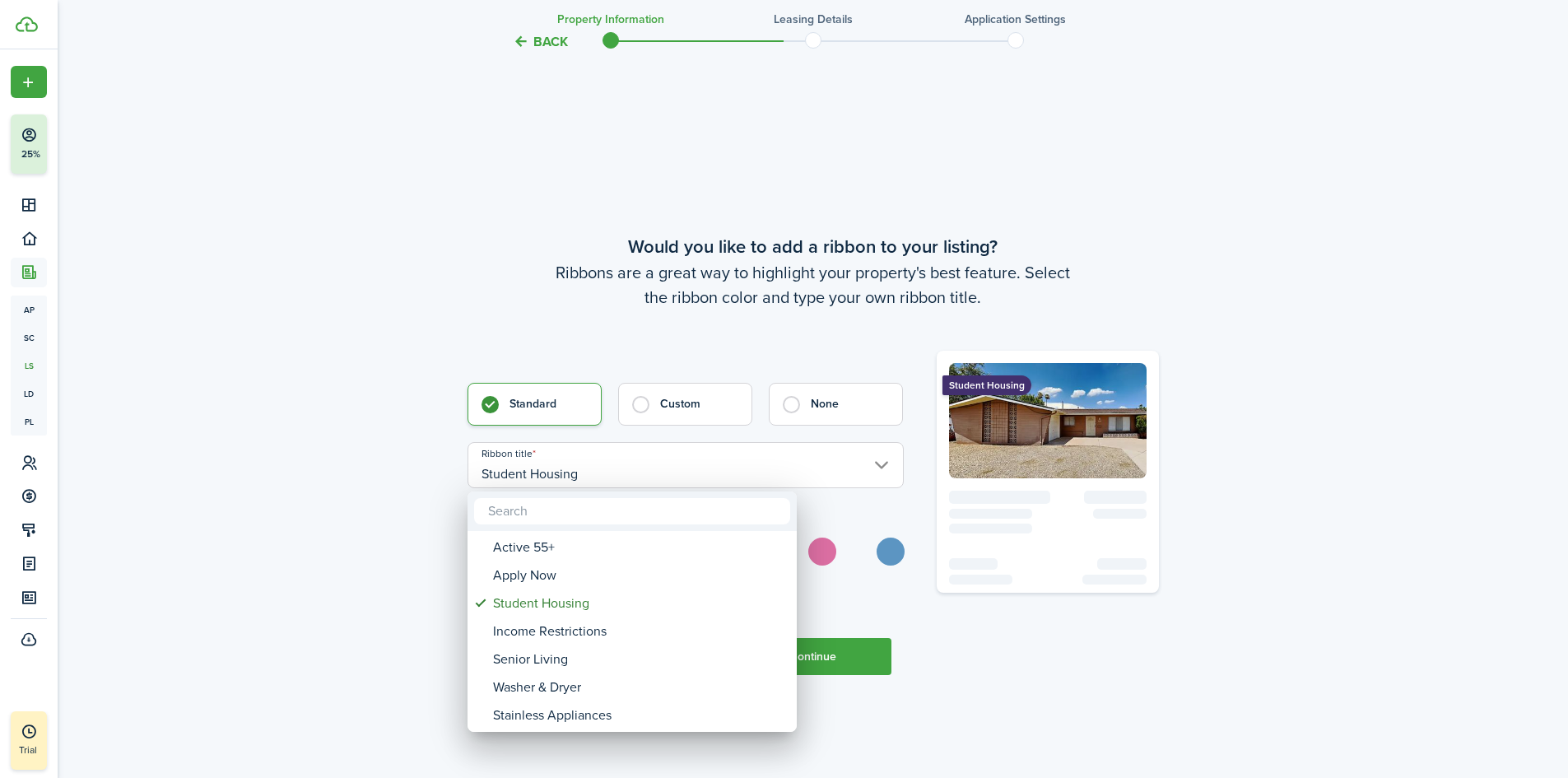
click at [555, 586] on div "Apply Now" at bounding box center [639, 576] width 291 height 28
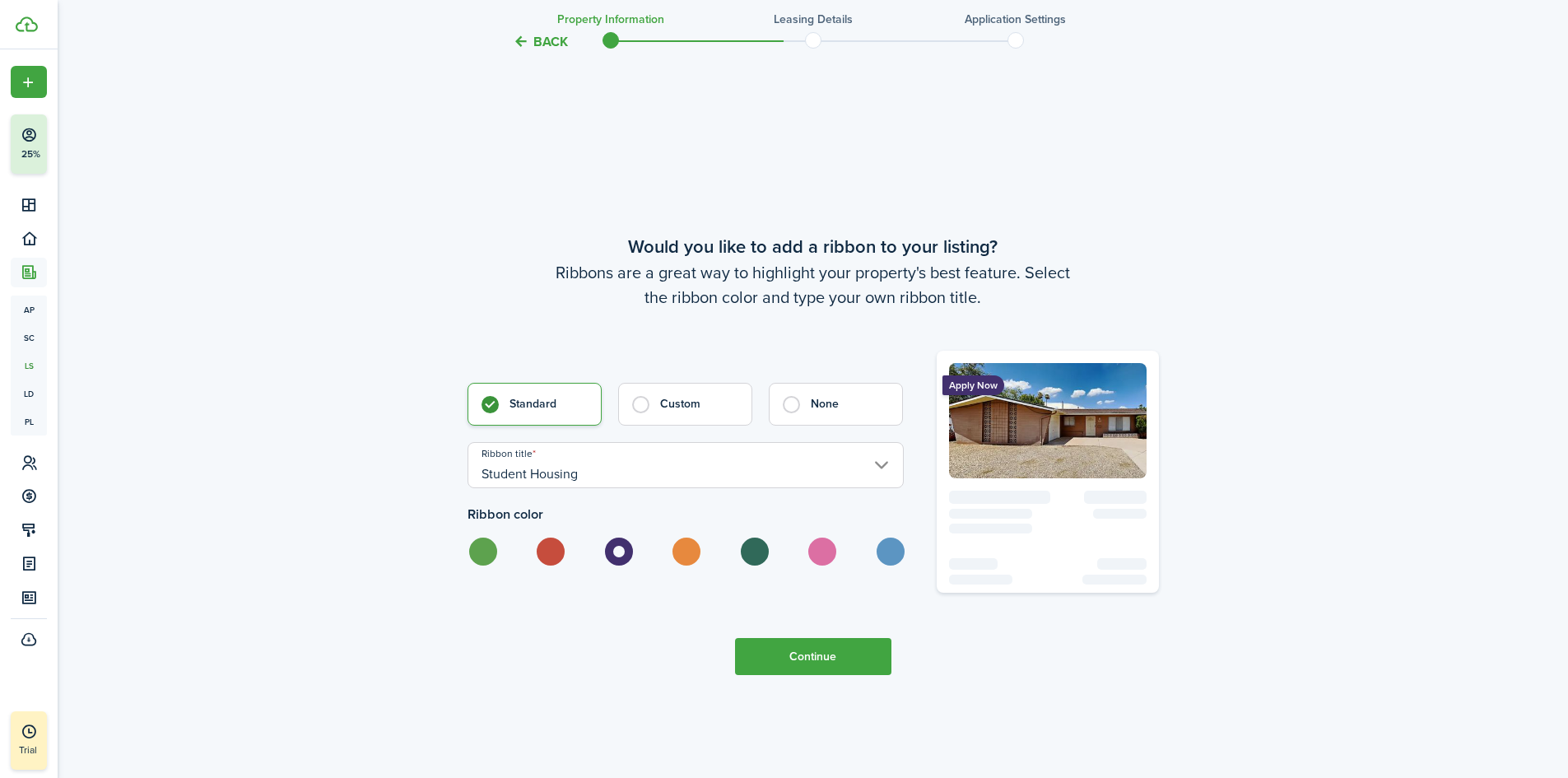
type input "Apply Now"
click at [830, 653] on button "Continue" at bounding box center [813, 656] width 157 height 37
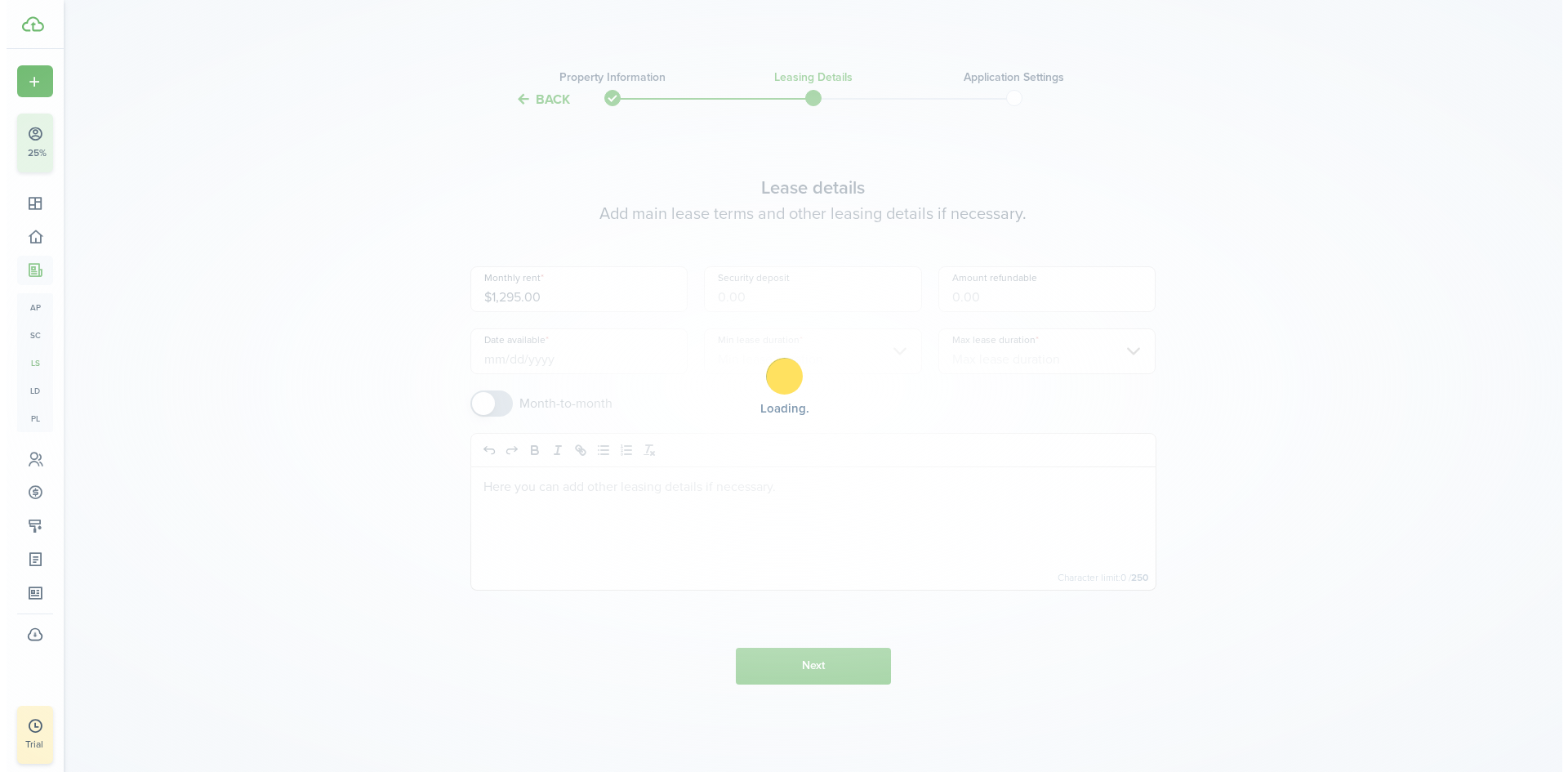
scroll to position [0, 0]
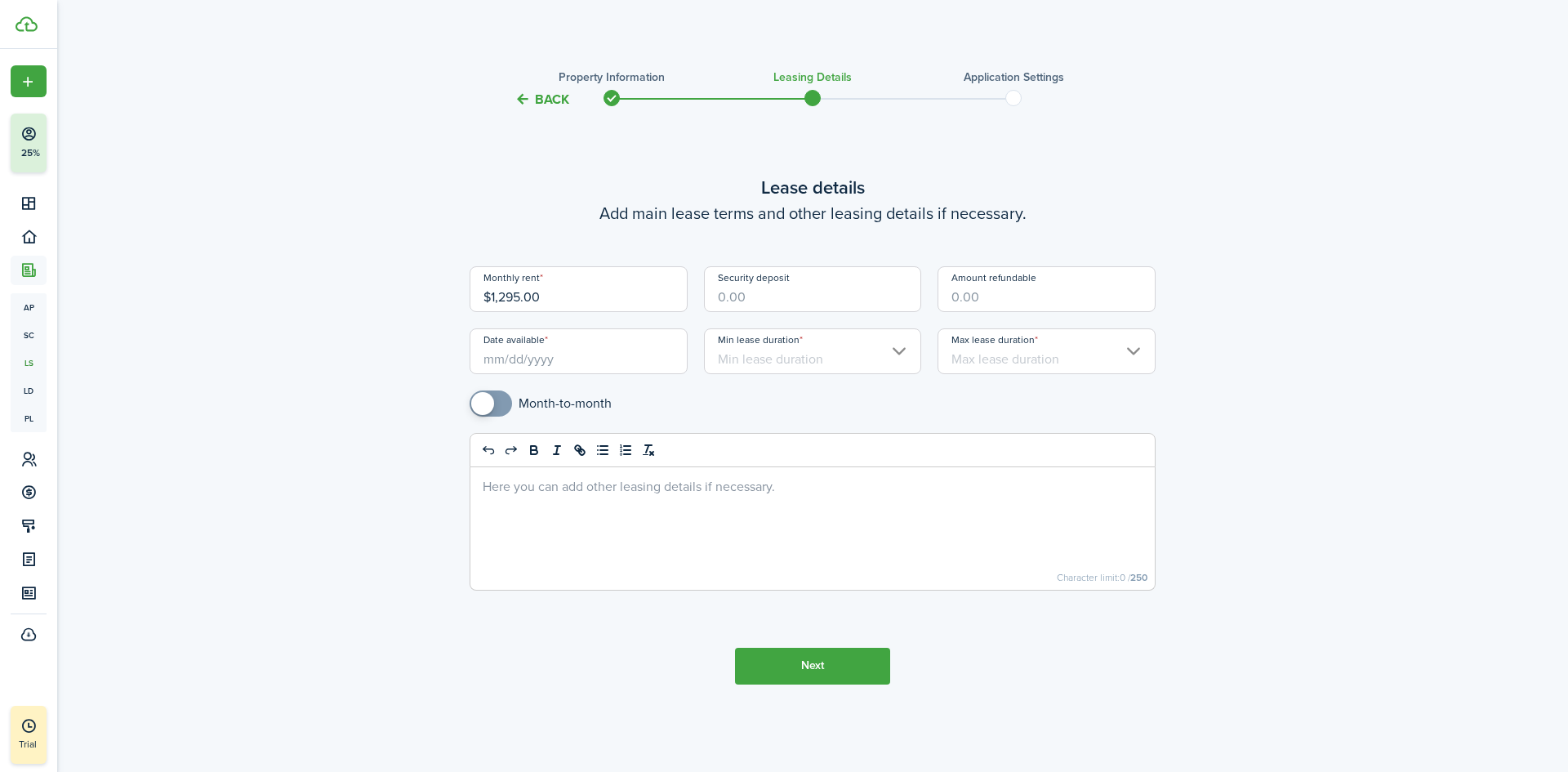
click at [542, 360] on input "Date available" at bounding box center [578, 351] width 218 height 46
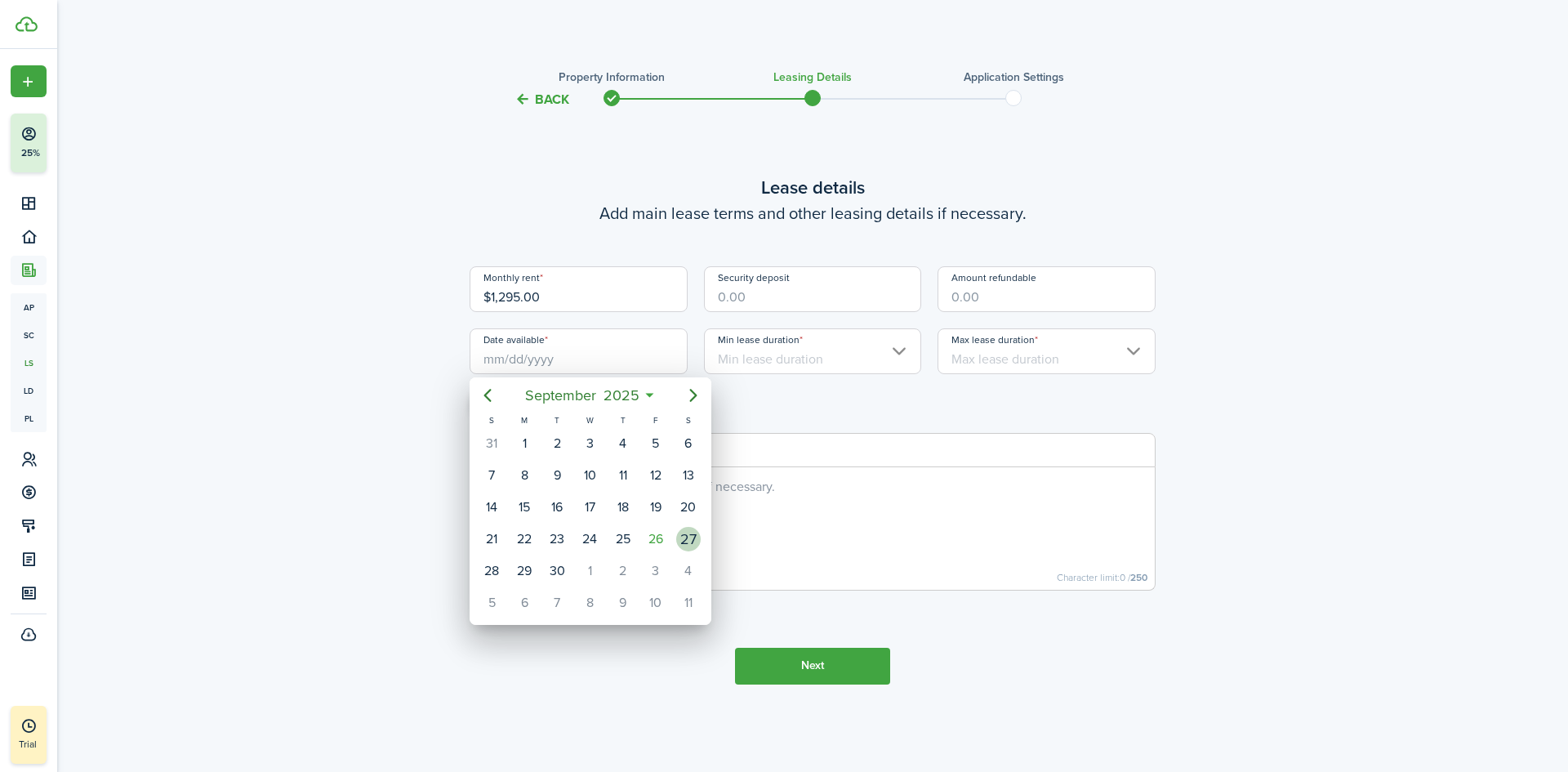
click at [688, 542] on div "27" at bounding box center [688, 539] width 24 height 24
type input "[DATE]"
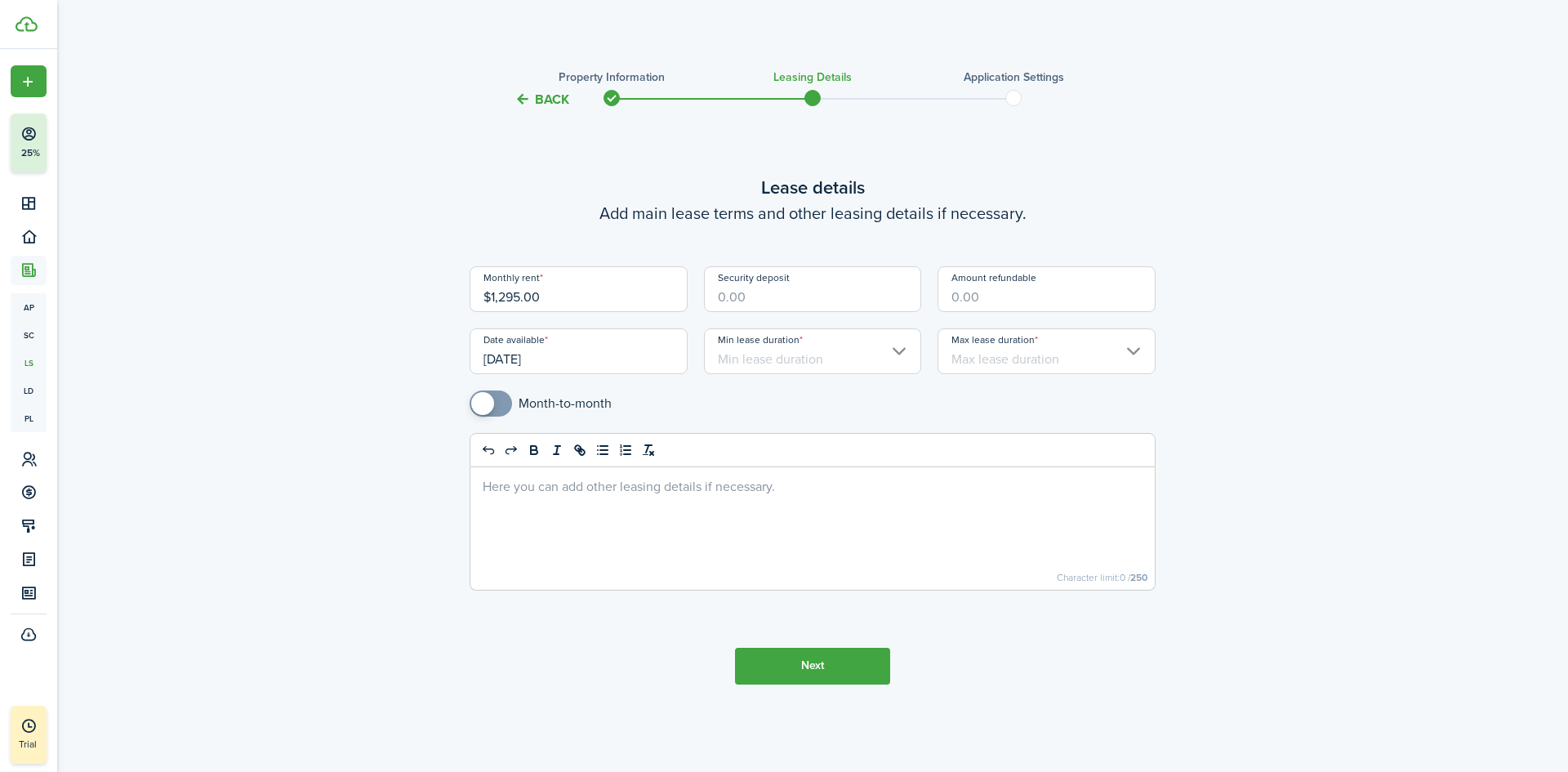
click at [860, 346] on input "Min lease duration" at bounding box center [813, 351] width 218 height 46
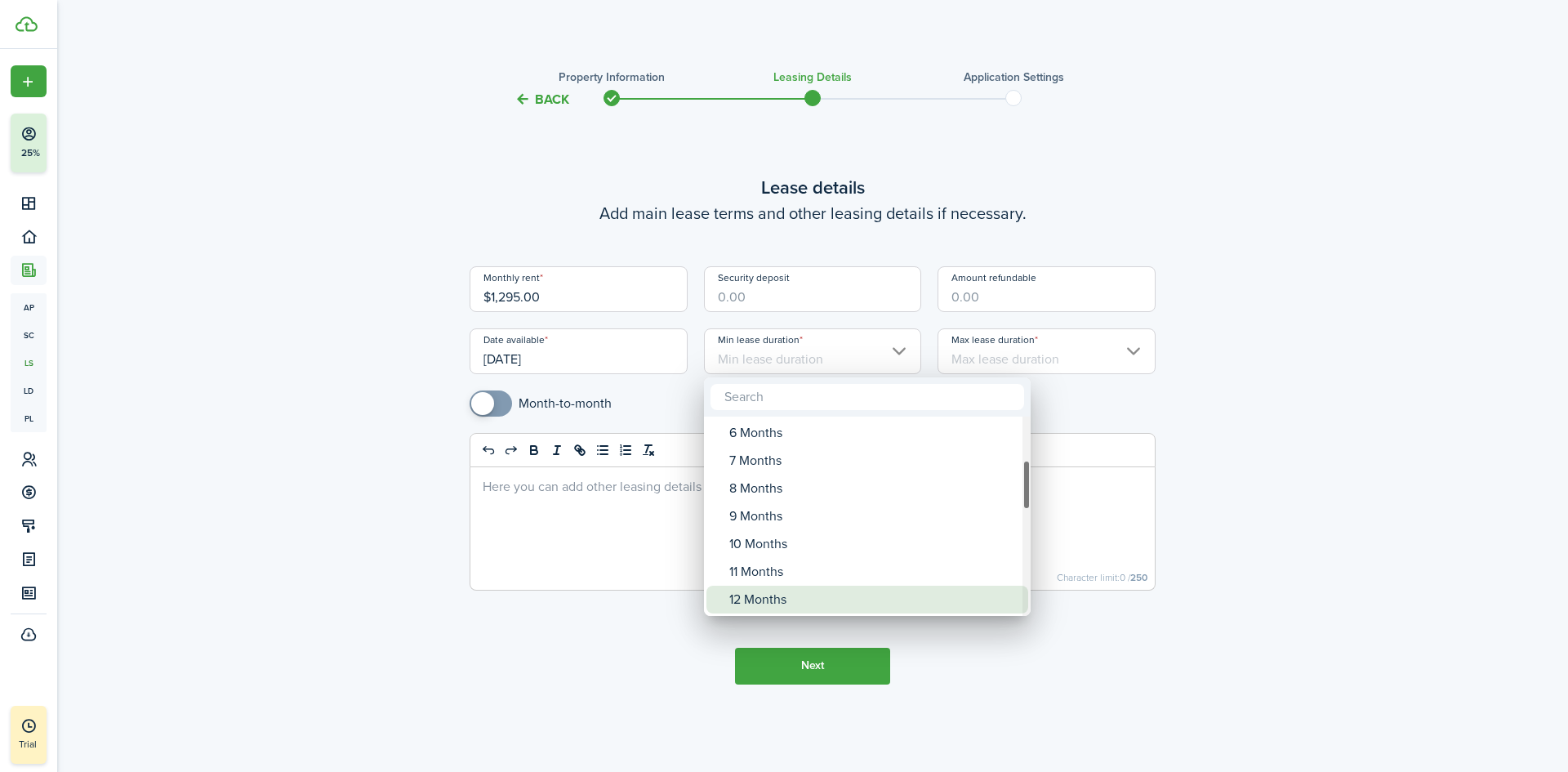
click at [765, 593] on div "12 Months" at bounding box center [873, 600] width 289 height 28
type input "12 Months"
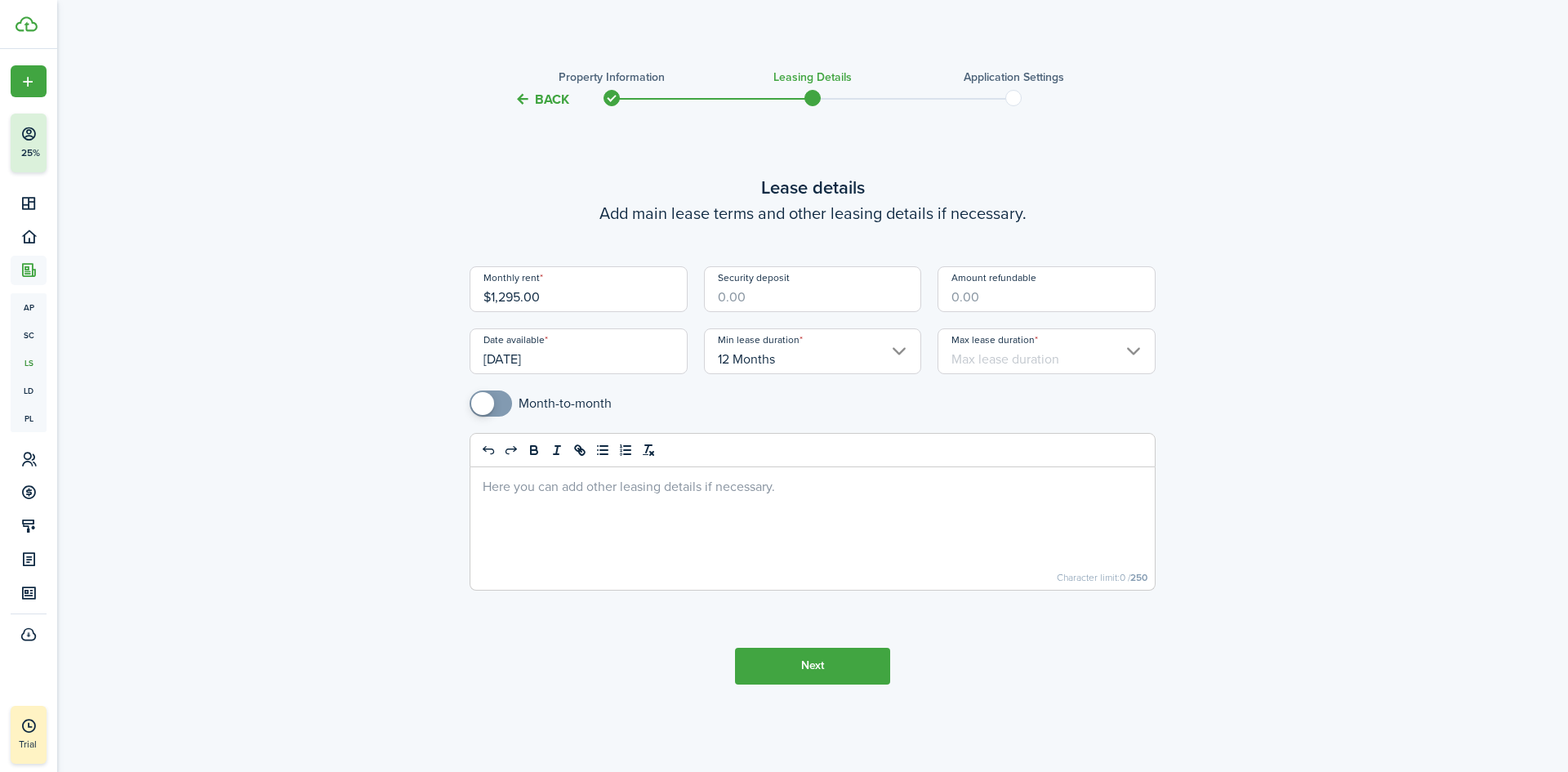
click at [1014, 359] on input "Max lease duration" at bounding box center [1046, 351] width 218 height 46
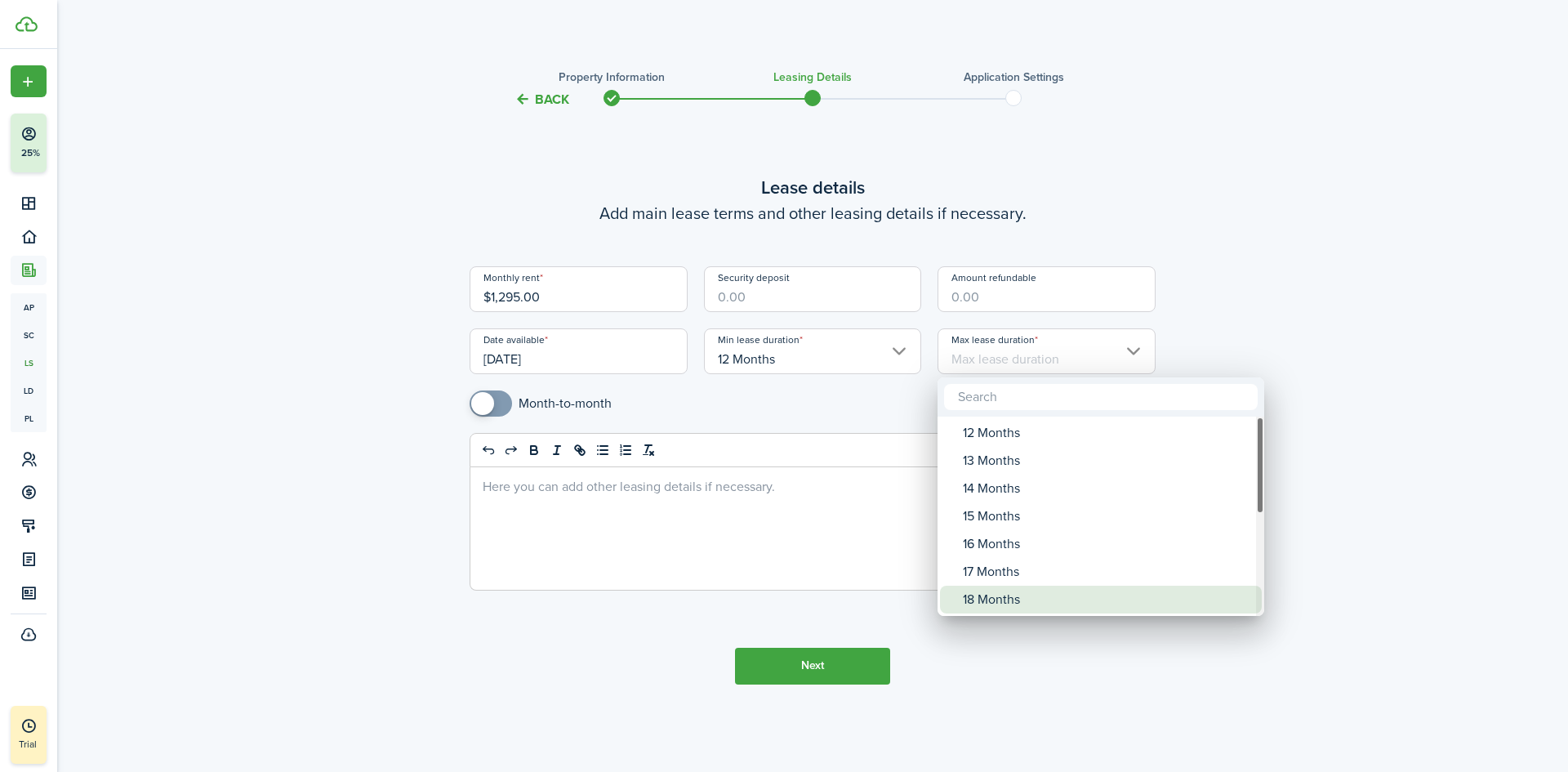
click at [1014, 598] on div "18 Months" at bounding box center [1107, 600] width 289 height 28
type input "18 Months"
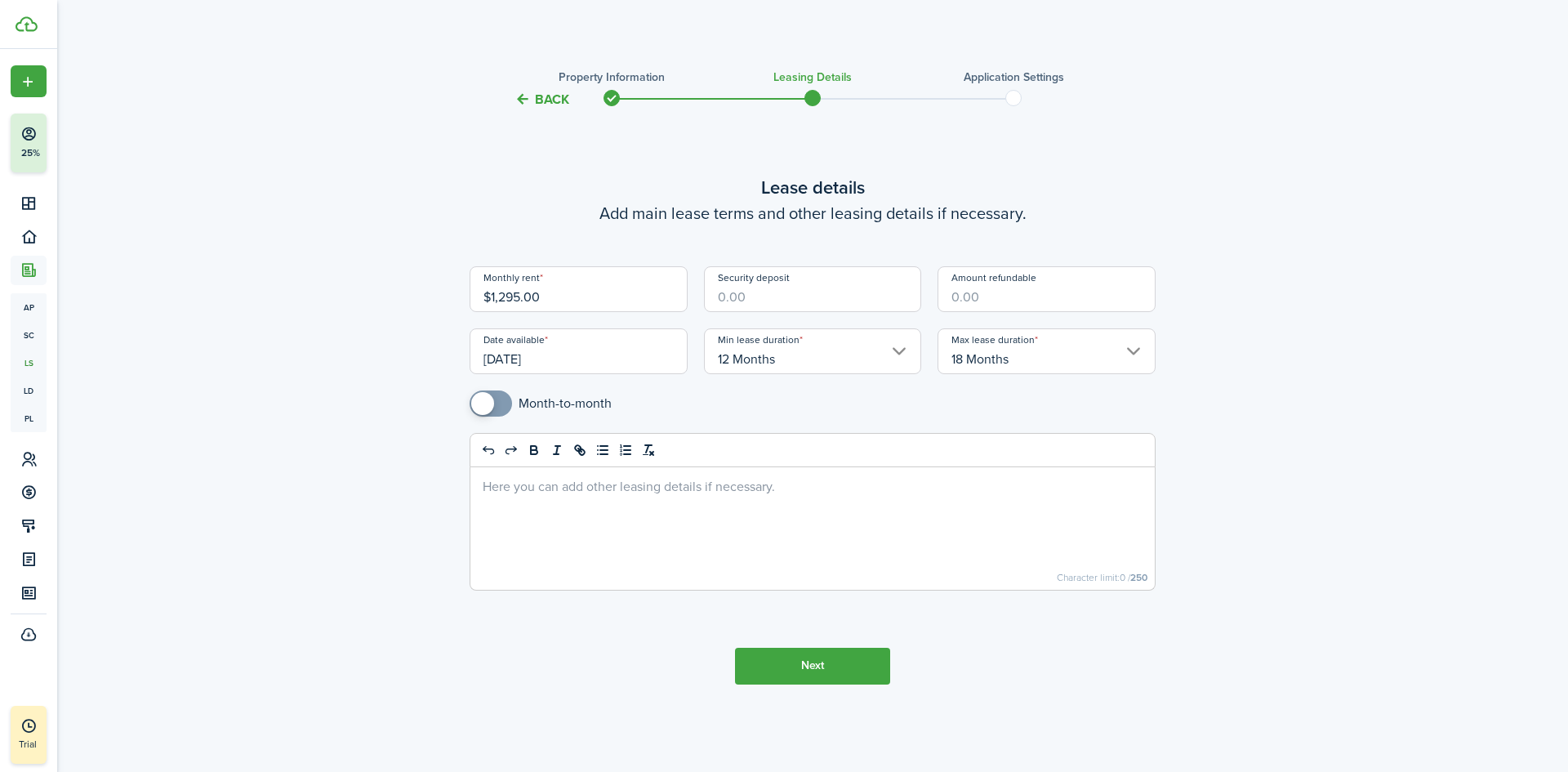
click at [591, 504] on div at bounding box center [813, 528] width 684 height 122
click at [820, 297] on input "Security deposit" at bounding box center [813, 289] width 218 height 46
click at [1045, 300] on input "Amount refundable" at bounding box center [1046, 289] width 218 height 46
type input "$1,295.00"
click at [920, 504] on div at bounding box center [813, 528] width 684 height 122
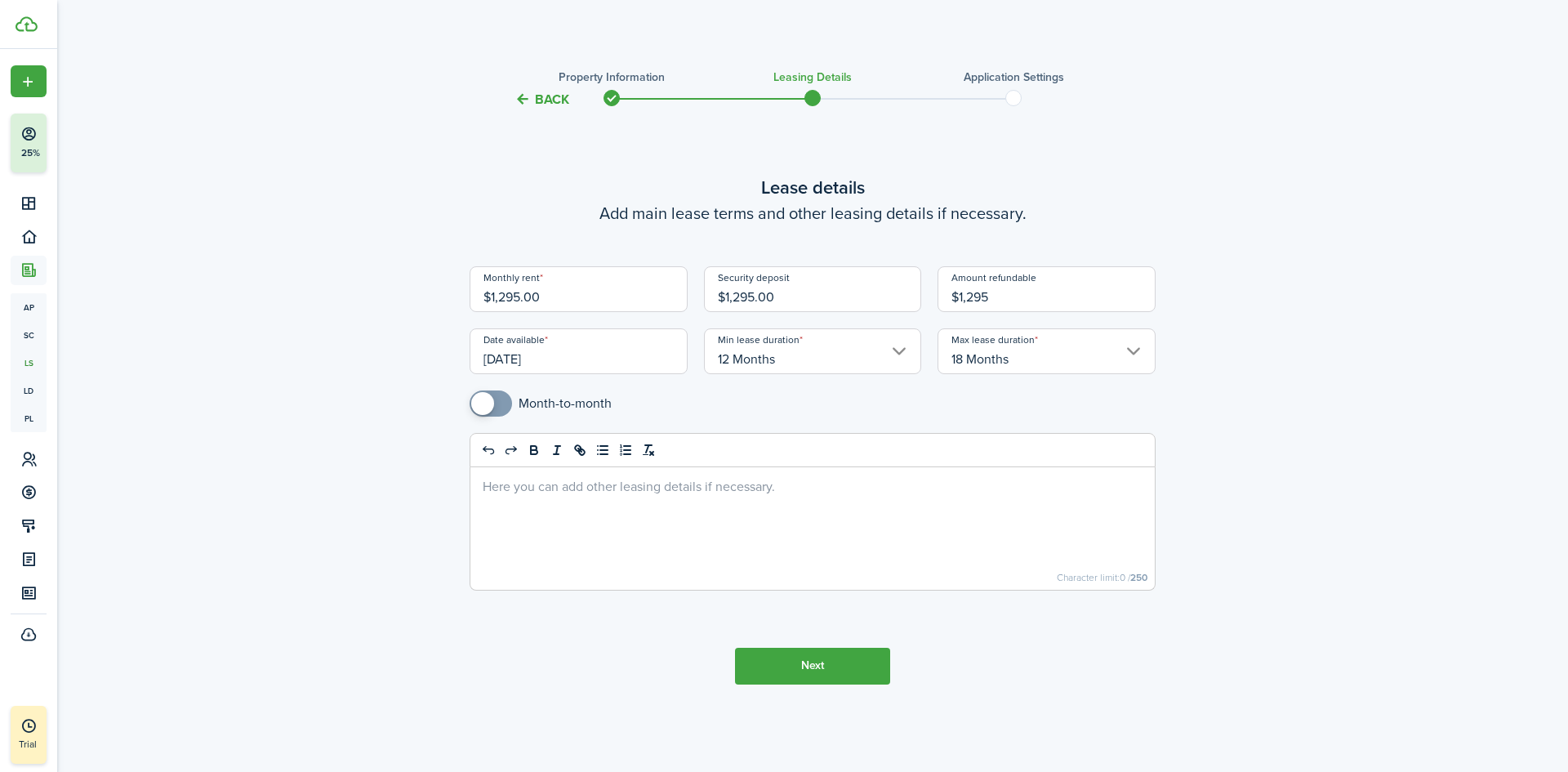
type input "$1,295.00"
click at [826, 670] on button "Next" at bounding box center [813, 666] width 155 height 36
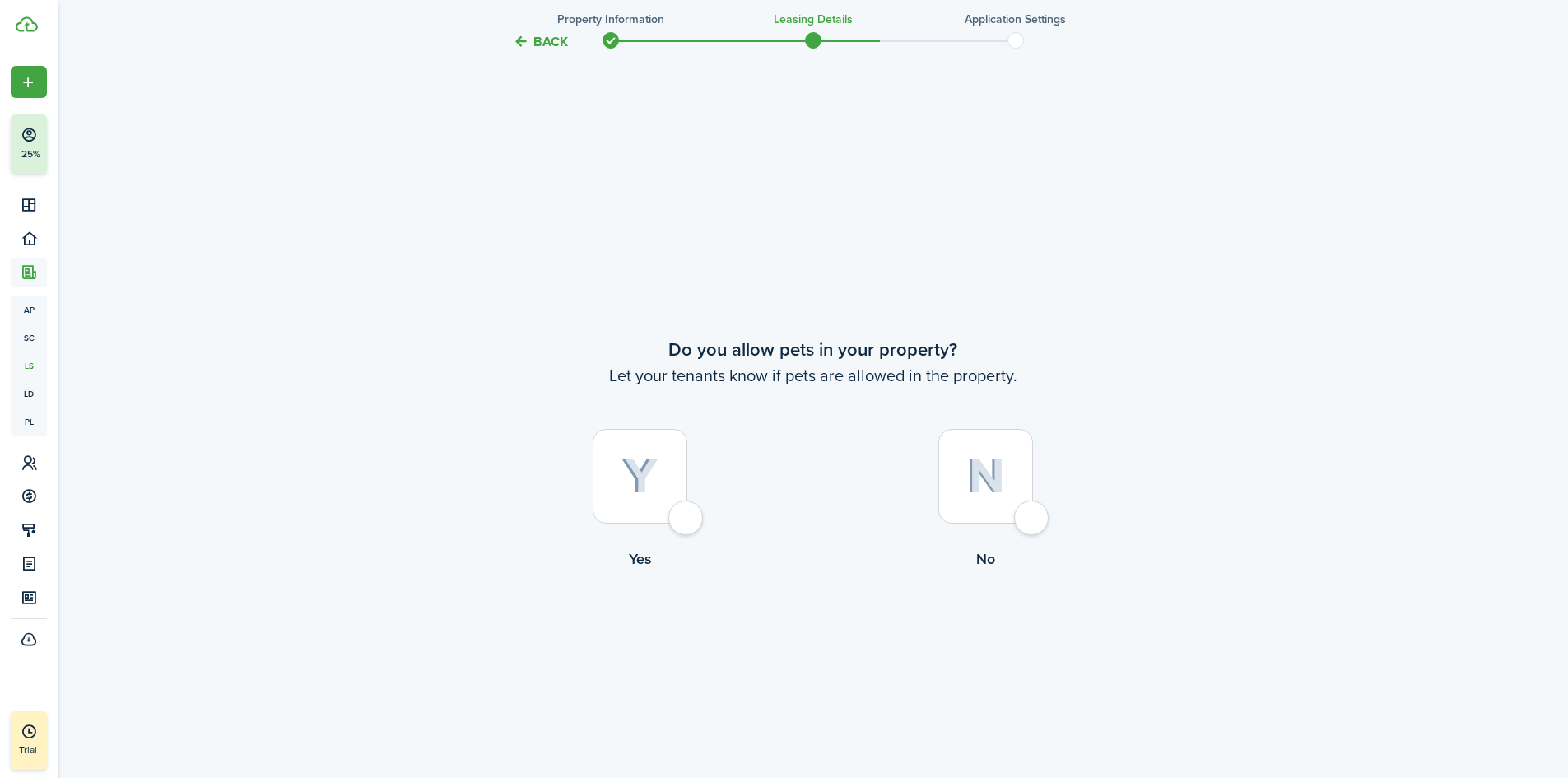
scroll to position [668, 0]
click at [687, 521] on div at bounding box center [640, 473] width 94 height 95
radio input "true"
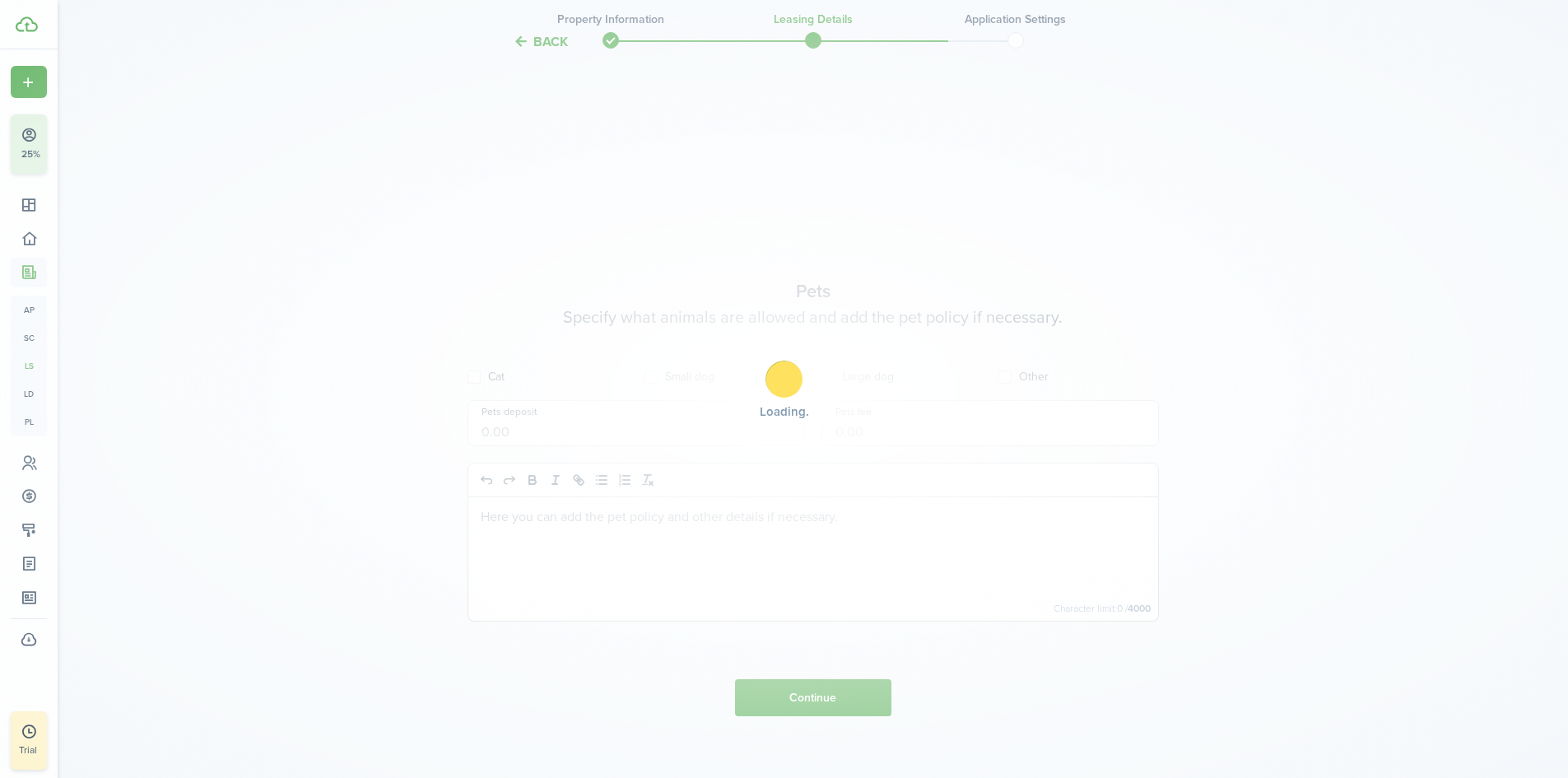
scroll to position [1446, 0]
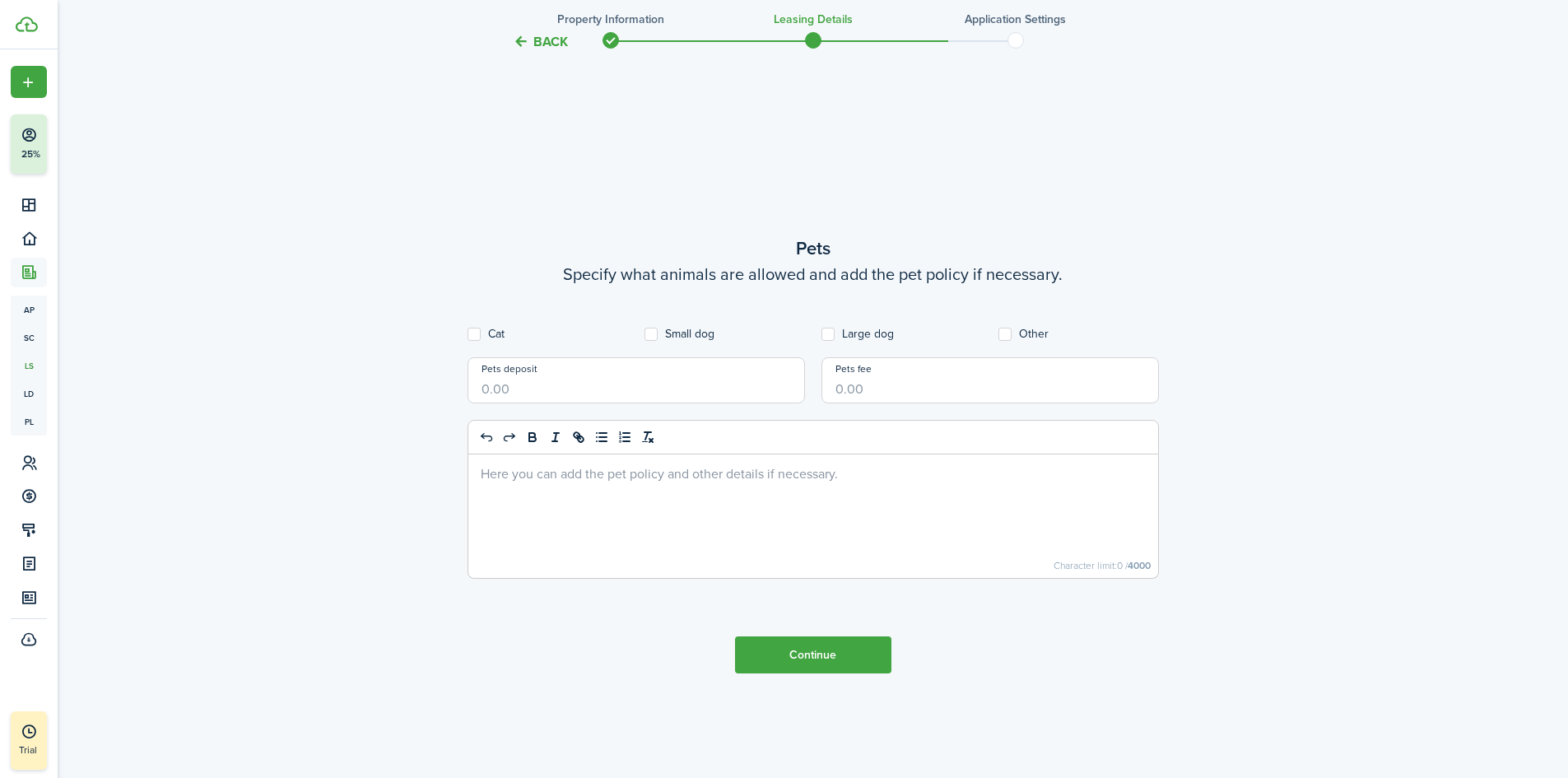
click at [494, 328] on label "Cat" at bounding box center [486, 333] width 37 height 13
checkbox input "true"
click at [689, 340] on label "Small dog" at bounding box center [680, 333] width 70 height 13
checkbox input "true"
click at [875, 339] on label "Large dog" at bounding box center [858, 333] width 73 height 13
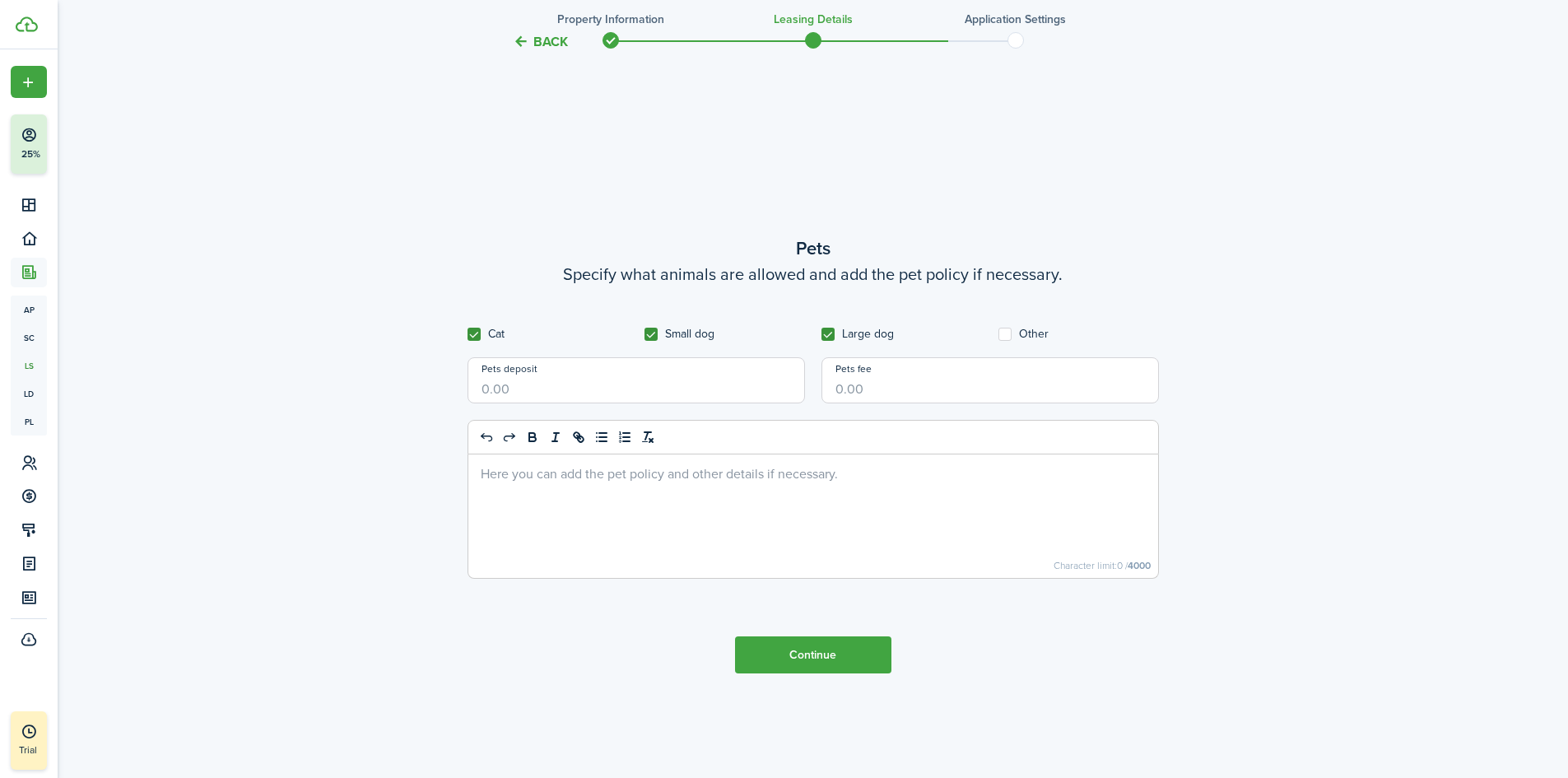
checkbox input "true"
click at [1029, 340] on label "Other" at bounding box center [1023, 333] width 50 height 13
checkbox input "true"
click at [729, 396] on input "Pets deposit" at bounding box center [636, 380] width 338 height 46
click at [946, 385] on input "Pets fee" at bounding box center [990, 380] width 338 height 46
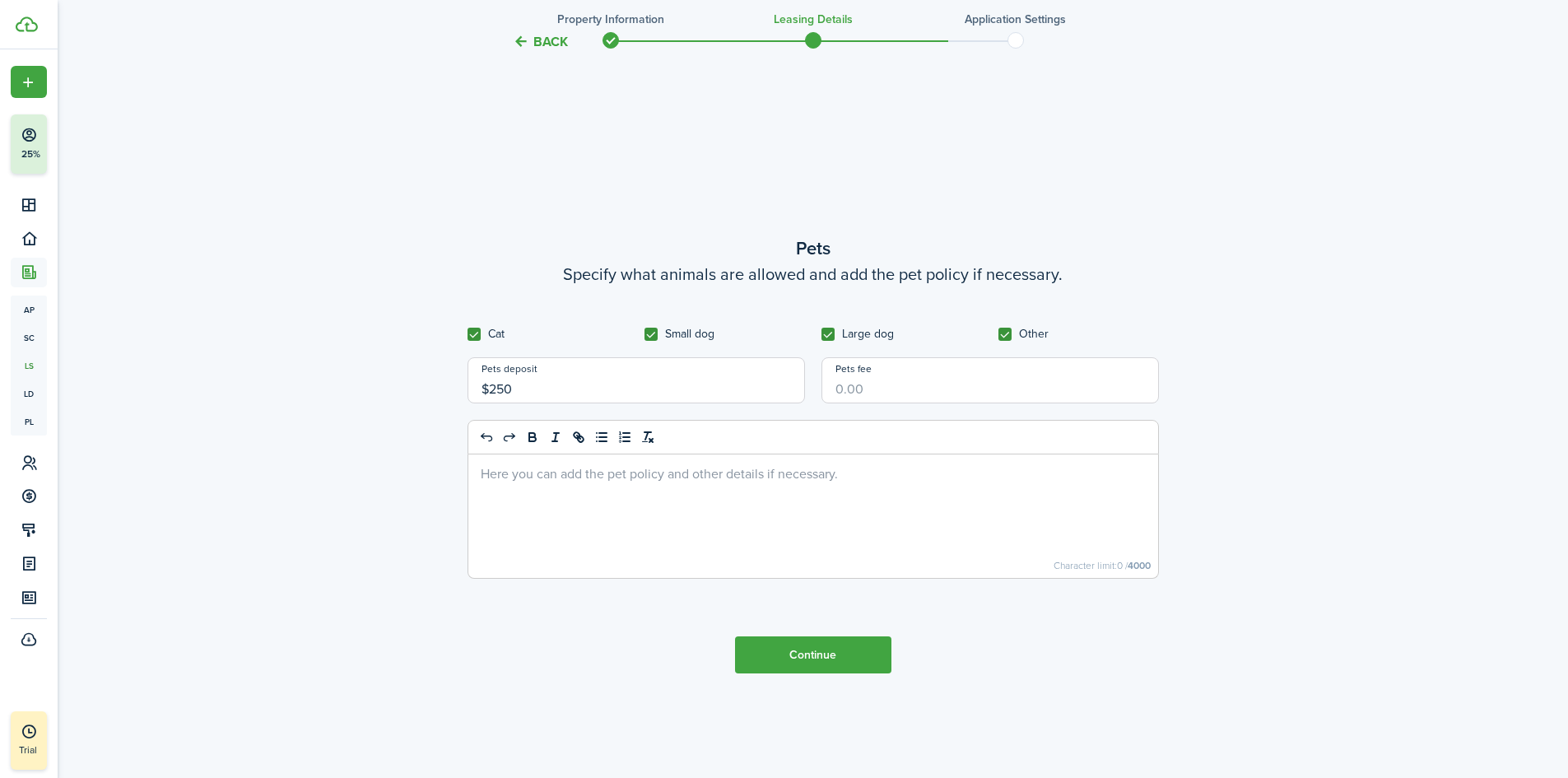
type input "$250.00"
click at [860, 661] on button "Continue" at bounding box center [813, 655] width 157 height 37
type input "$150.00"
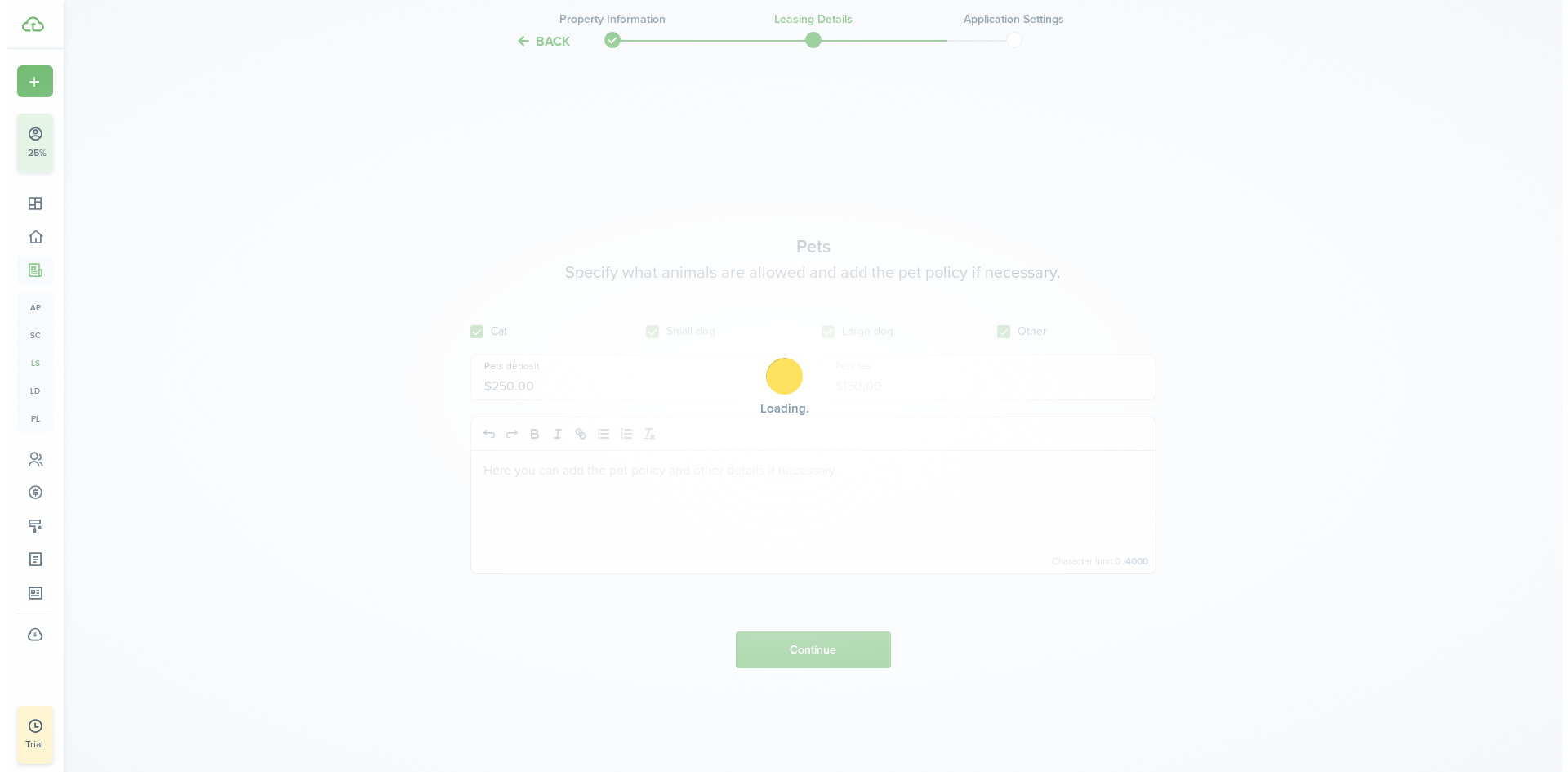
scroll to position [0, 0]
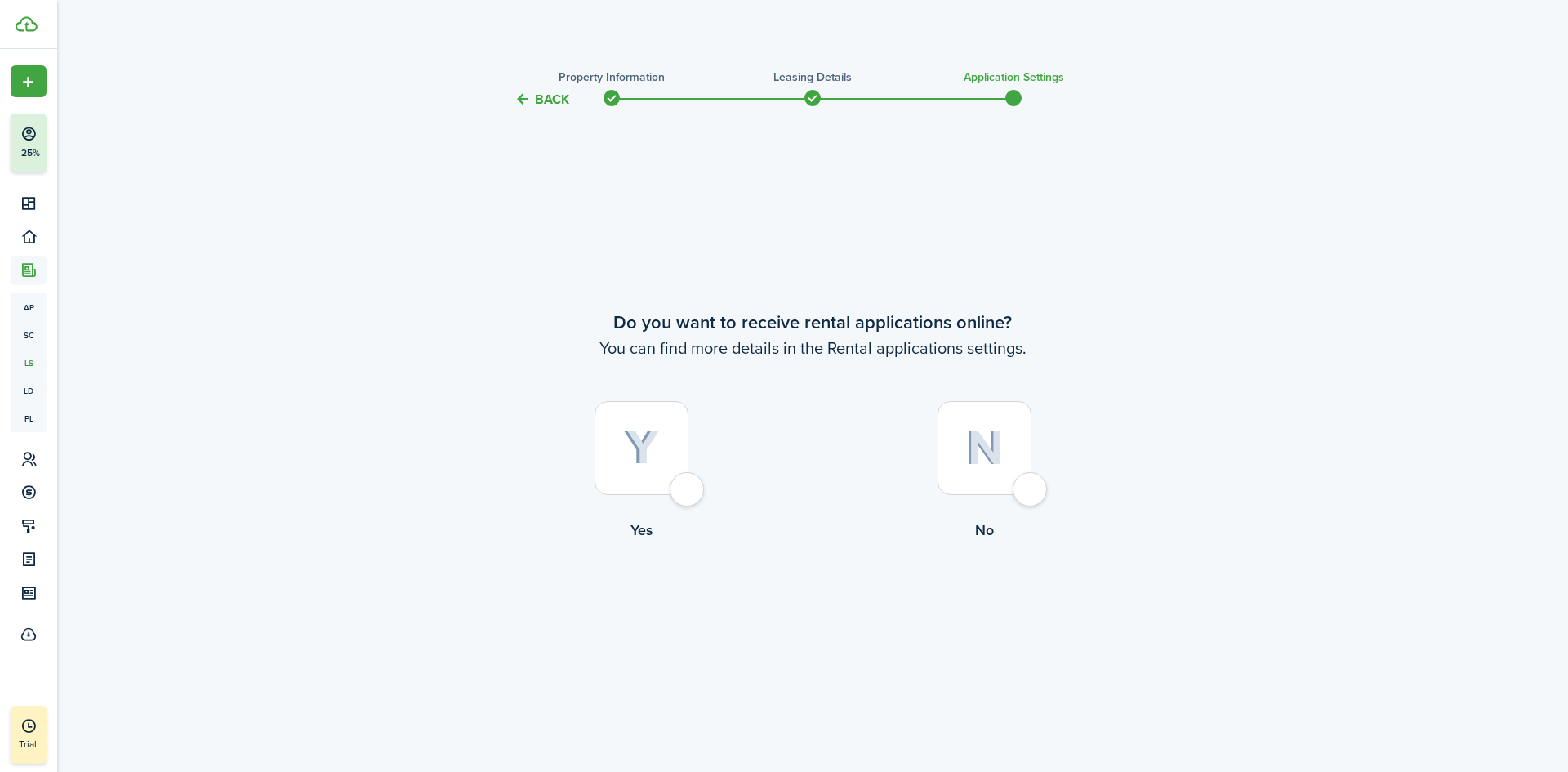
click at [1022, 492] on div at bounding box center [985, 448] width 94 height 94
radio input "true"
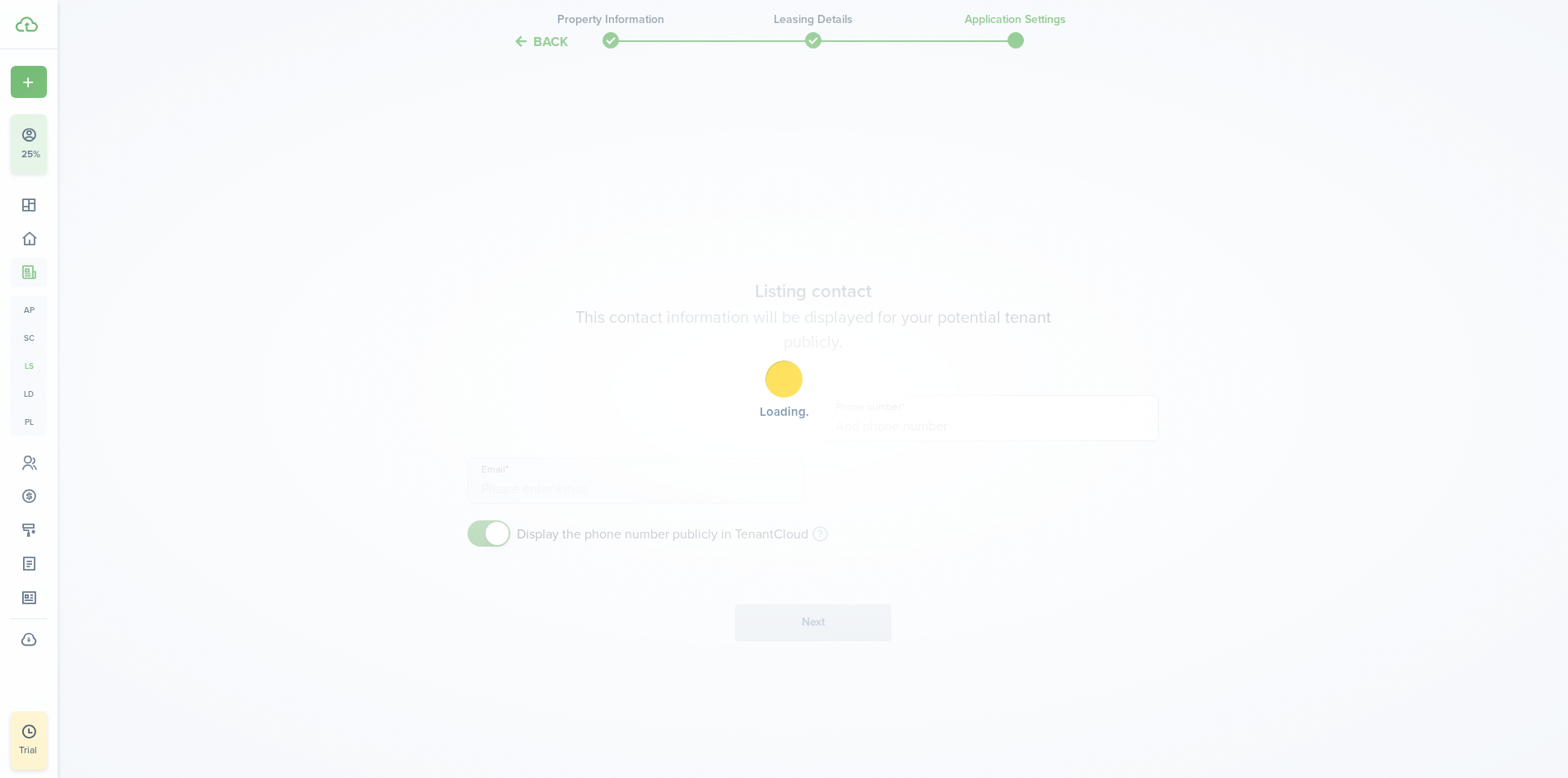
scroll to position [668, 0]
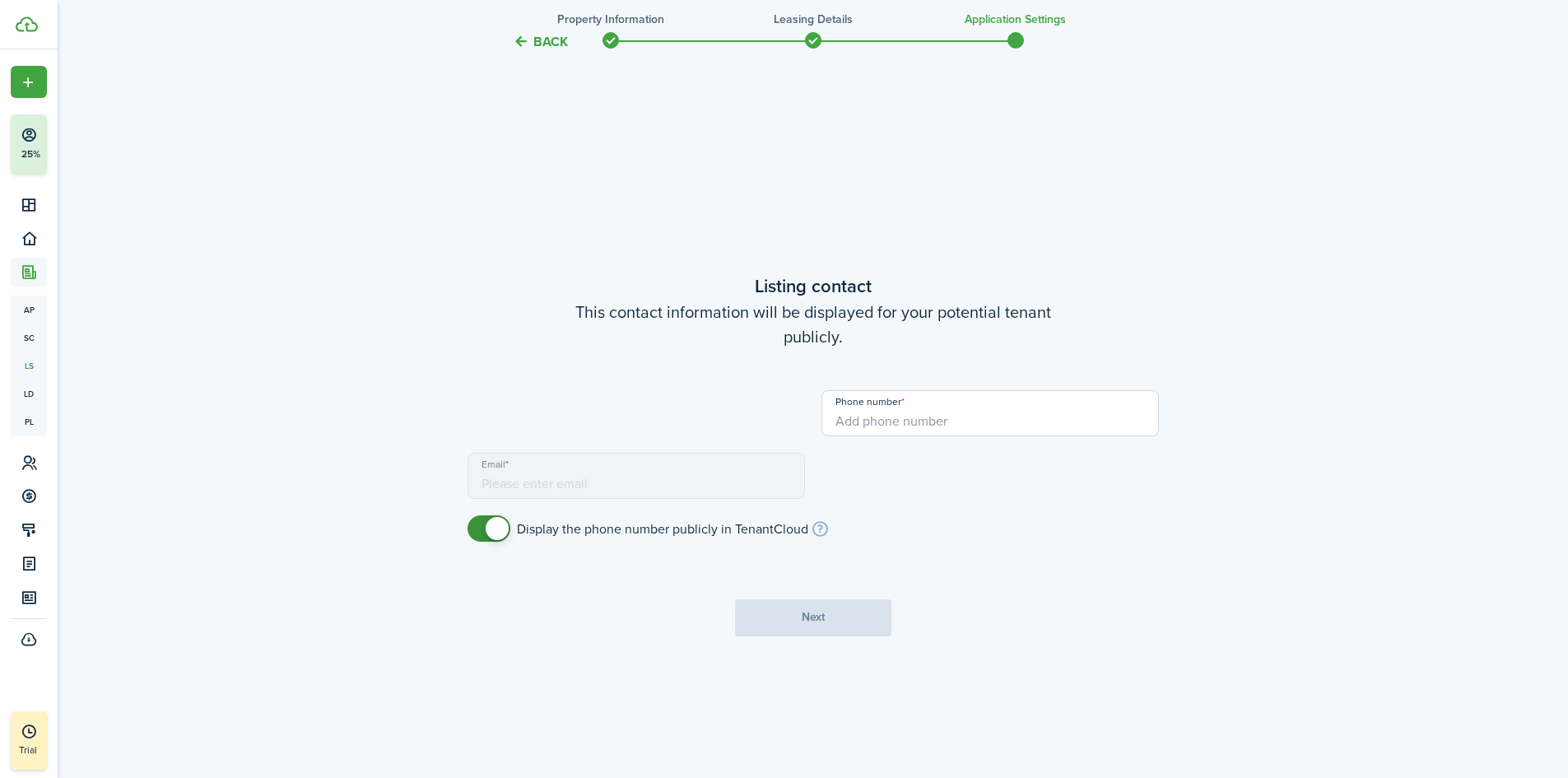
type input "[PHONE_NUMBER]"
type input "[PERSON_NAME][EMAIL_ADDRESS][DOMAIN_NAME]"
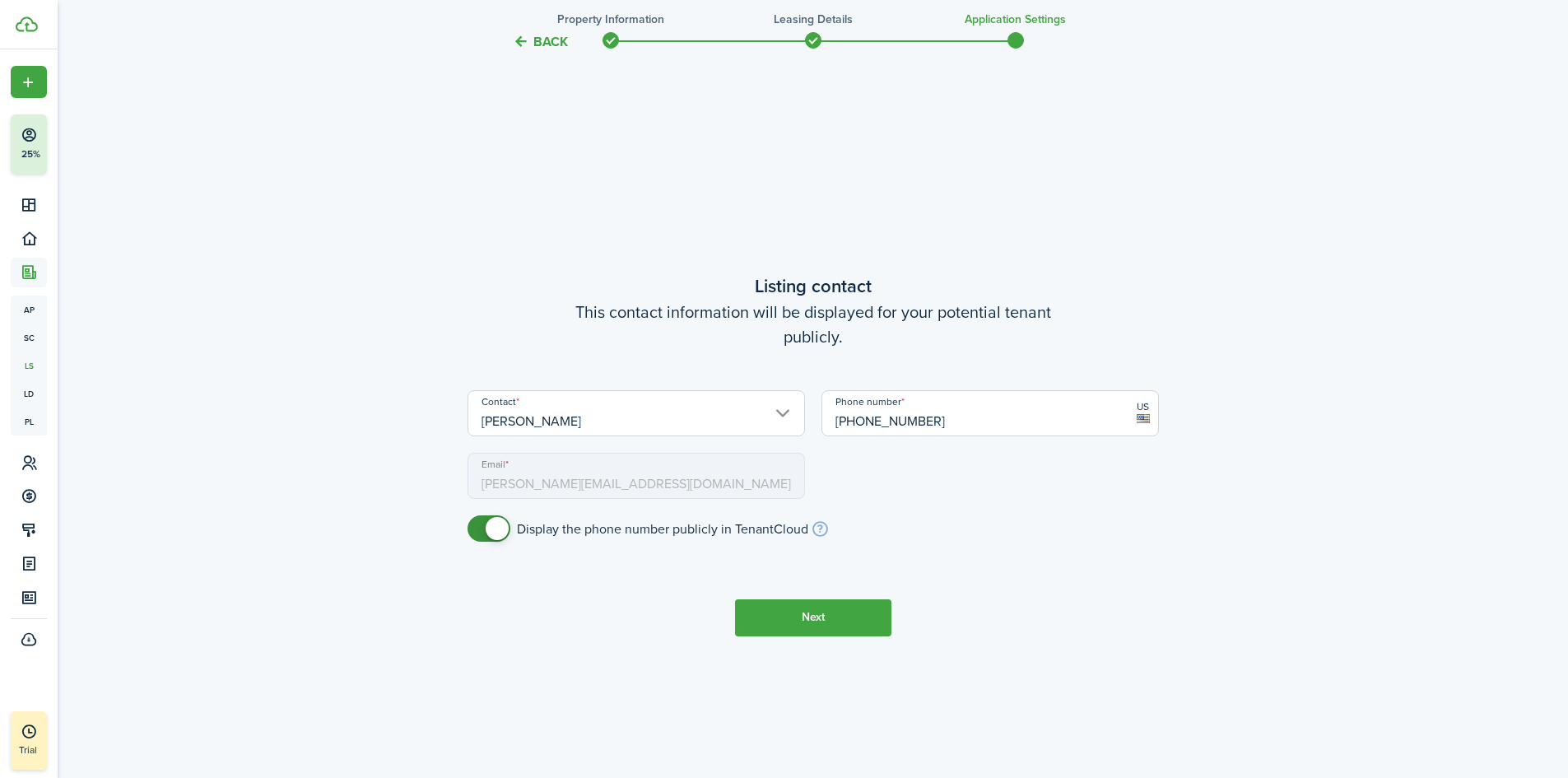
click at [828, 627] on button "Next" at bounding box center [813, 618] width 157 height 37
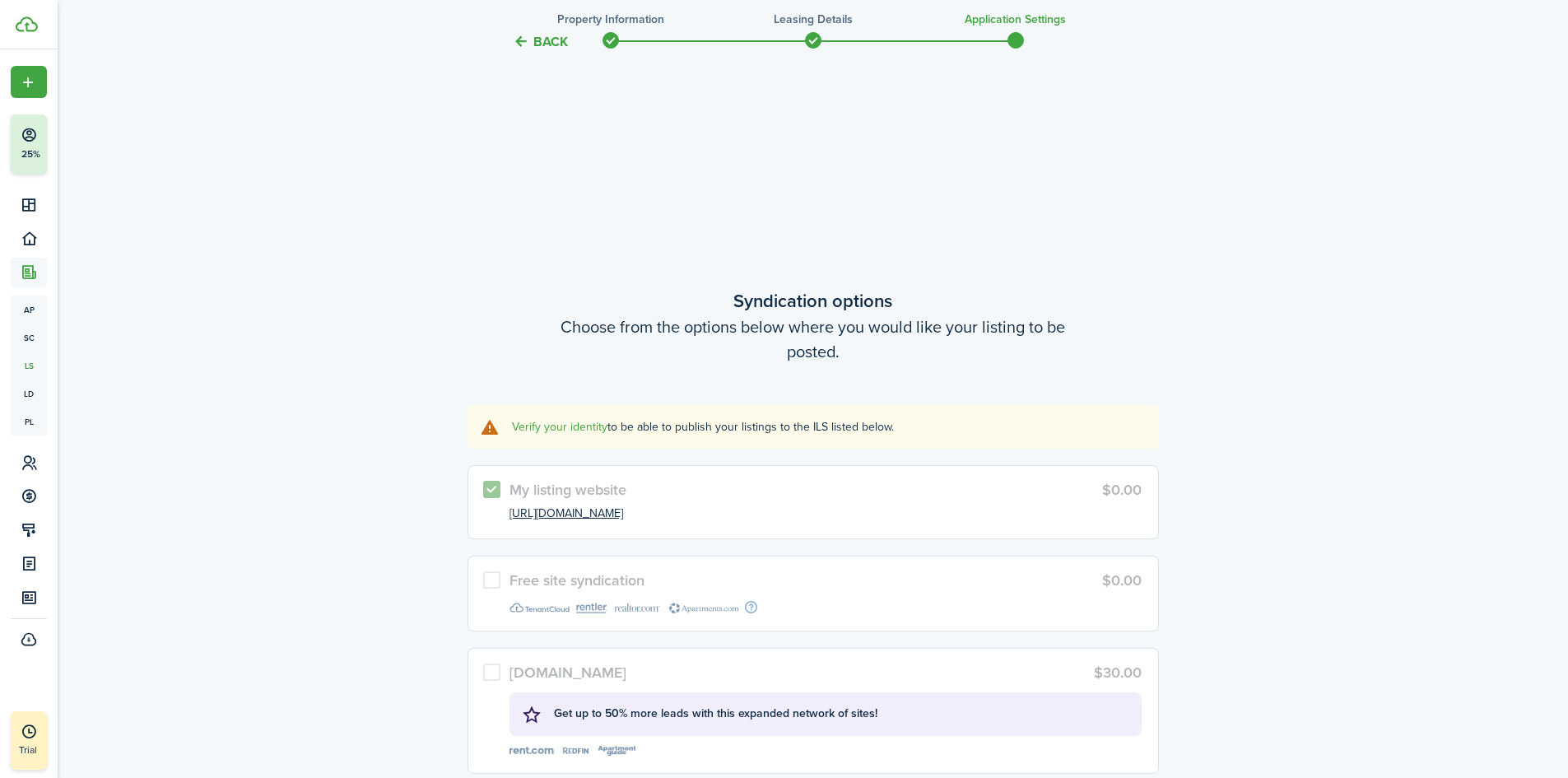
scroll to position [1345, 0]
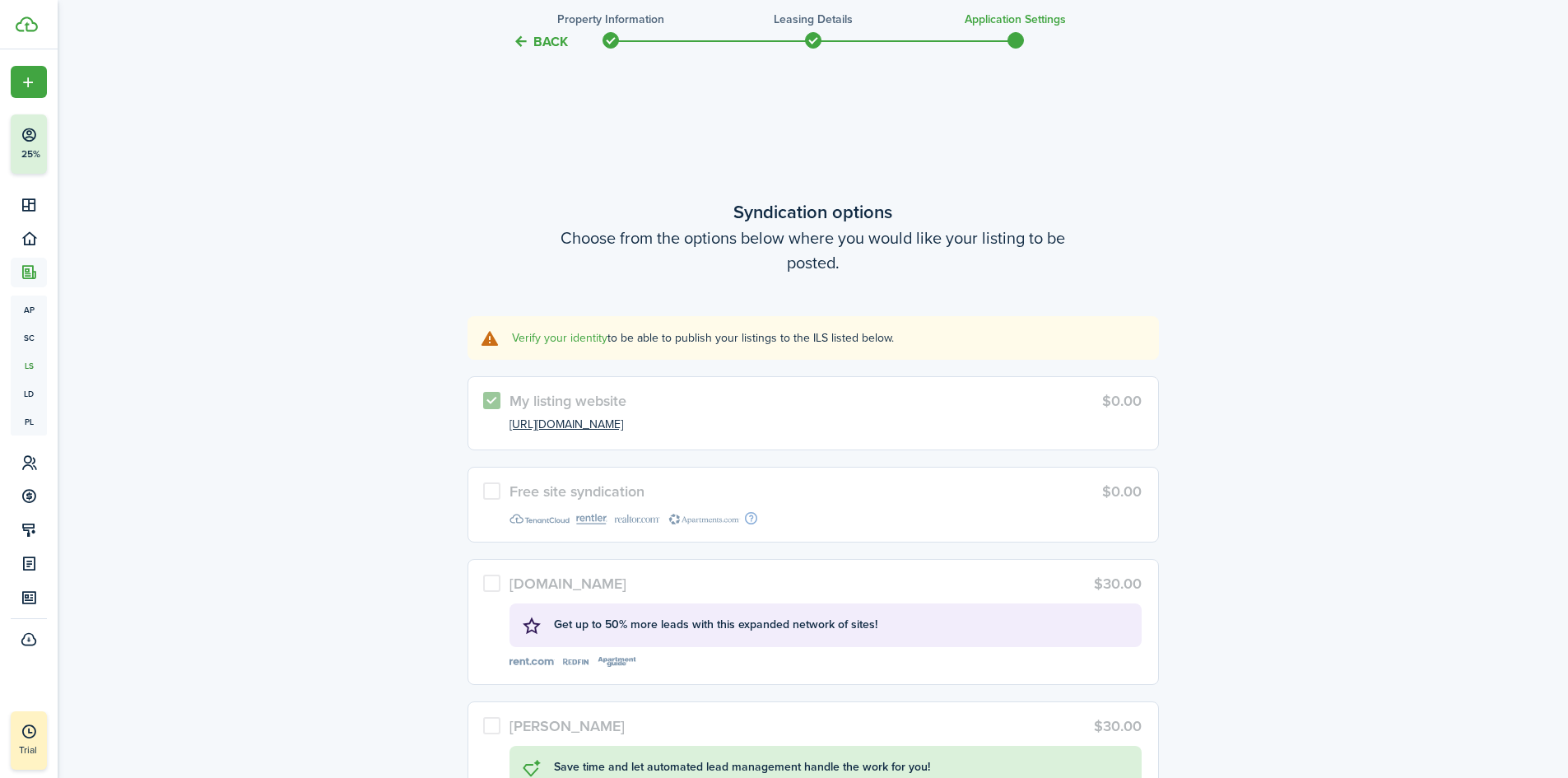
click at [494, 487] on label "Free site syndication $0.00" at bounding box center [813, 504] width 691 height 75
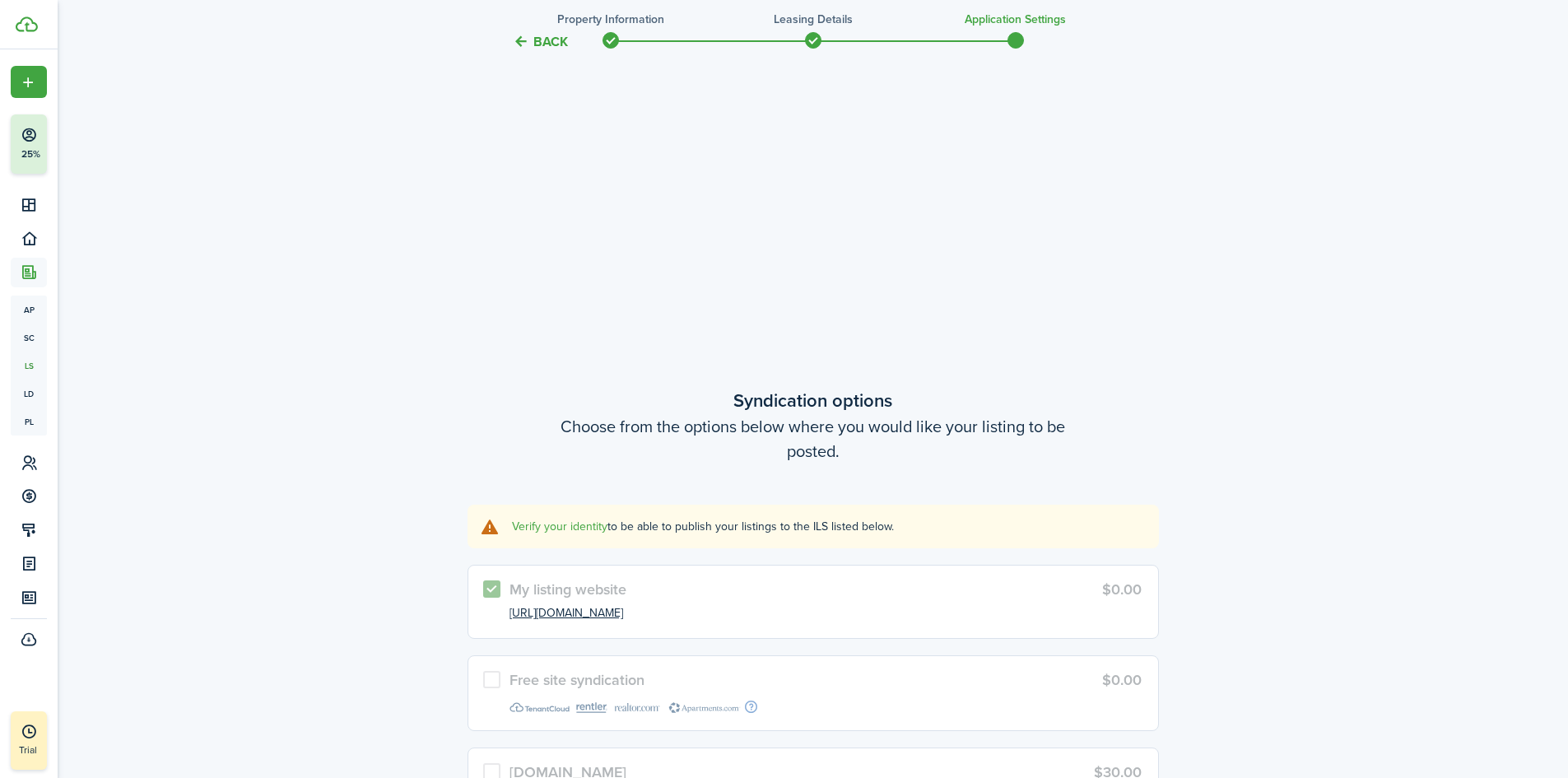
scroll to position [1181, 0]
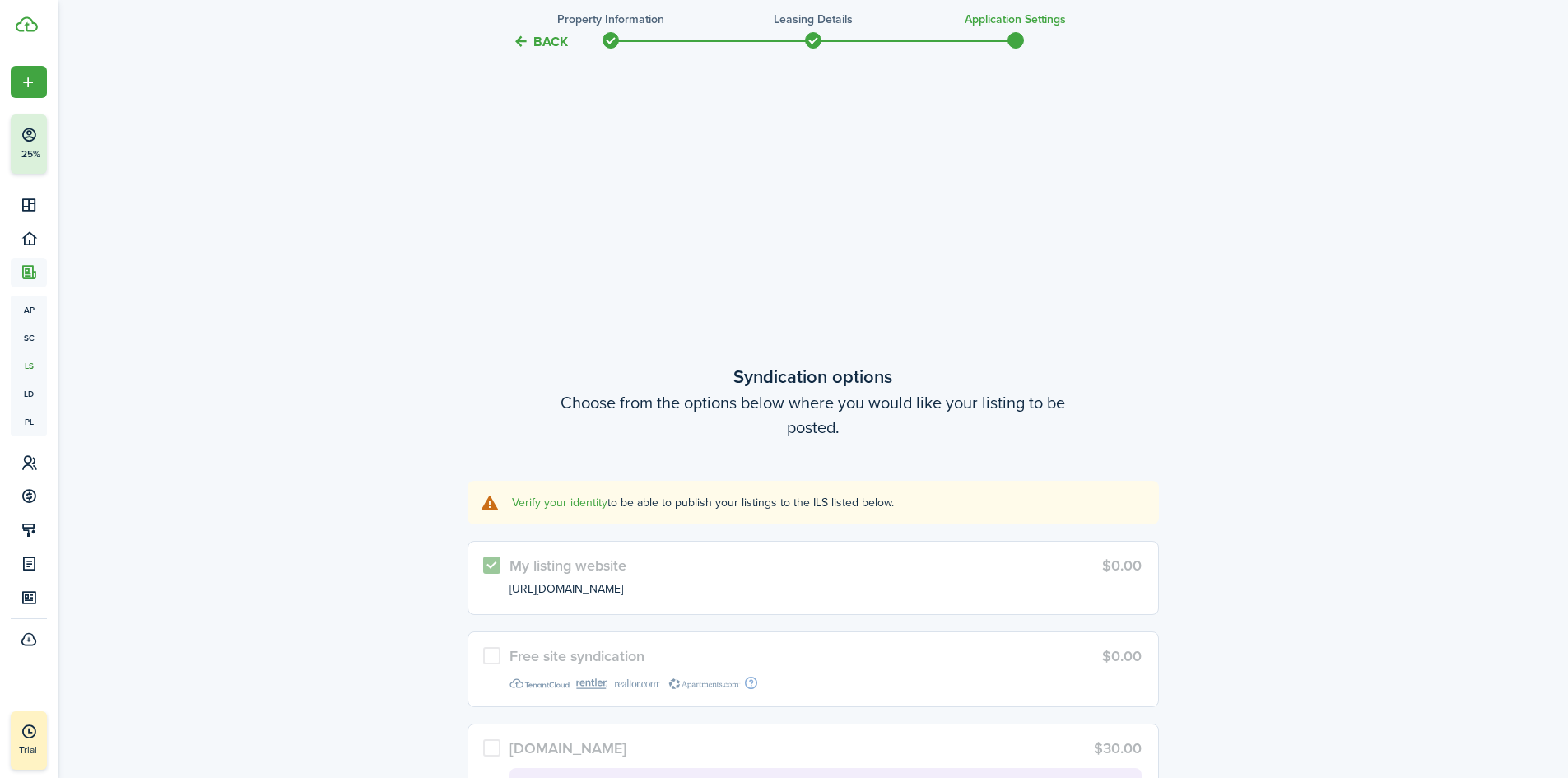
click at [574, 507] on link "Verify your identity" at bounding box center [559, 502] width 95 height 18
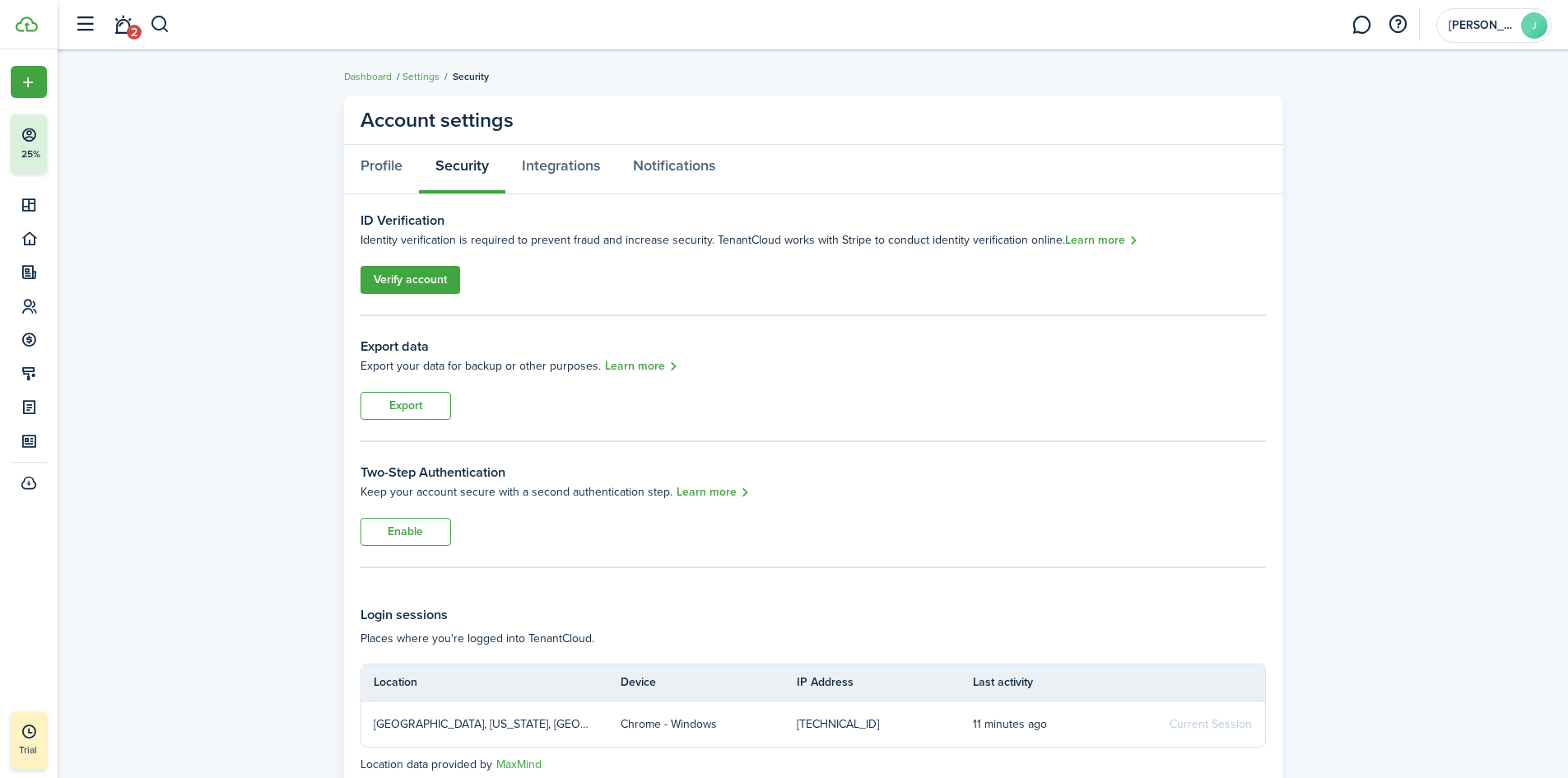
click at [396, 292] on link "Verify account" at bounding box center [410, 280] width 100 height 28
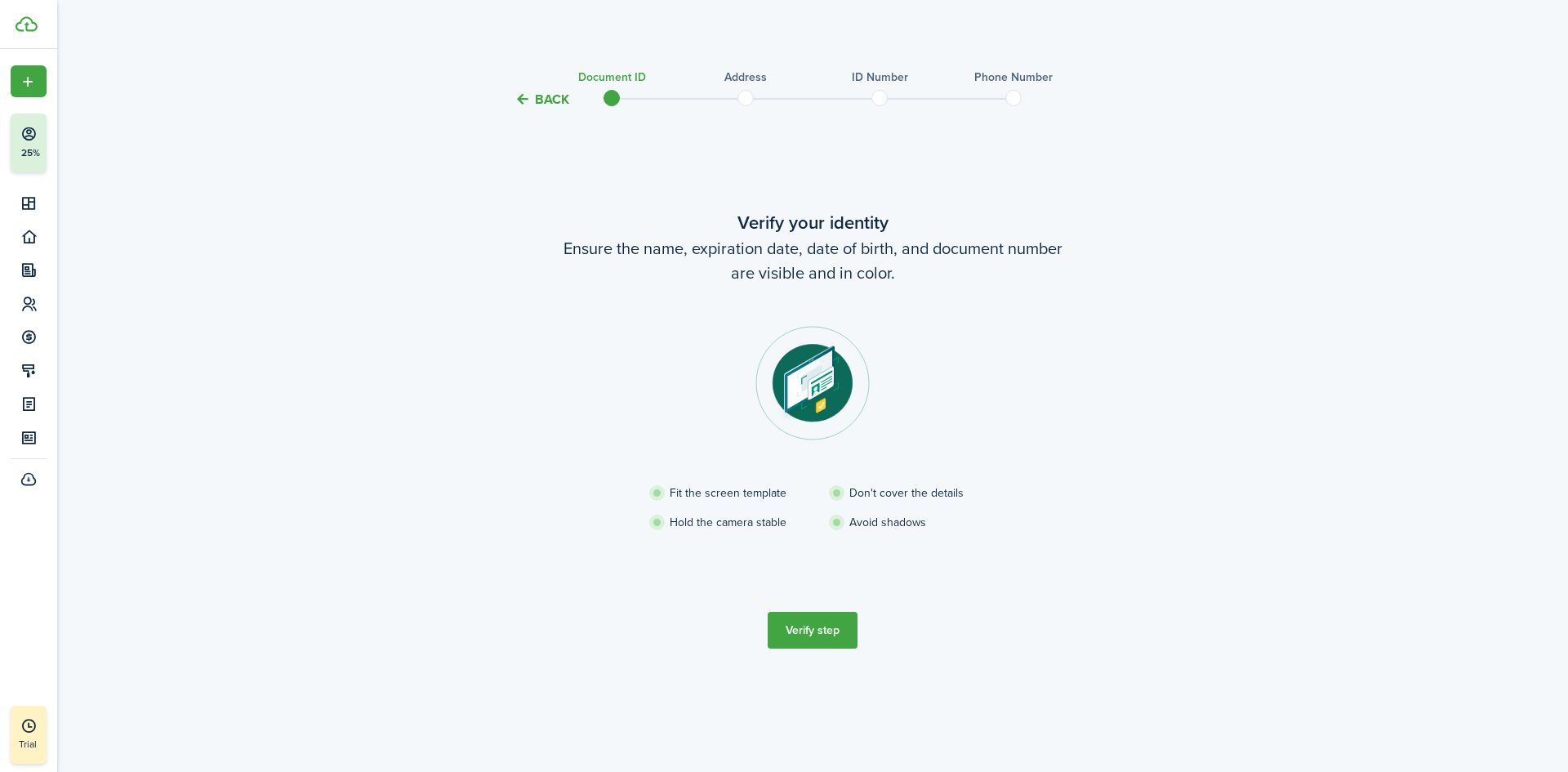
click at [807, 646] on button "Verify step" at bounding box center [812, 630] width 89 height 36
click at [547, 100] on button "Back" at bounding box center [542, 99] width 55 height 17
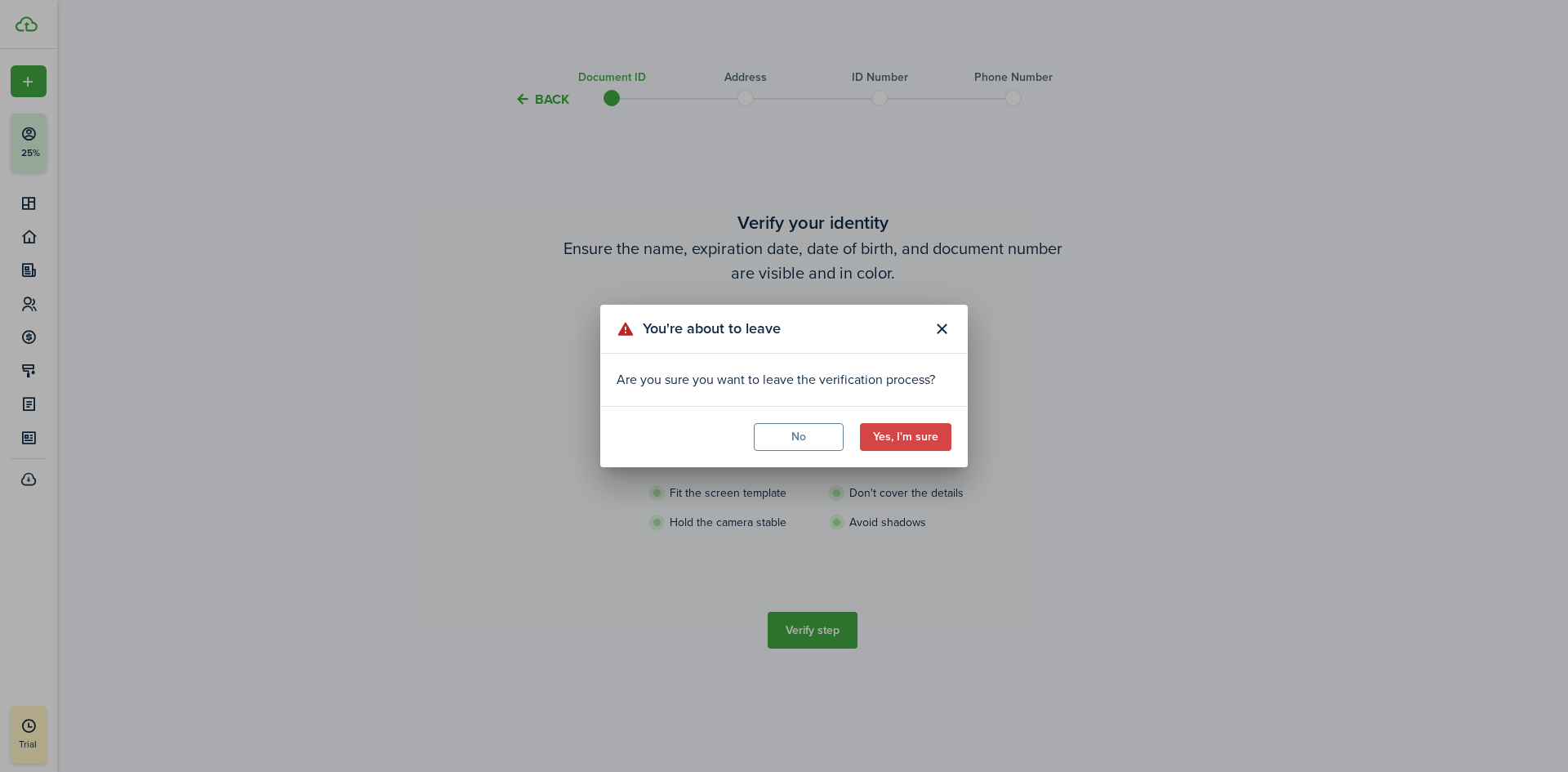
click at [926, 441] on button "Yes, I'm sure" at bounding box center [906, 437] width 91 height 28
click at [903, 437] on button "Yes, I'm sure" at bounding box center [906, 437] width 91 height 28
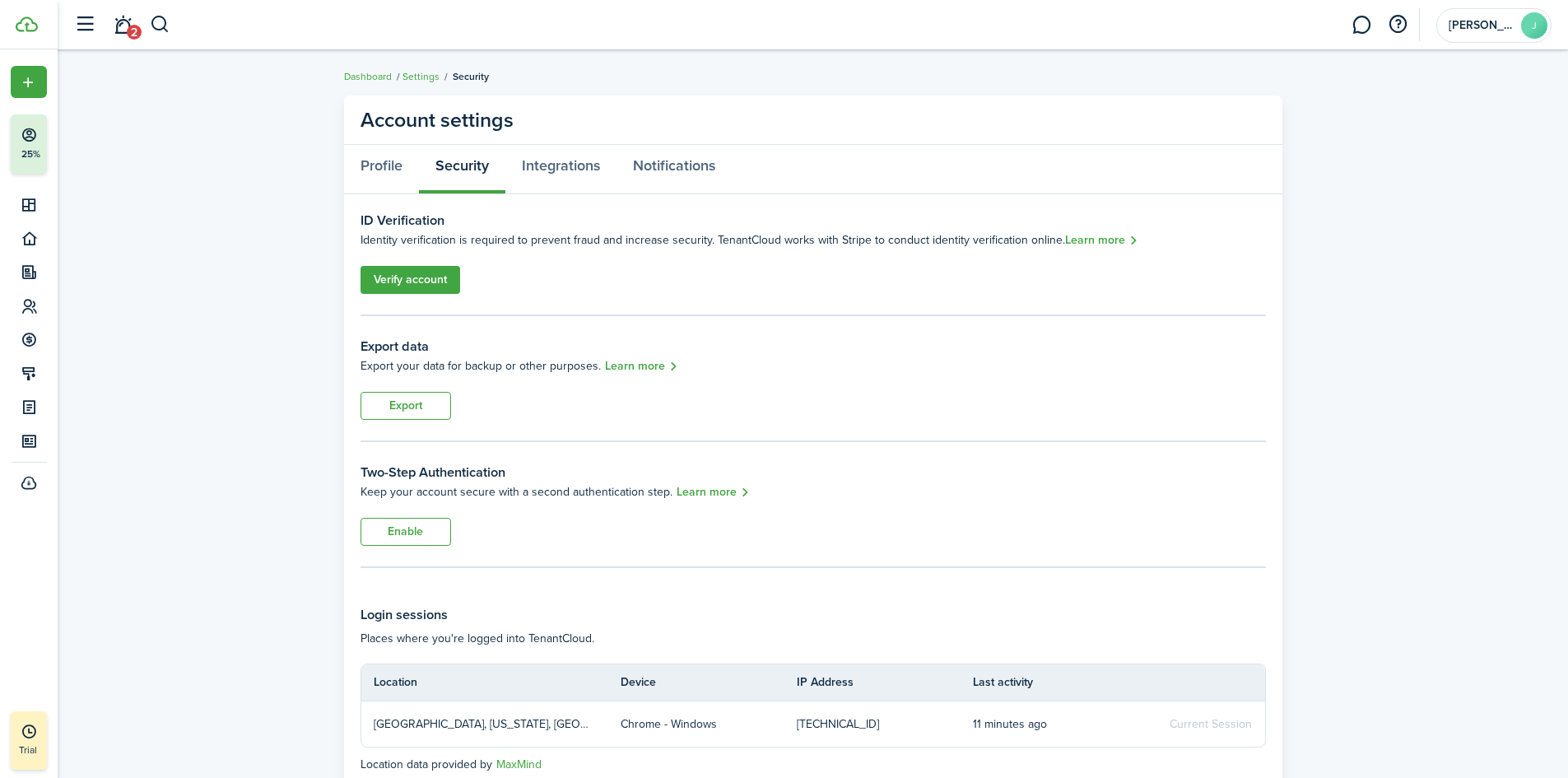
scroll to position [68, 0]
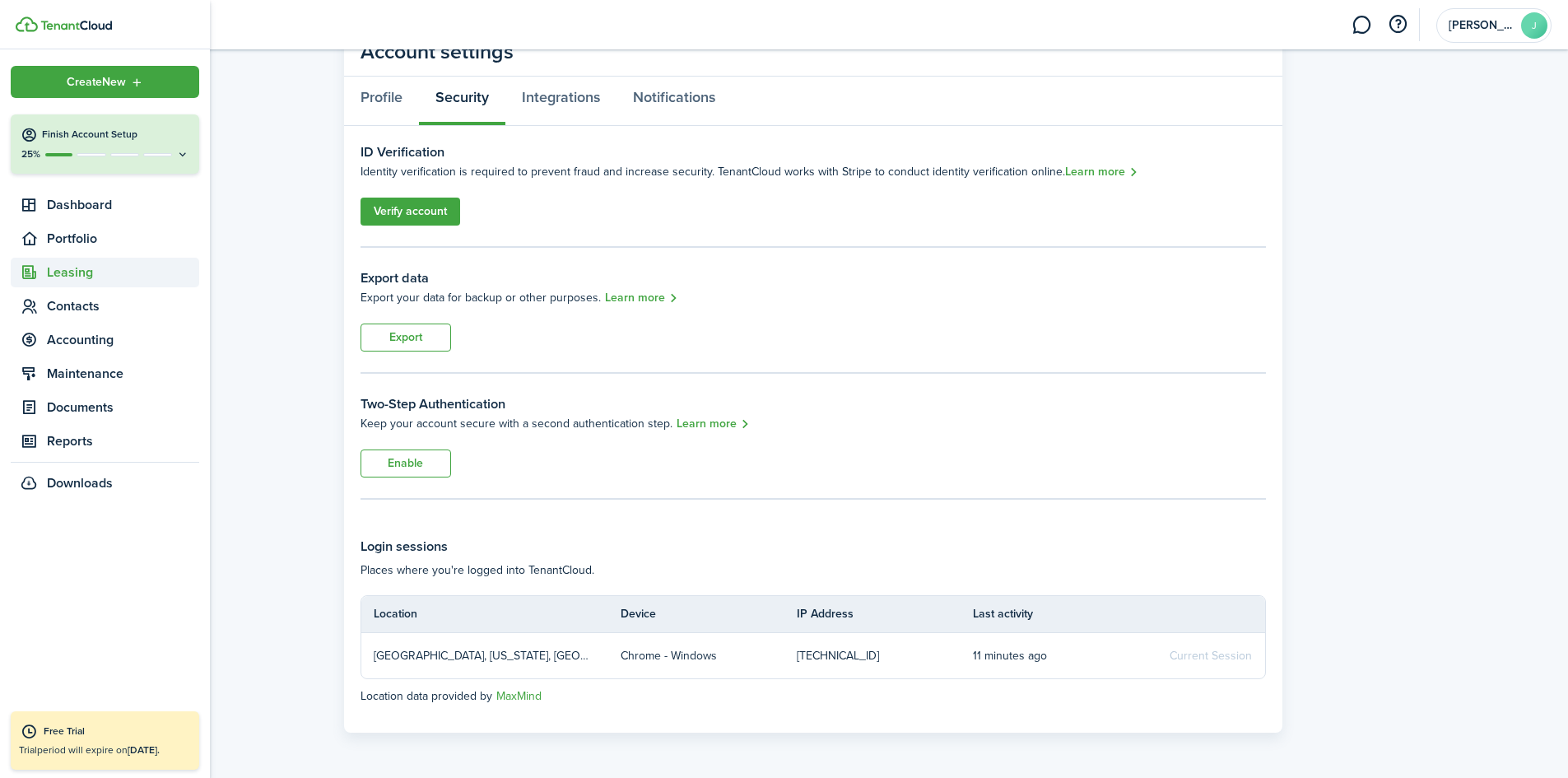
click at [99, 281] on span "Leasing" at bounding box center [123, 272] width 152 height 20
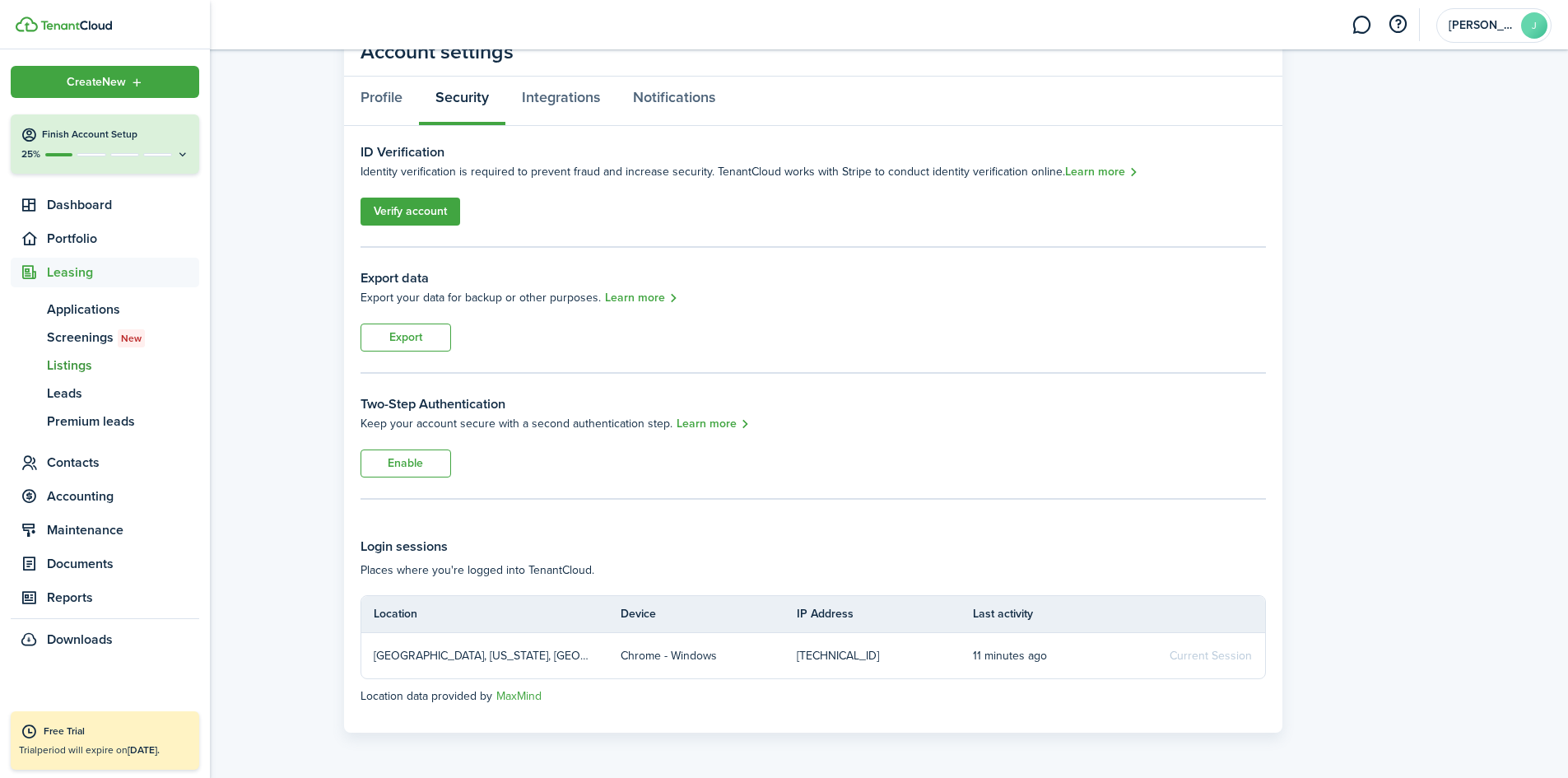
click at [102, 361] on span "Listings" at bounding box center [123, 365] width 152 height 20
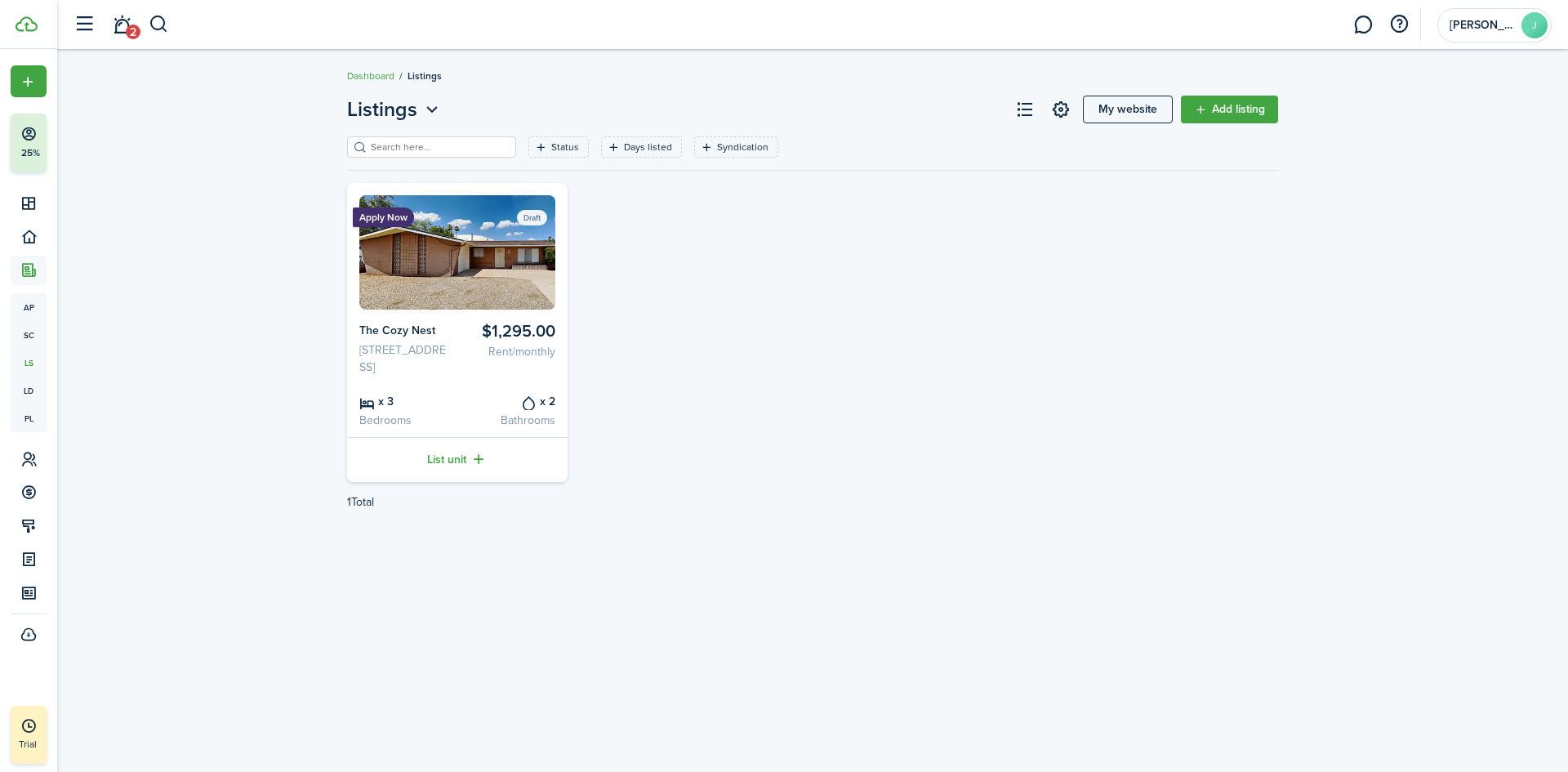
click at [451, 399] on card-listing "Apply Now Draft $1,295.00 Rent/monthly The Cozy Nest [STREET_ADDRESS] x 3 Bedro…" at bounding box center [458, 333] width 221 height 299
click at [484, 407] on card-listing "Apply Now Draft $1,295.00 Rent/monthly The Cozy Nest [STREET_ADDRESS] x 3 Bedro…" at bounding box center [458, 333] width 221 height 299
click at [472, 261] on img at bounding box center [458, 253] width 196 height 115
click at [478, 475] on link "List unit" at bounding box center [458, 459] width 221 height 45
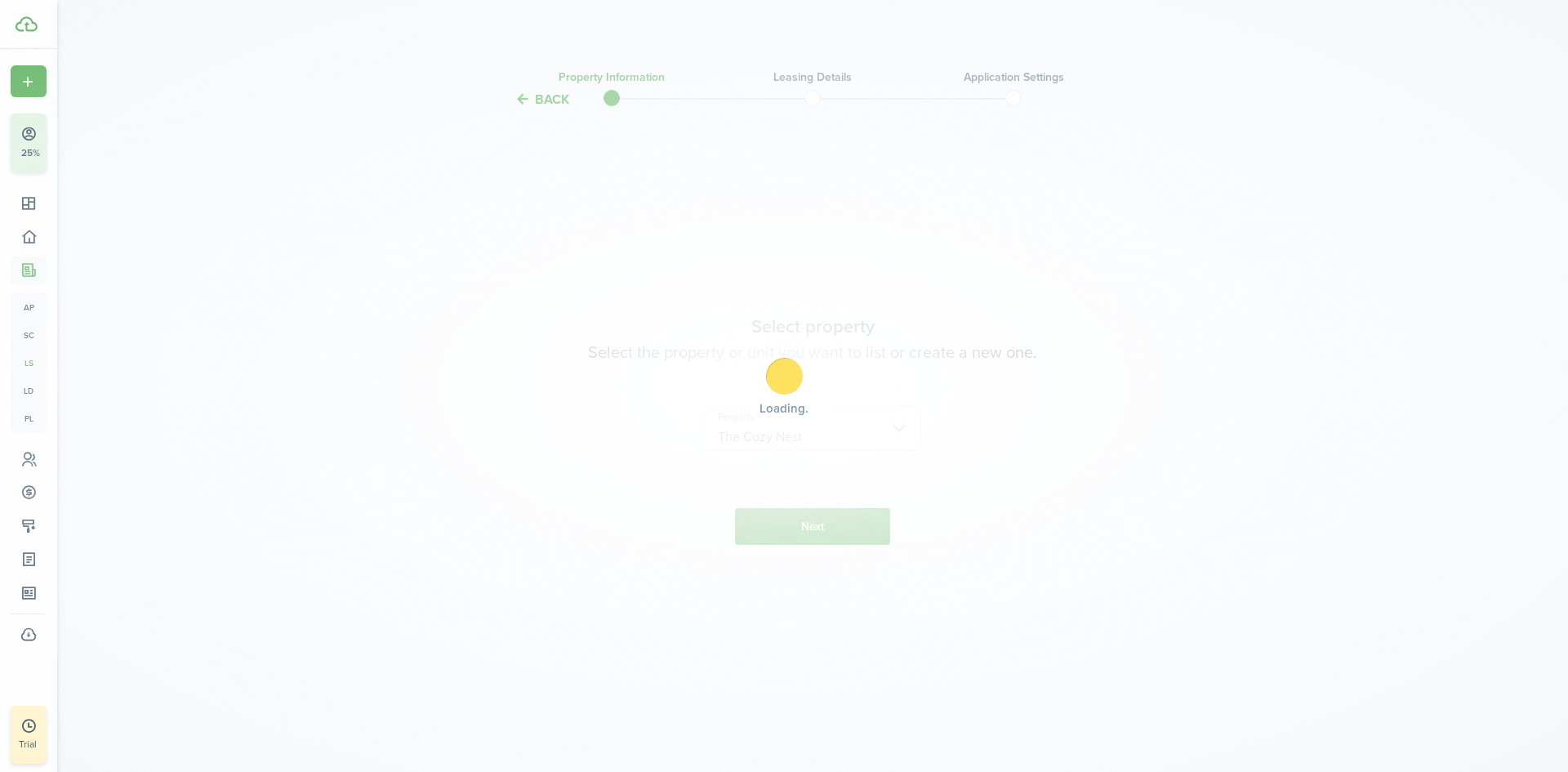
click at [822, 515] on div "Loading" at bounding box center [784, 386] width 1568 height 772
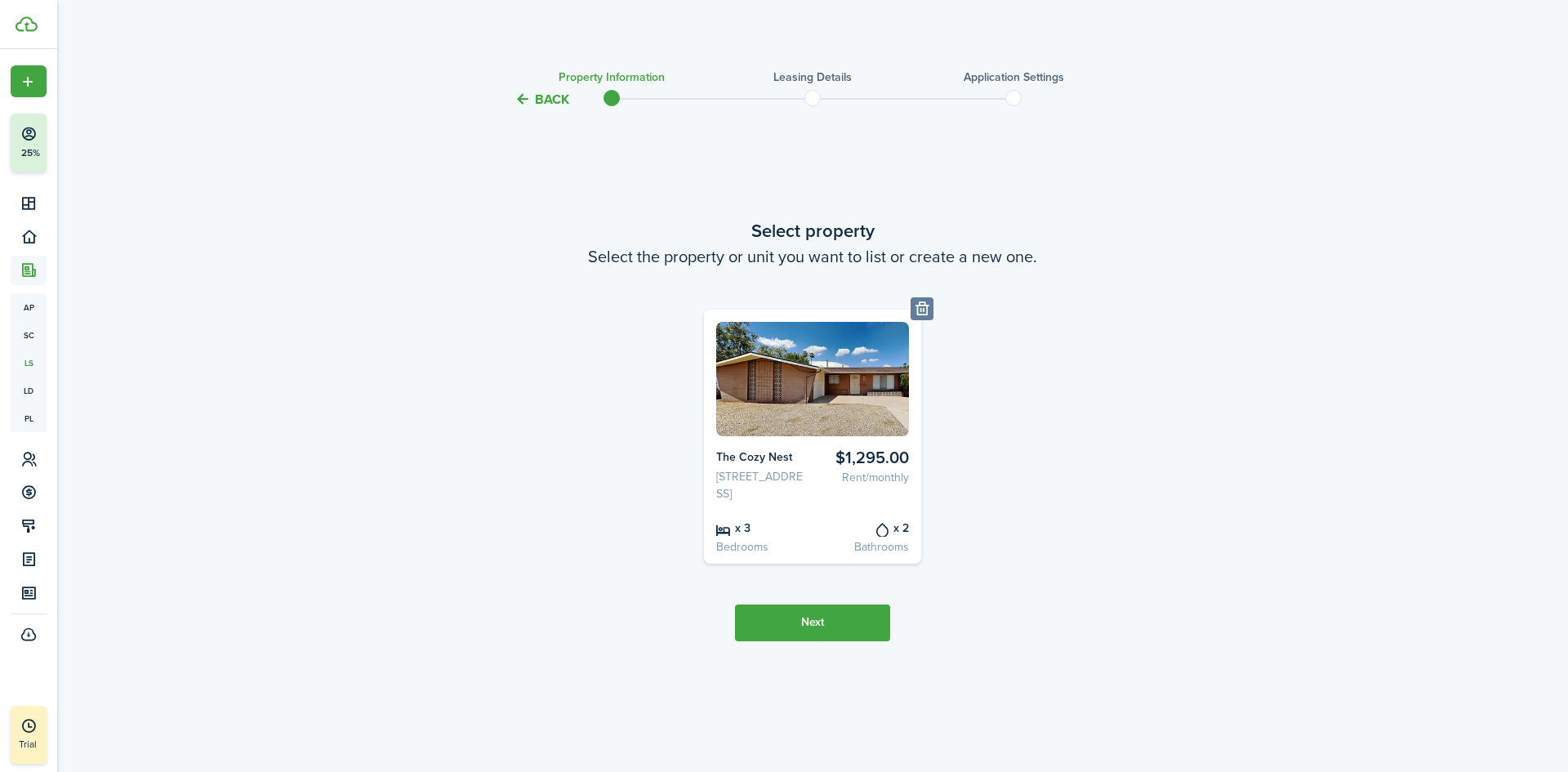
click at [848, 637] on button "Next" at bounding box center [813, 623] width 155 height 36
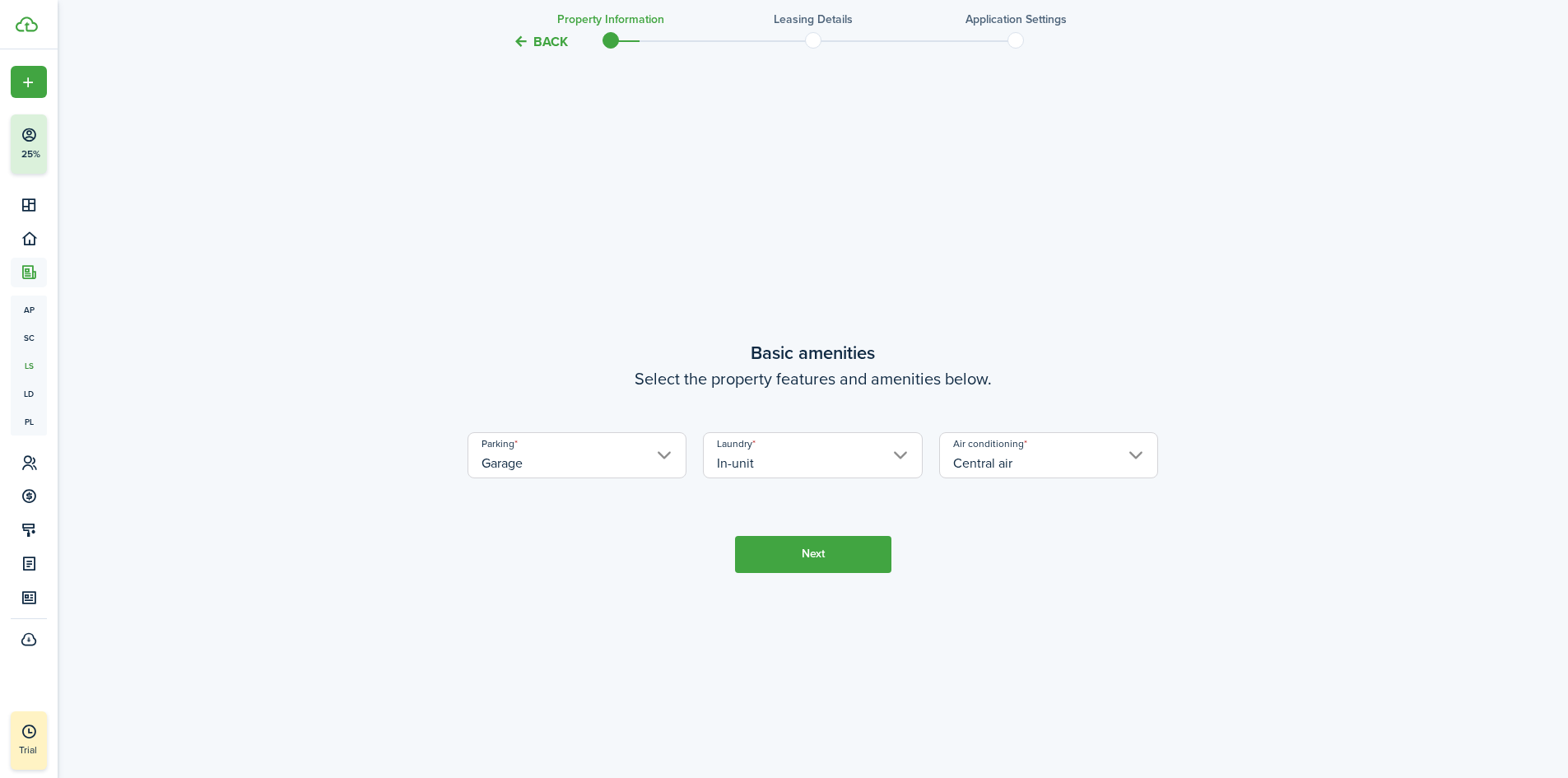
scroll to position [668, 0]
click at [832, 570] on button "Next" at bounding box center [813, 553] width 157 height 37
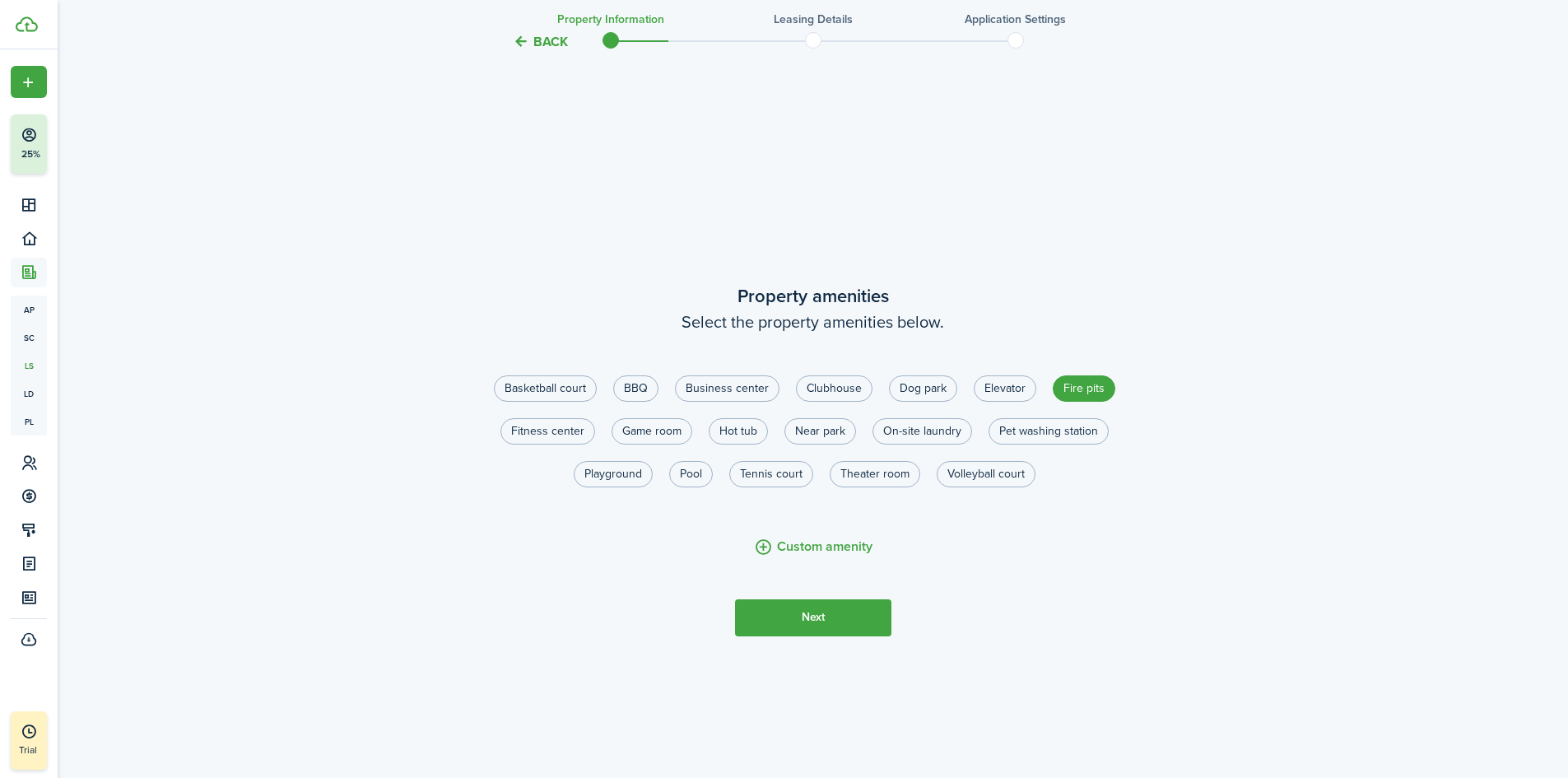
scroll to position [1446, 0]
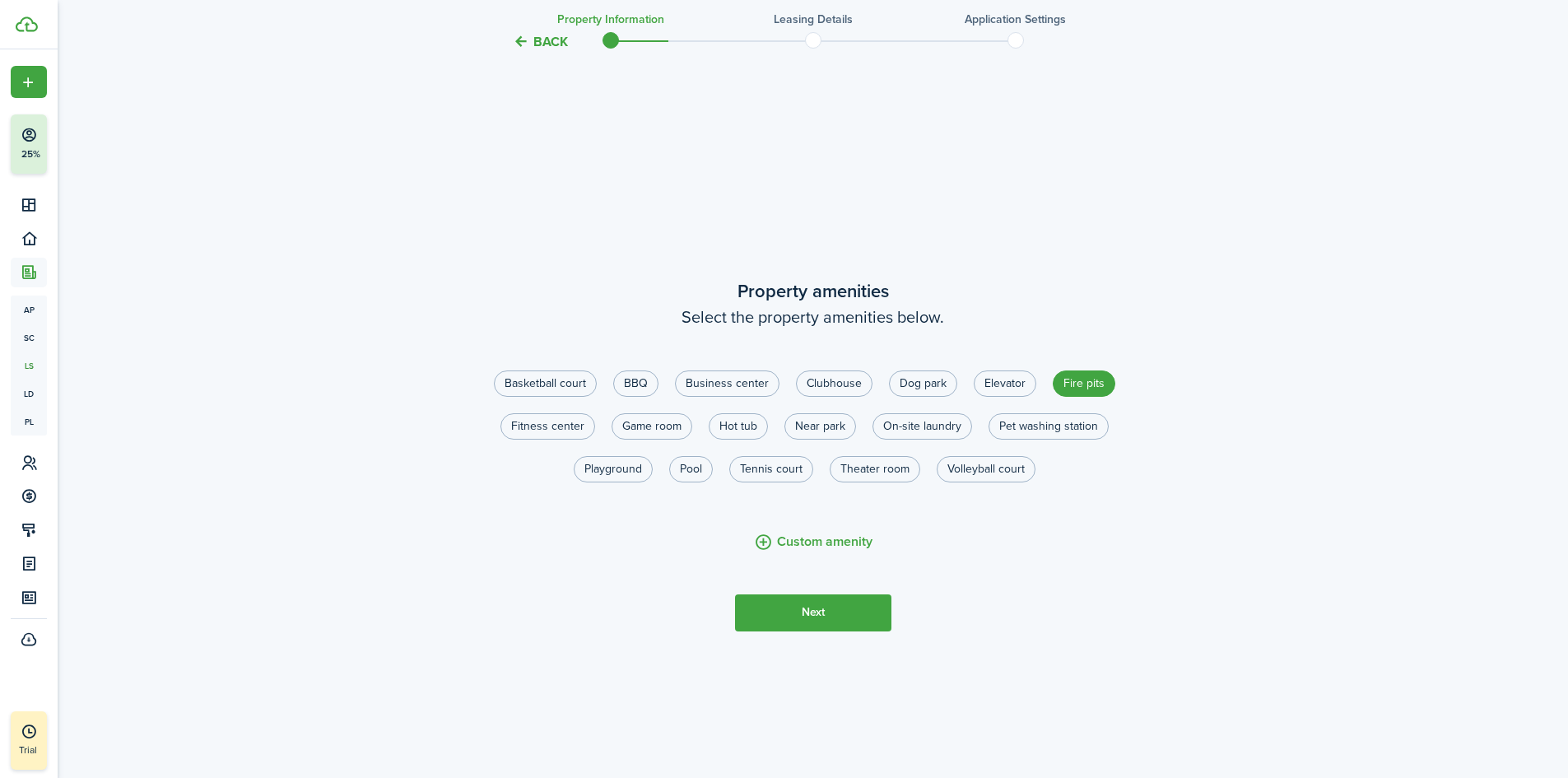
click at [843, 627] on button "Next" at bounding box center [813, 613] width 157 height 37
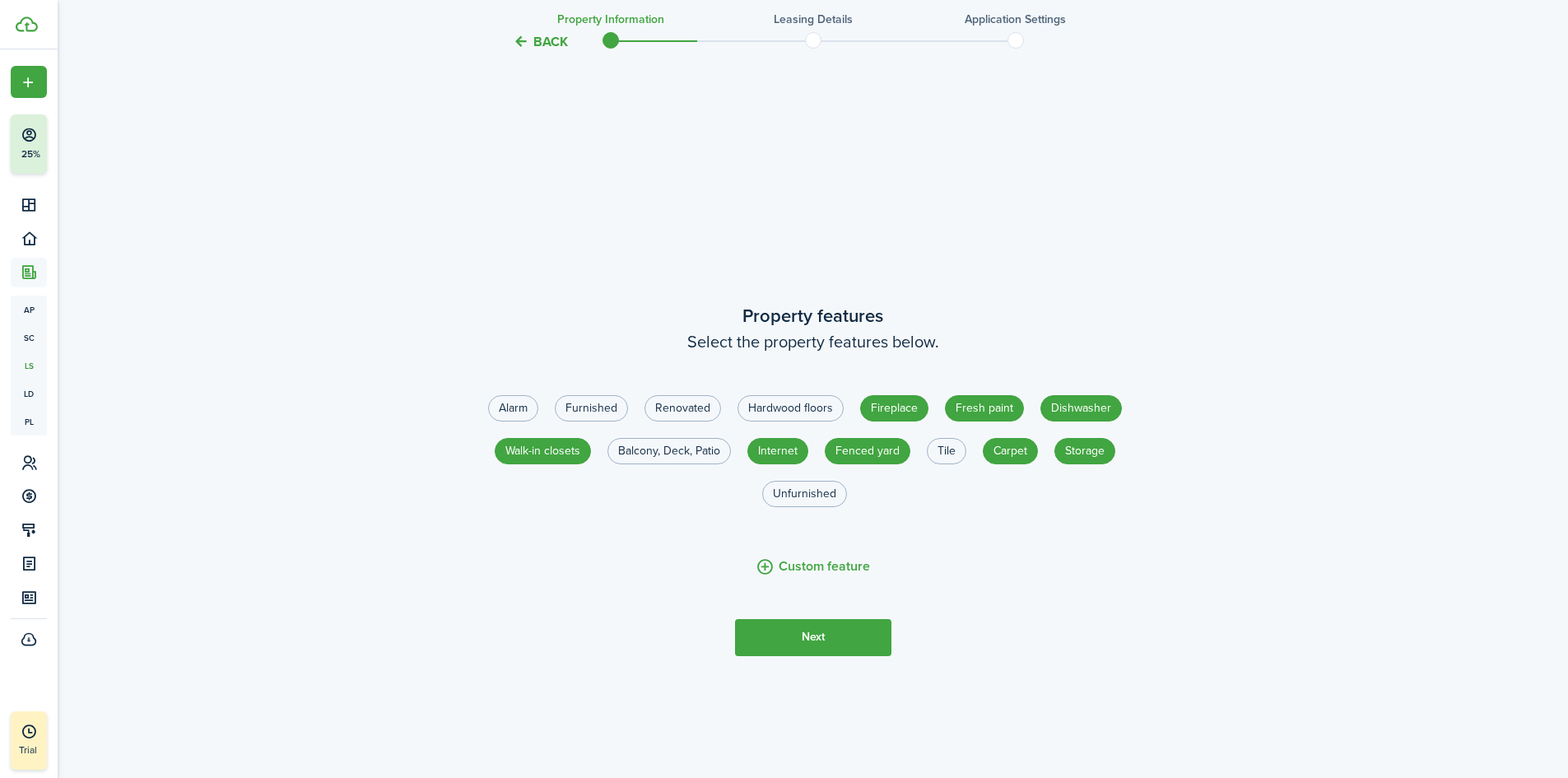
scroll to position [2224, 0]
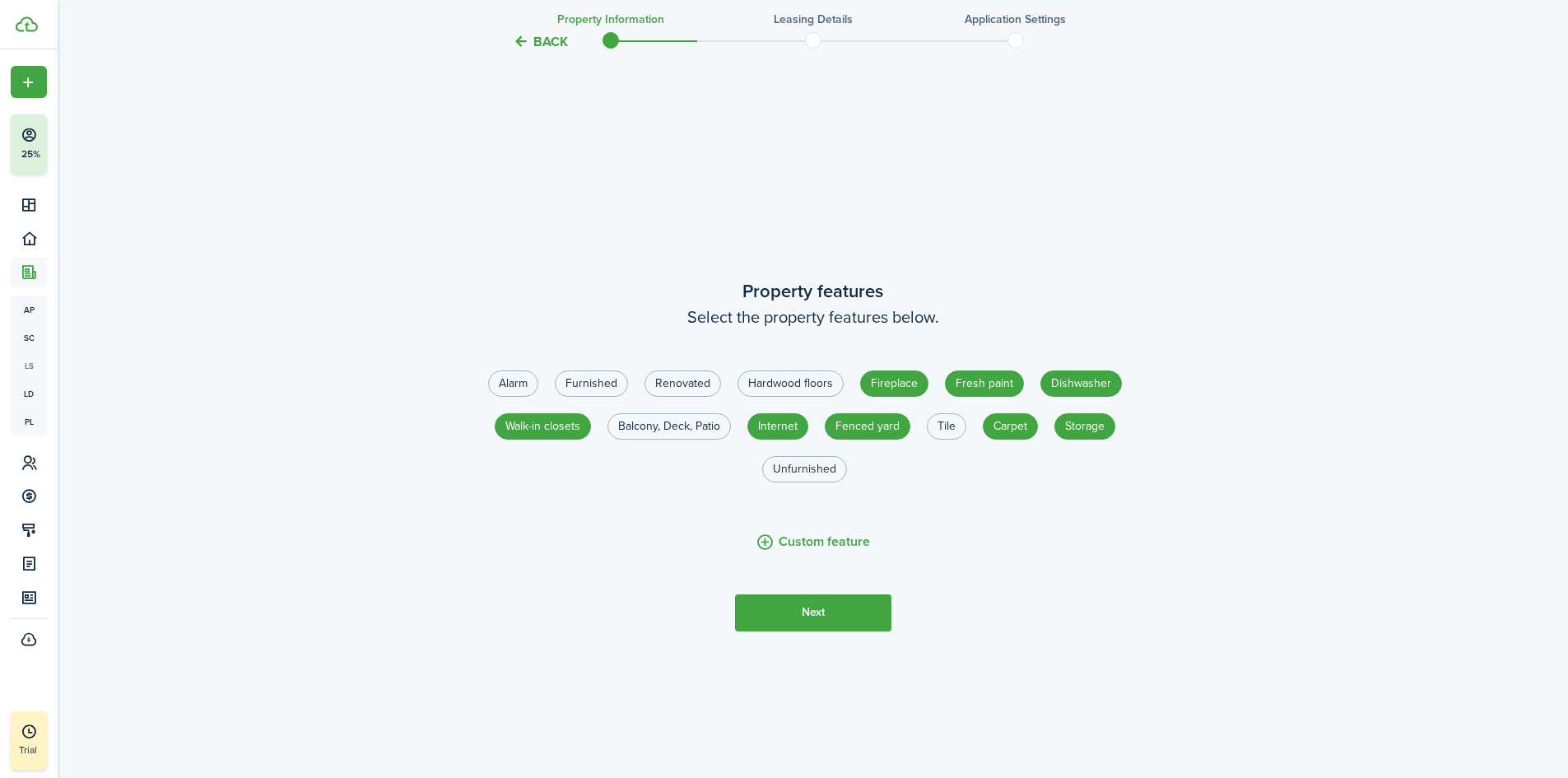
click at [844, 631] on button "Next" at bounding box center [813, 613] width 157 height 37
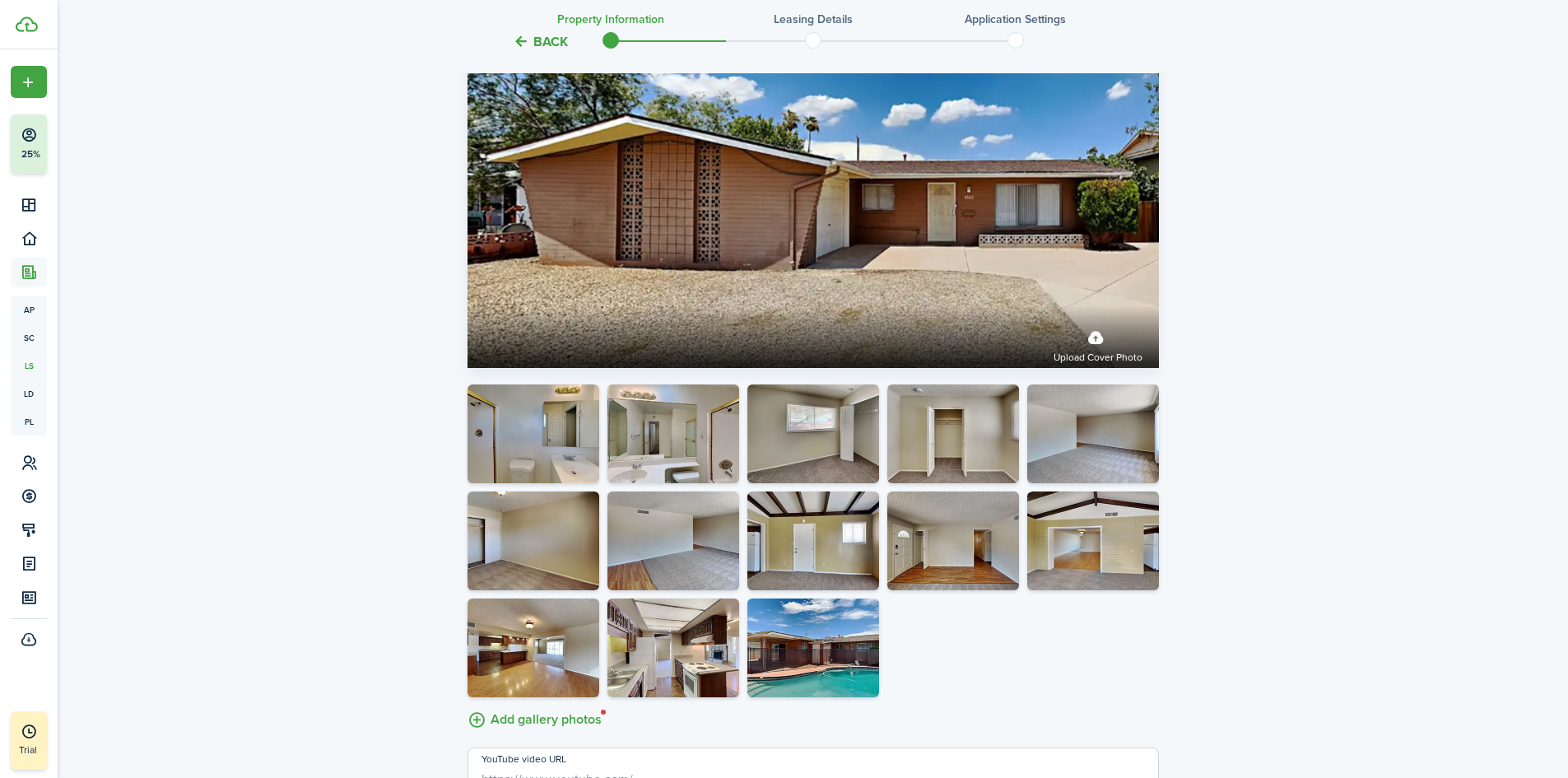
scroll to position [3424, 0]
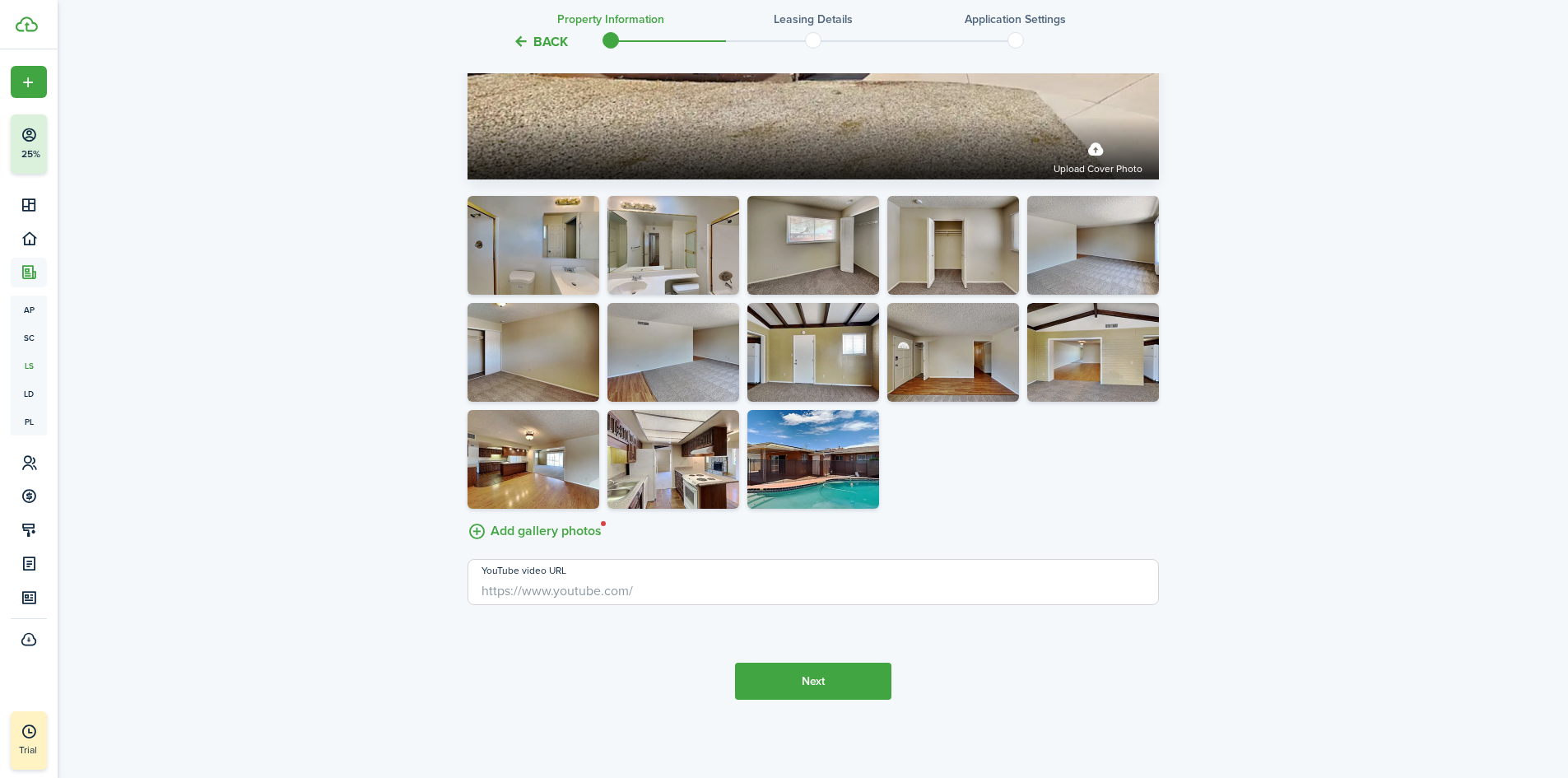
click at [842, 692] on button "Next" at bounding box center [813, 681] width 157 height 37
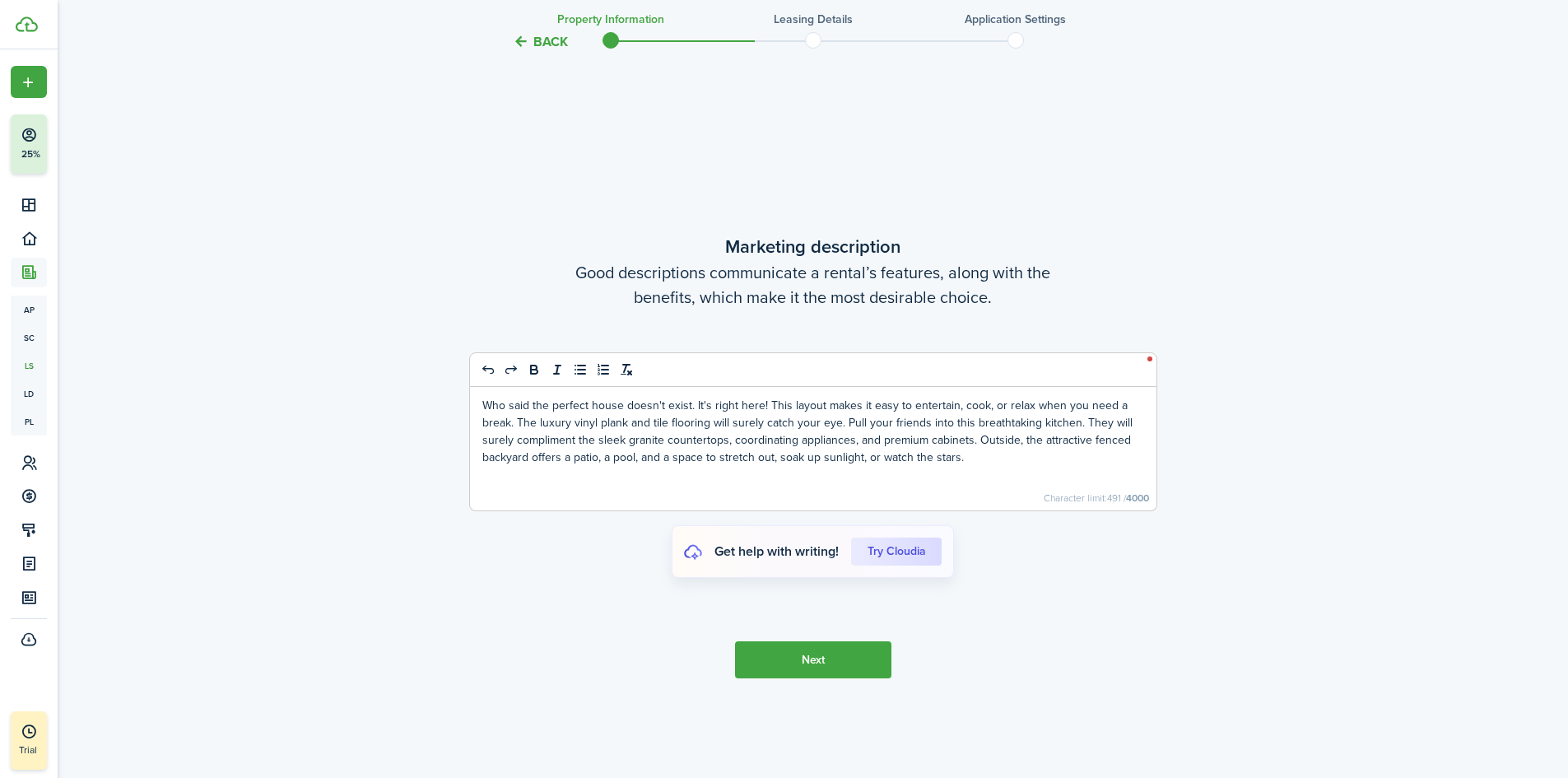
scroll to position [4091, 0]
click at [843, 670] on button "Next" at bounding box center [813, 658] width 157 height 37
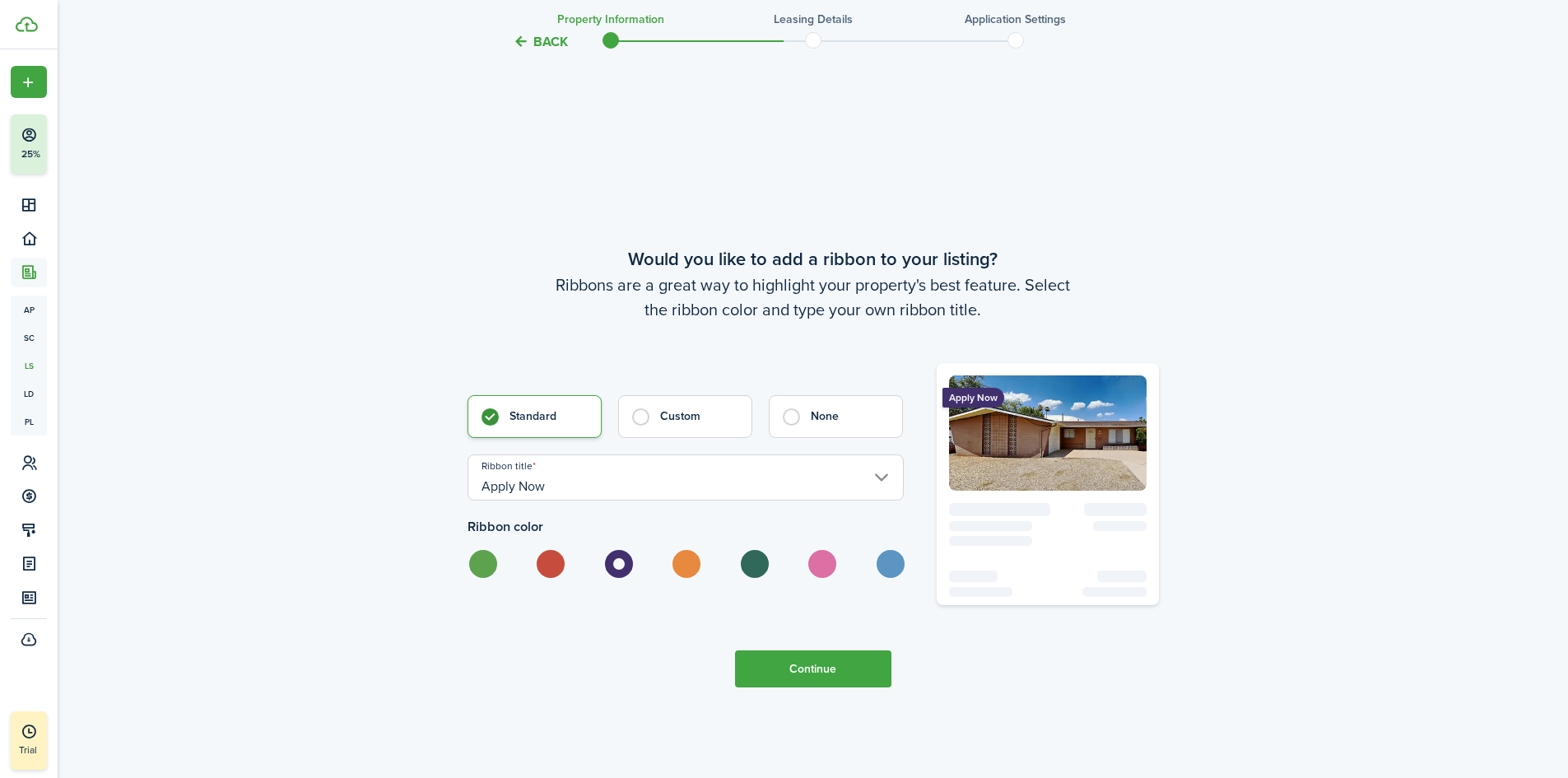
scroll to position [4869, 0]
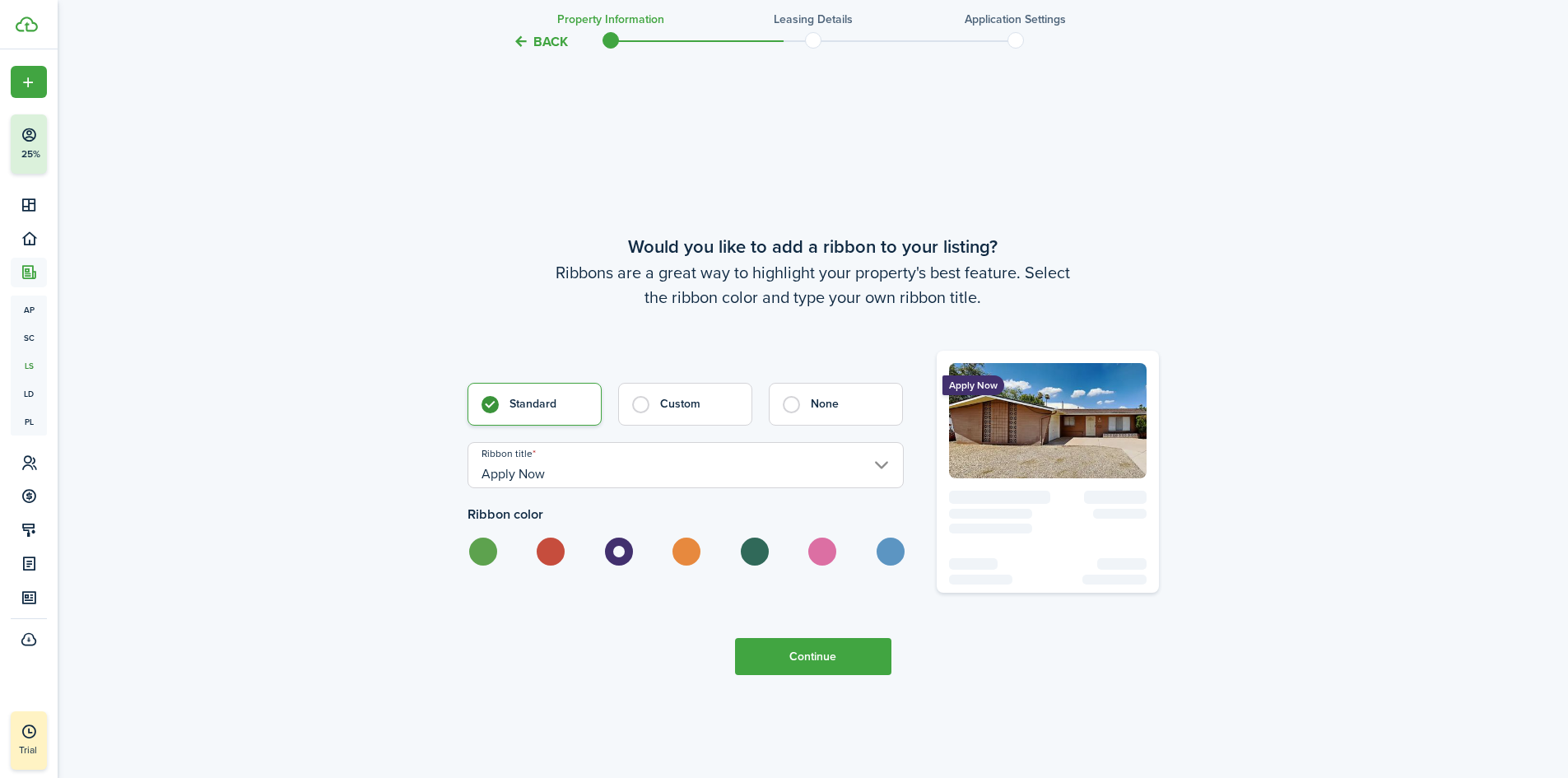
click at [844, 664] on button "Continue" at bounding box center [813, 656] width 157 height 37
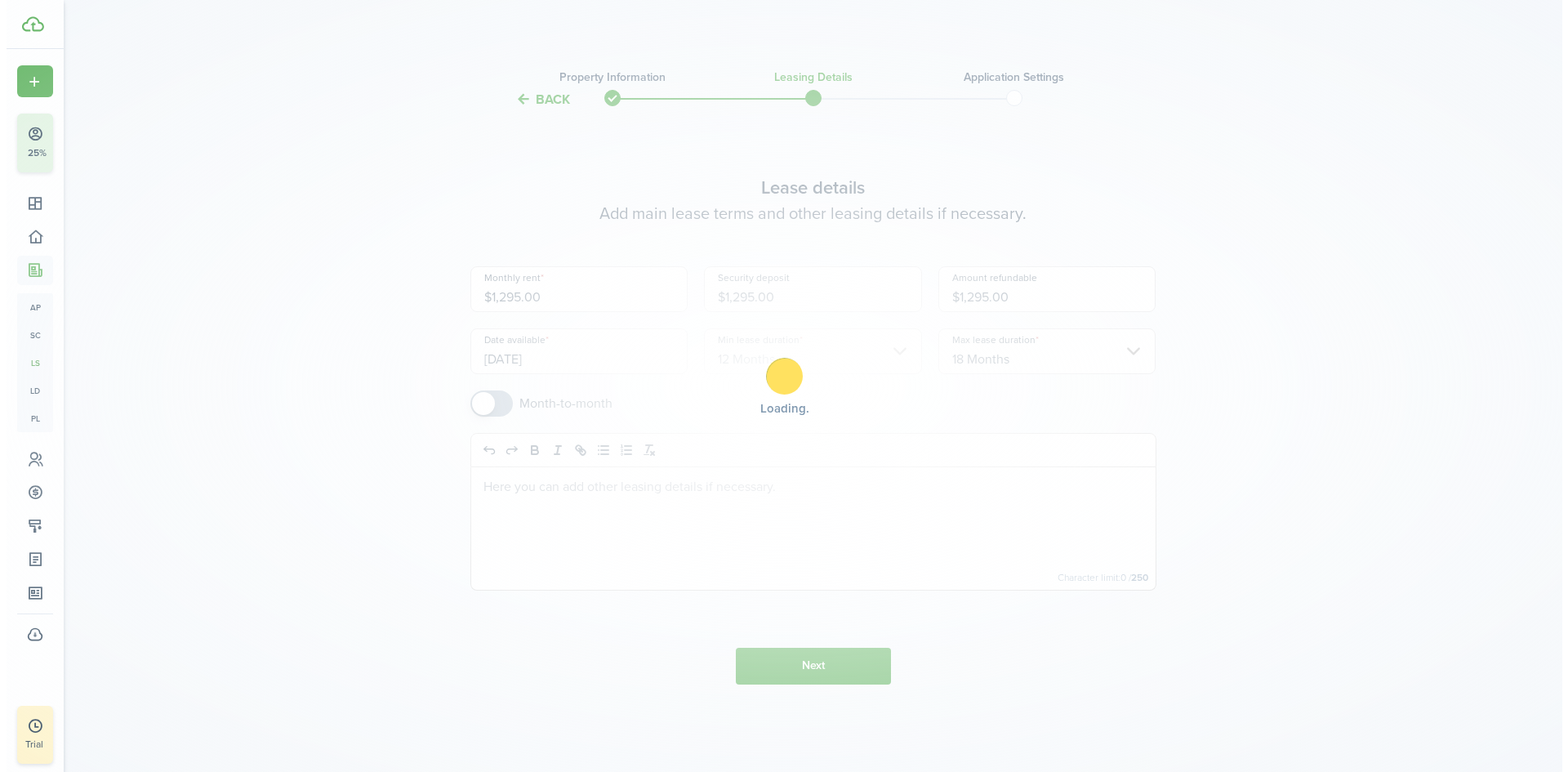
scroll to position [0, 0]
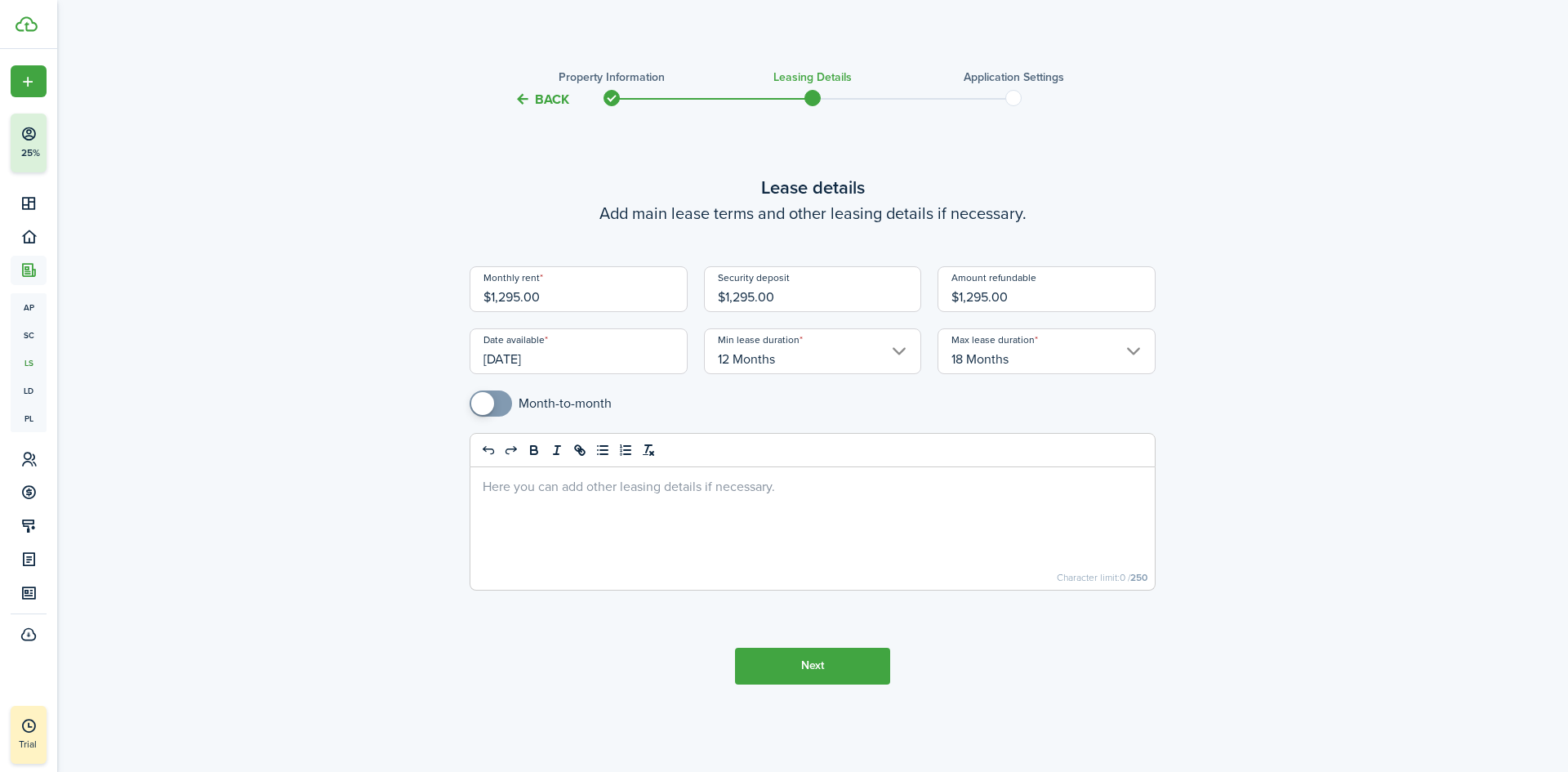
click at [833, 683] on button "Next" at bounding box center [813, 666] width 155 height 36
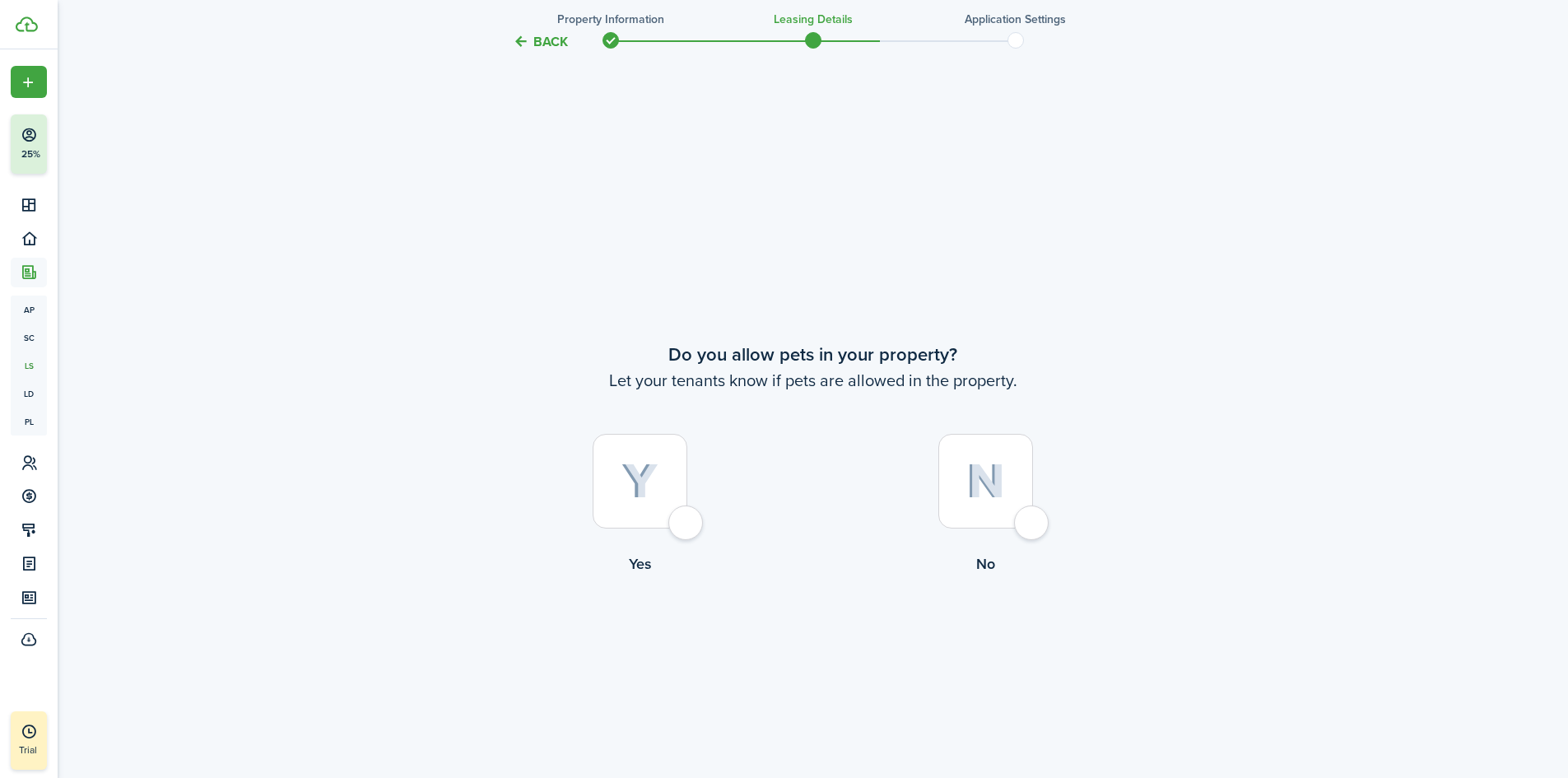
scroll to position [668, 0]
click at [679, 516] on div at bounding box center [640, 473] width 94 height 95
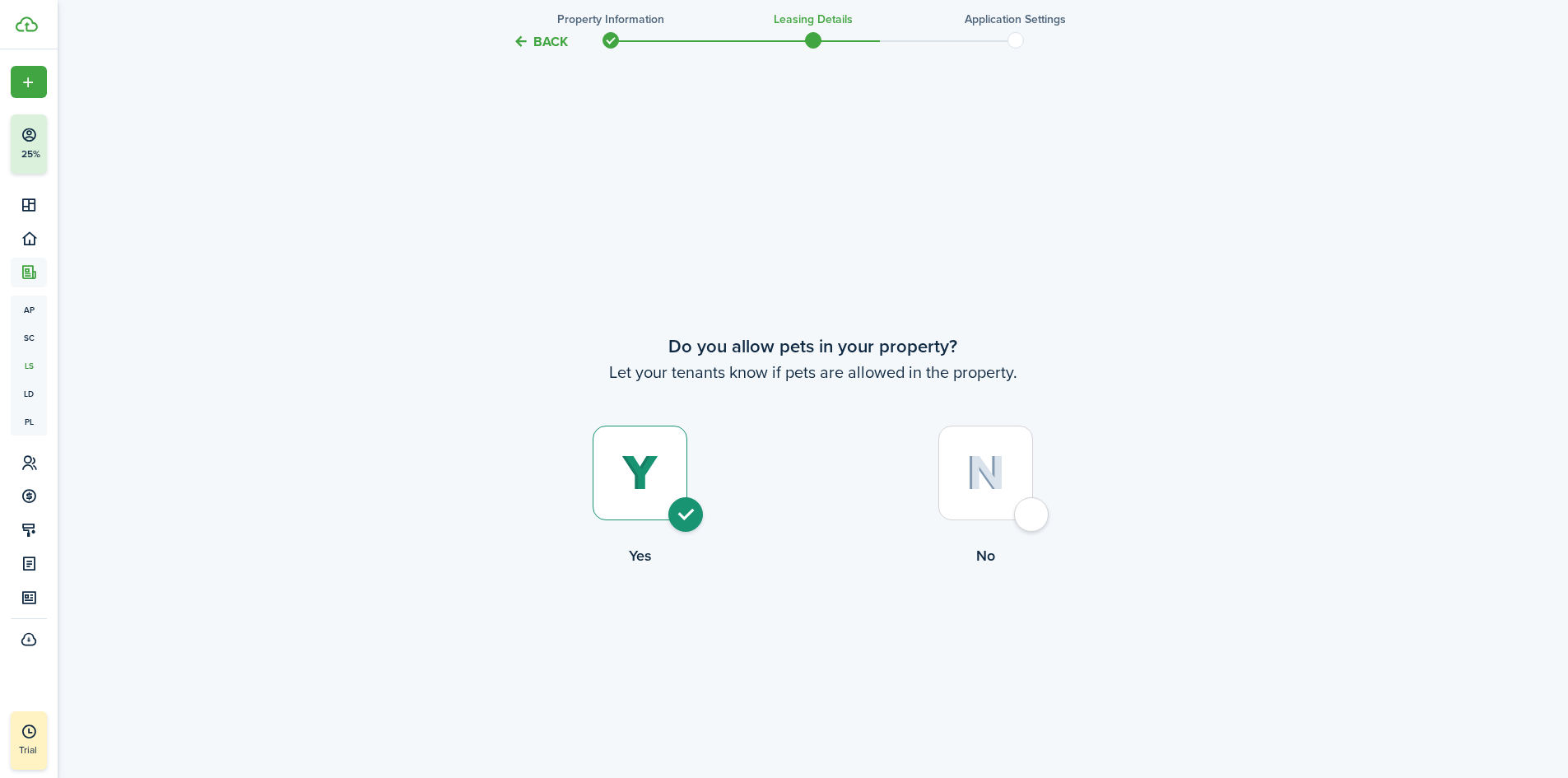
radio input "true"
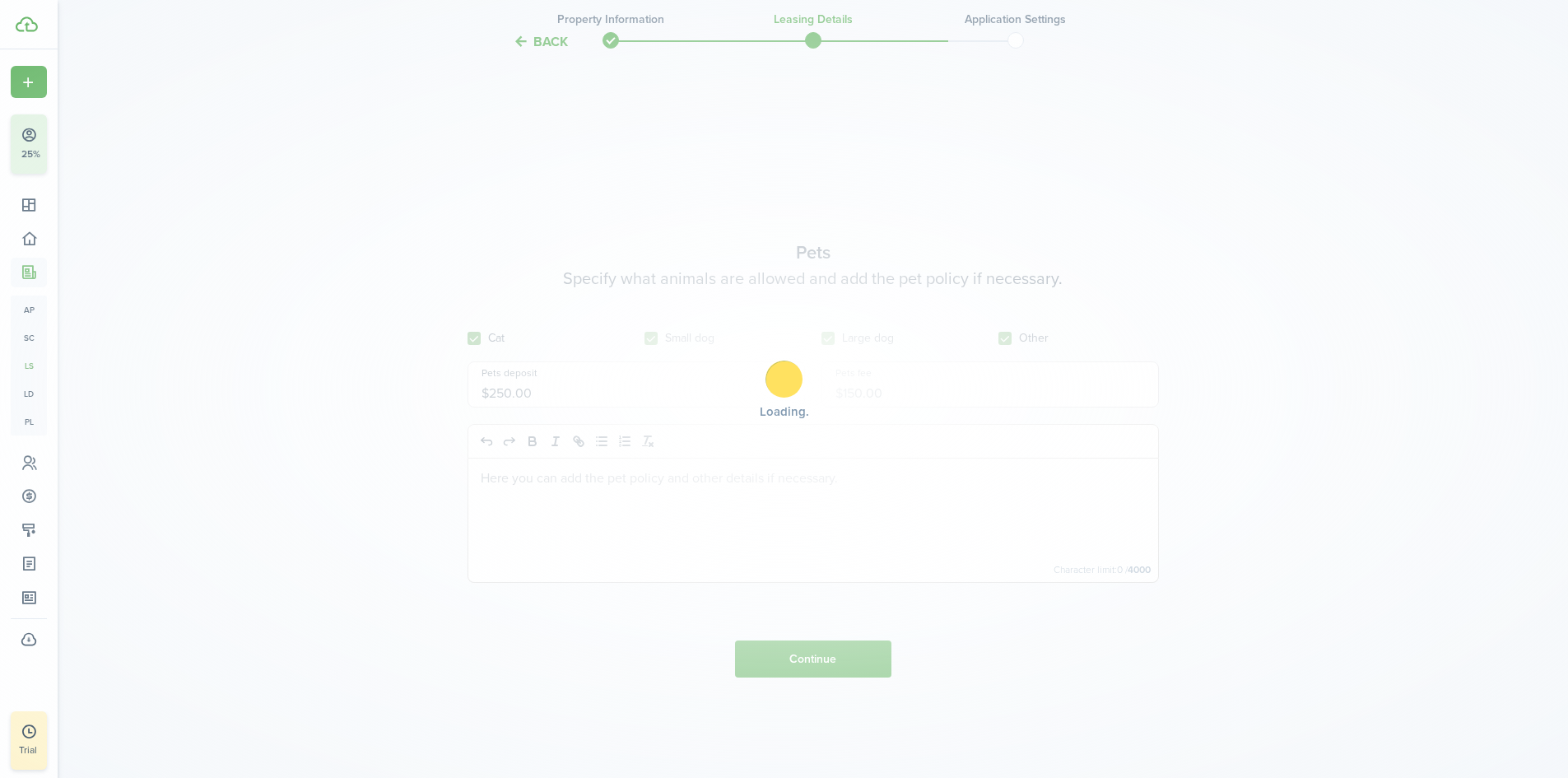
scroll to position [1446, 0]
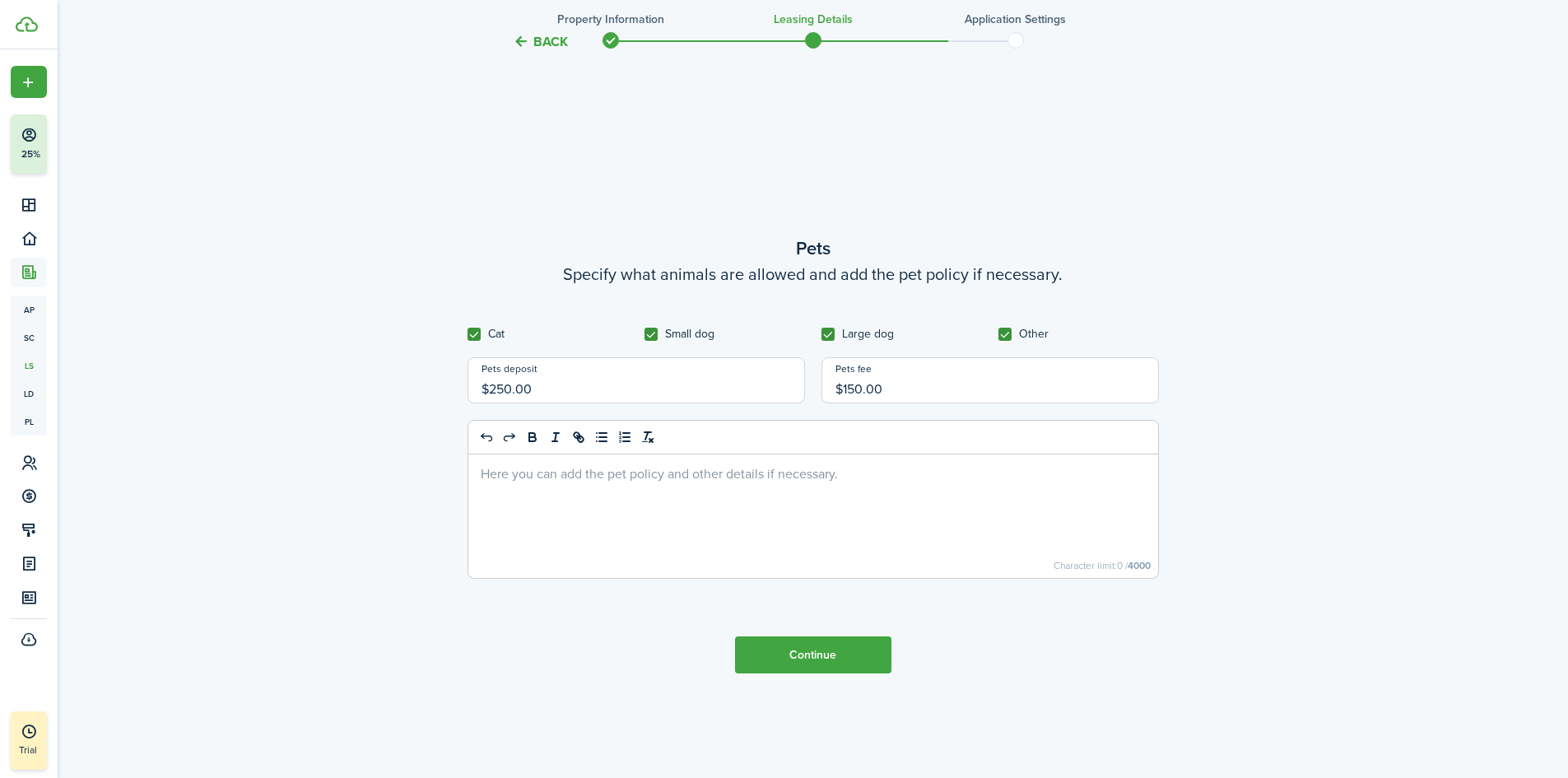
click at [858, 670] on button "Continue" at bounding box center [813, 655] width 157 height 37
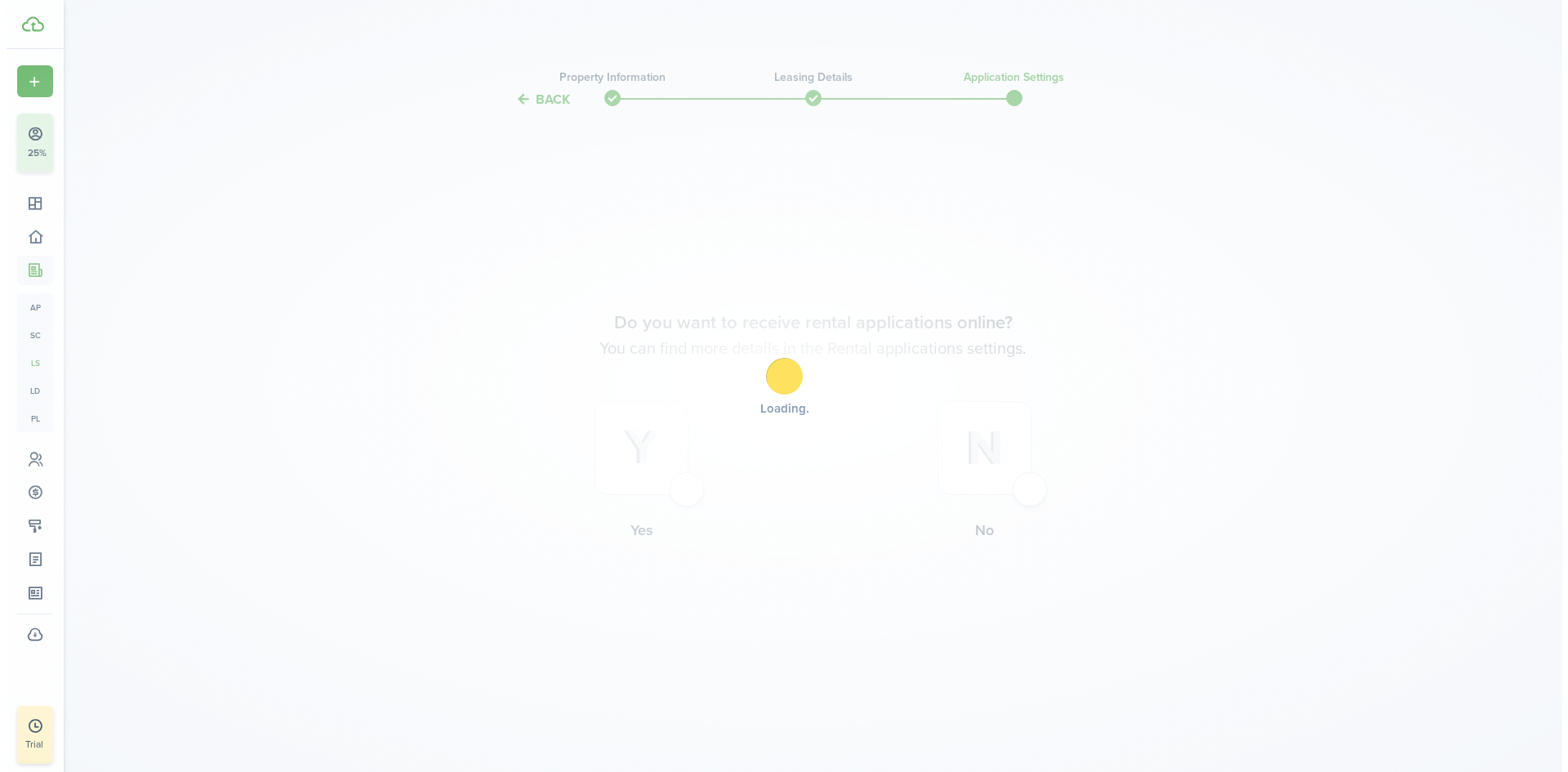
scroll to position [0, 0]
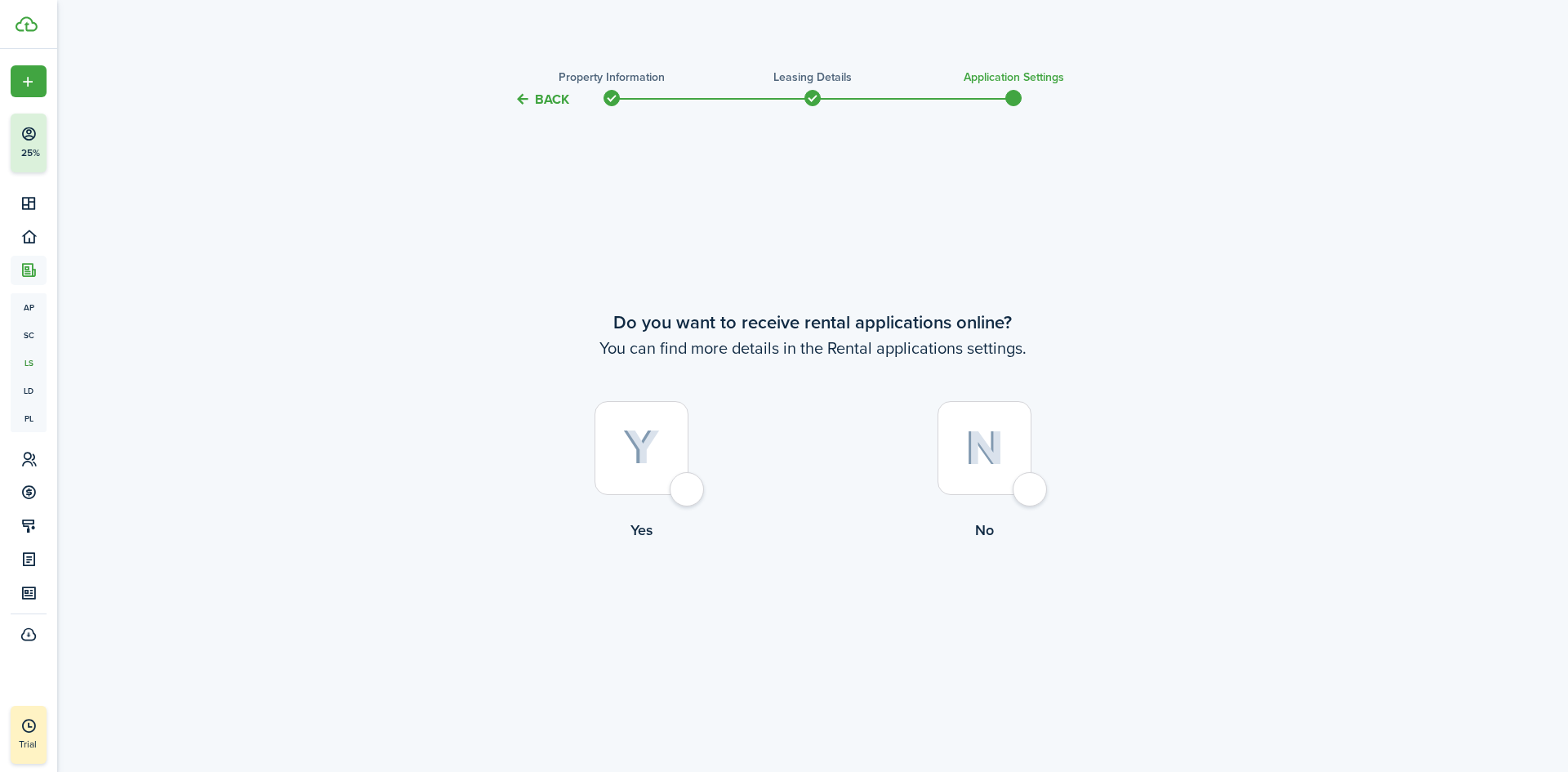
click at [1031, 495] on div at bounding box center [985, 448] width 94 height 94
radio input "true"
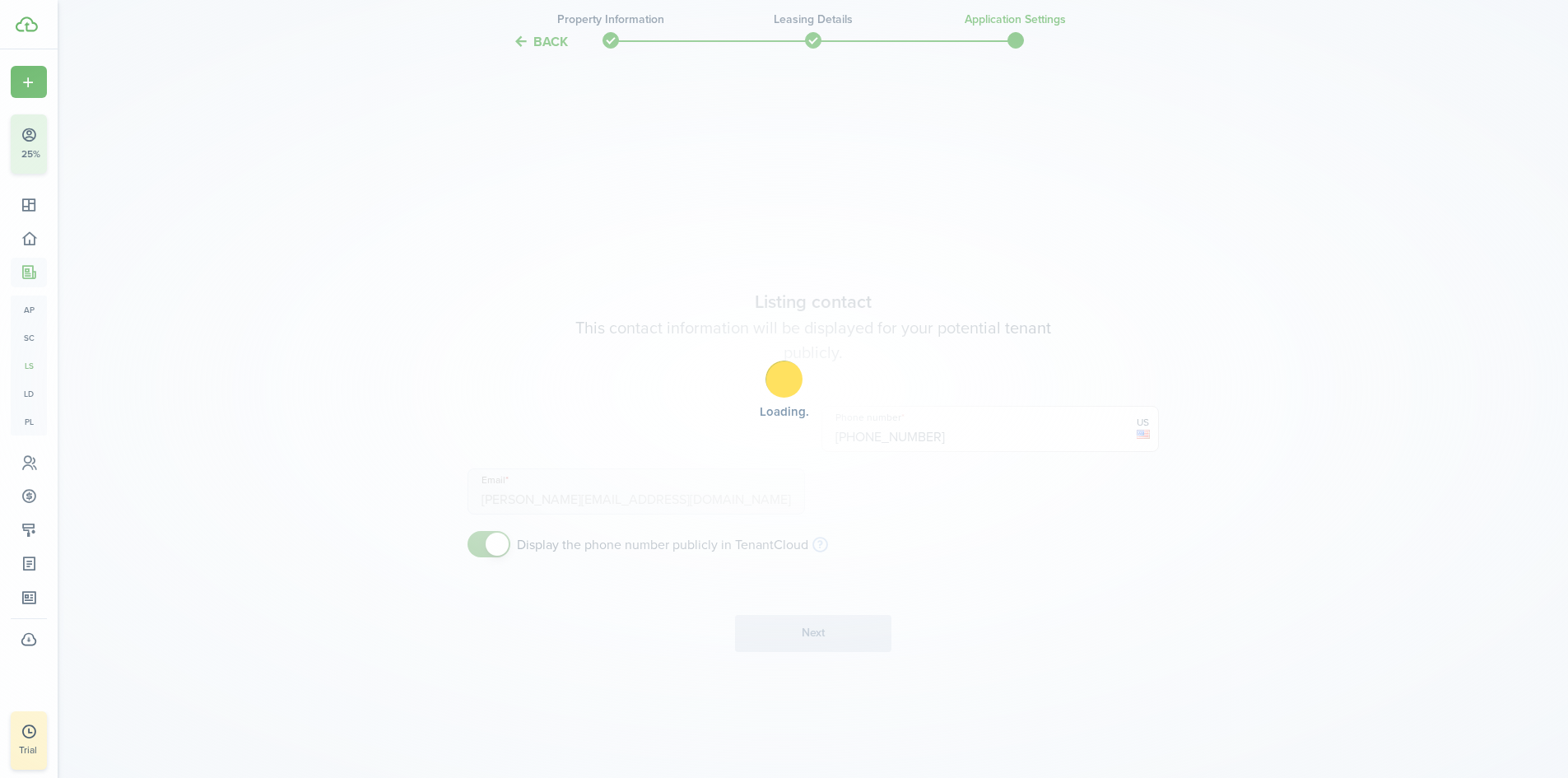
scroll to position [668, 0]
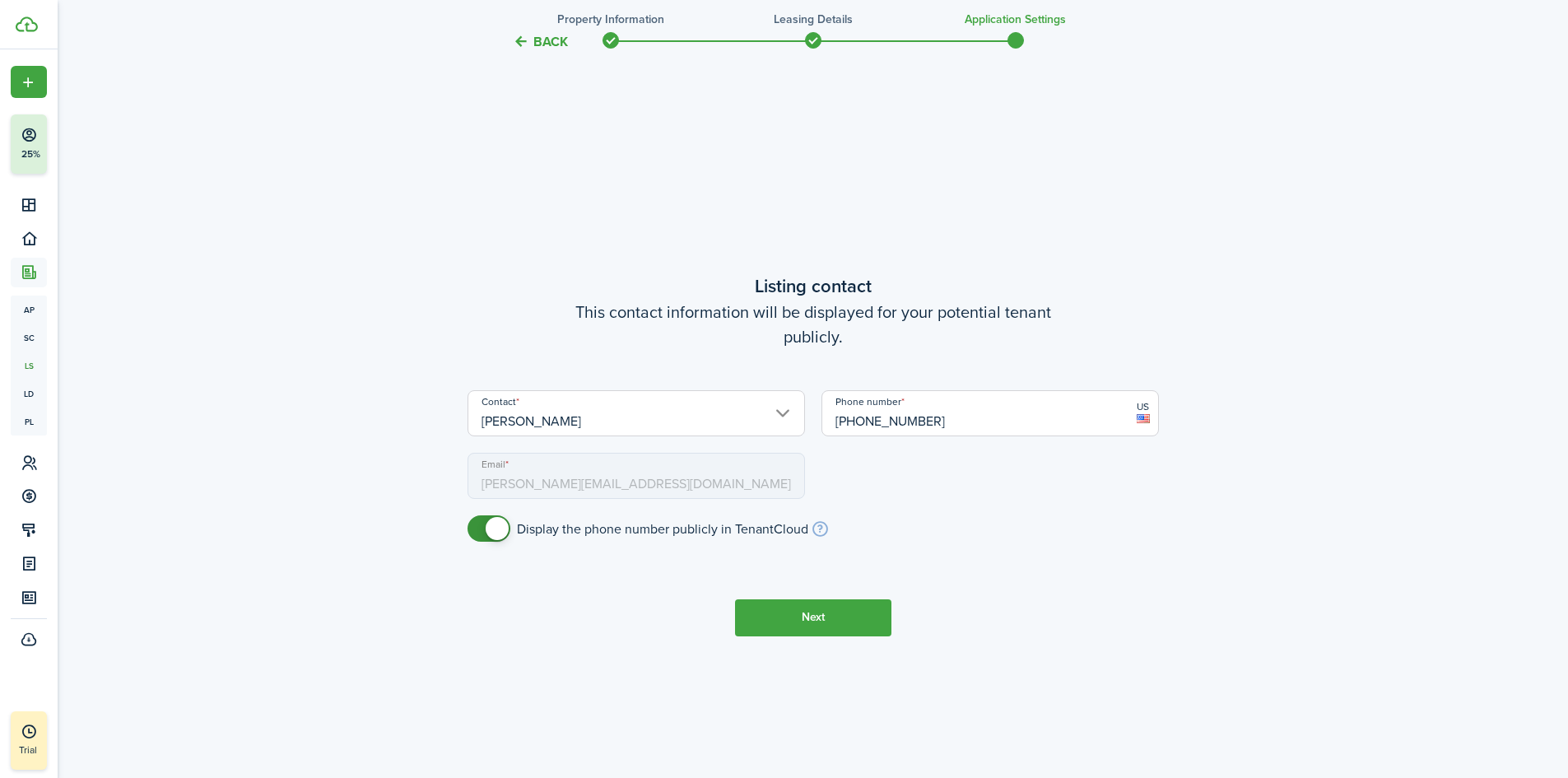
click at [850, 618] on button "Next" at bounding box center [813, 618] width 157 height 37
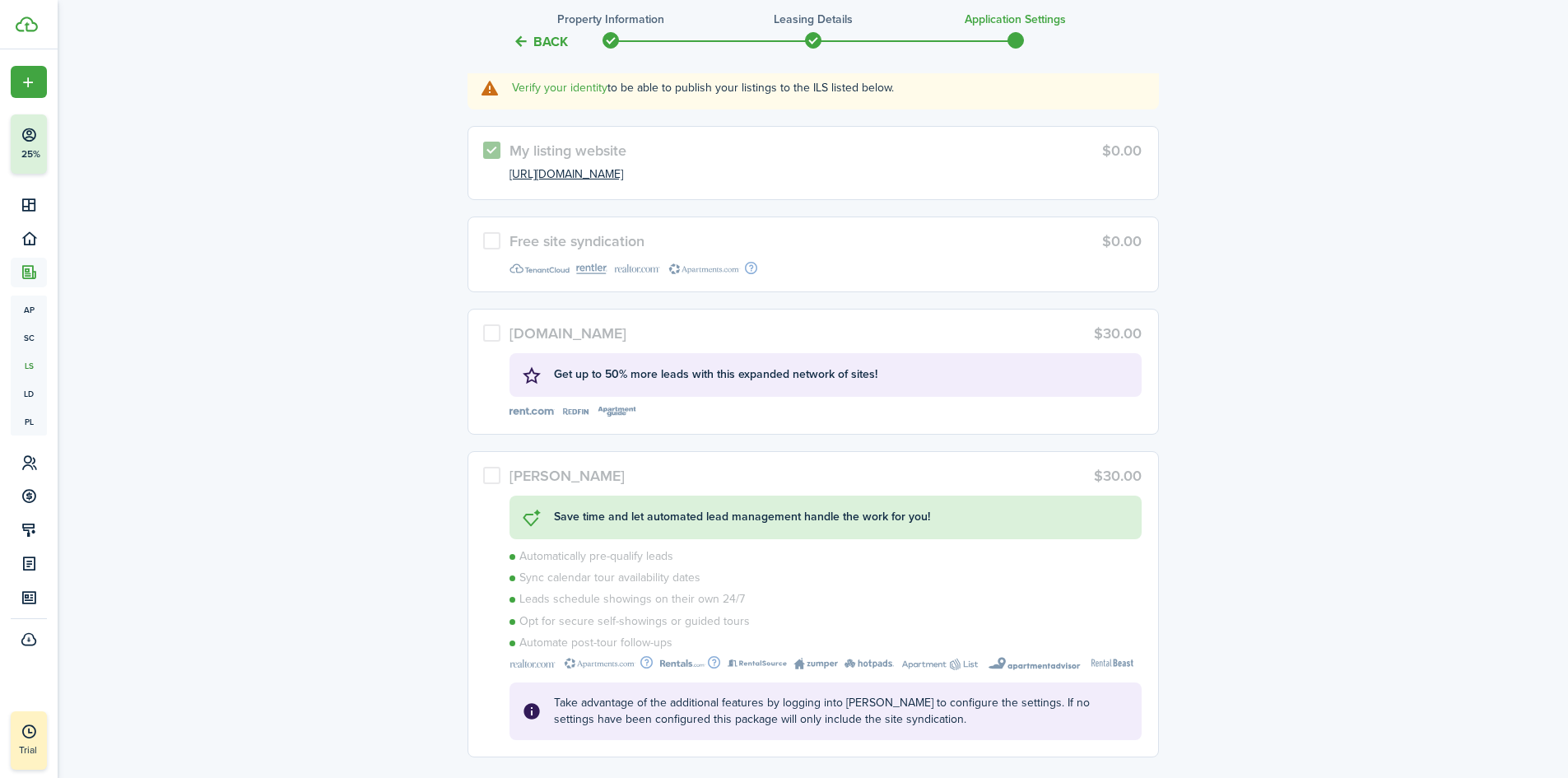
scroll to position [1731, 0]
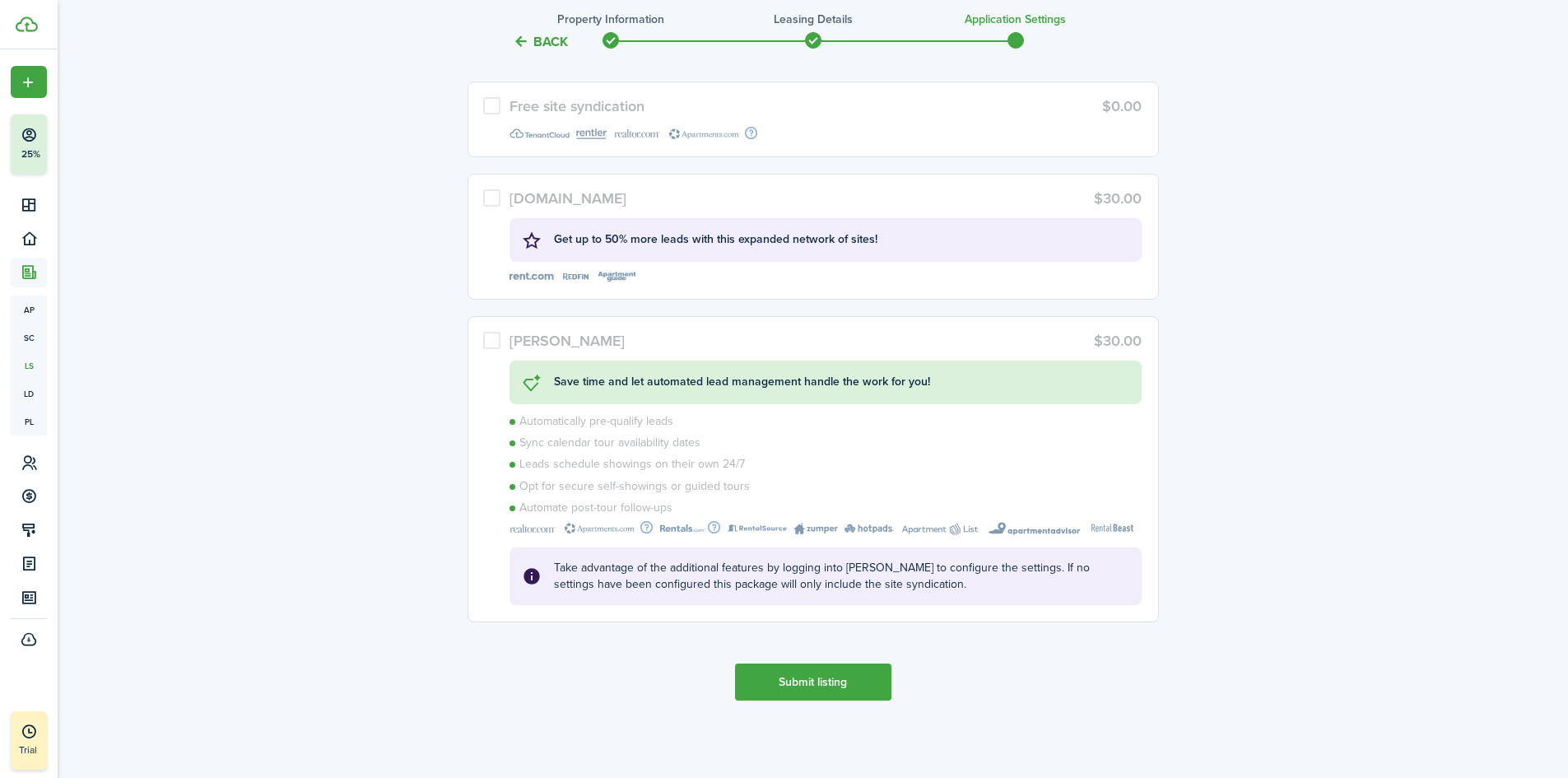
click at [798, 697] on button "Submit listing" at bounding box center [813, 682] width 157 height 37
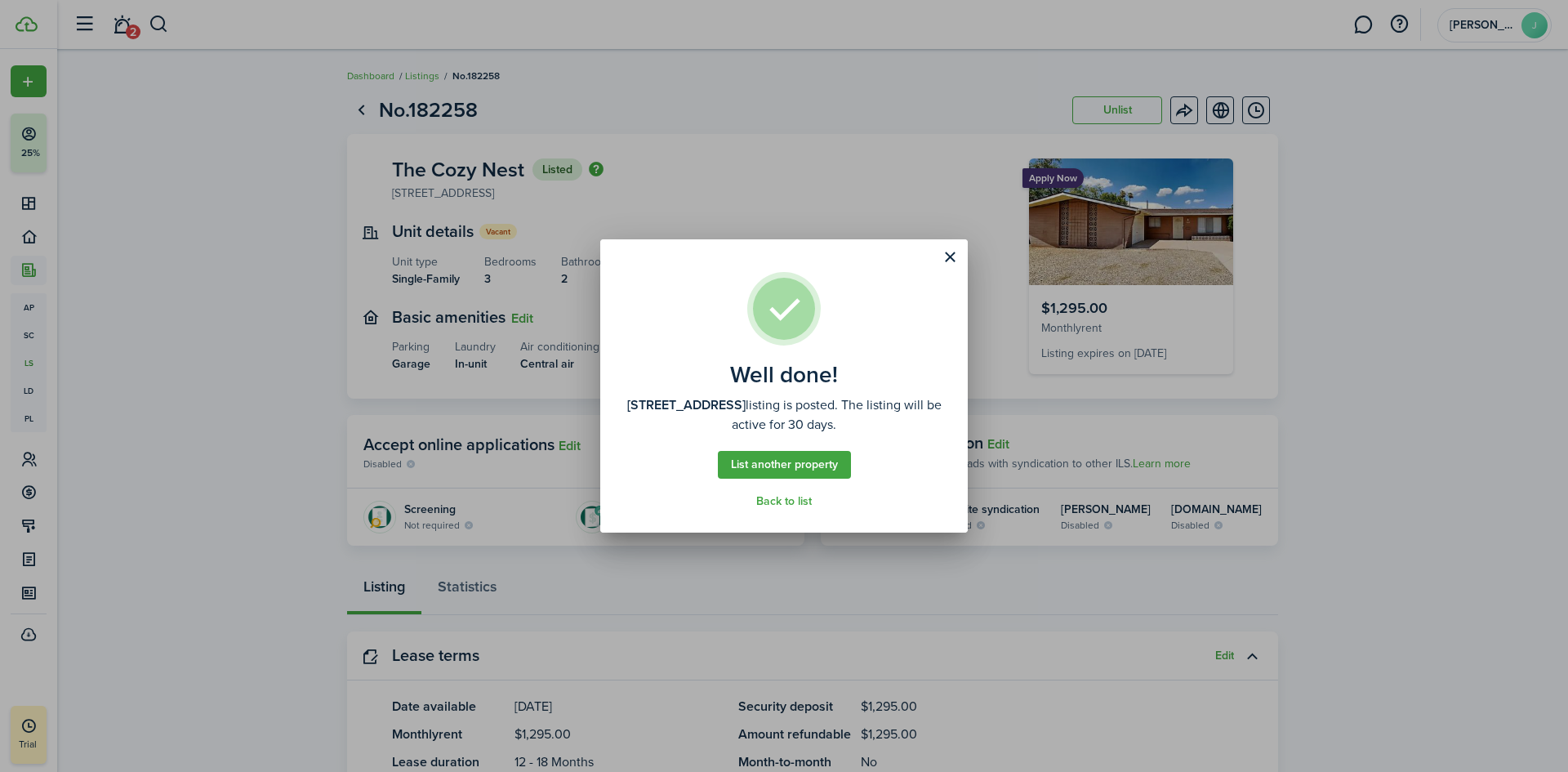
click at [810, 504] on link "Back to list" at bounding box center [784, 501] width 56 height 13
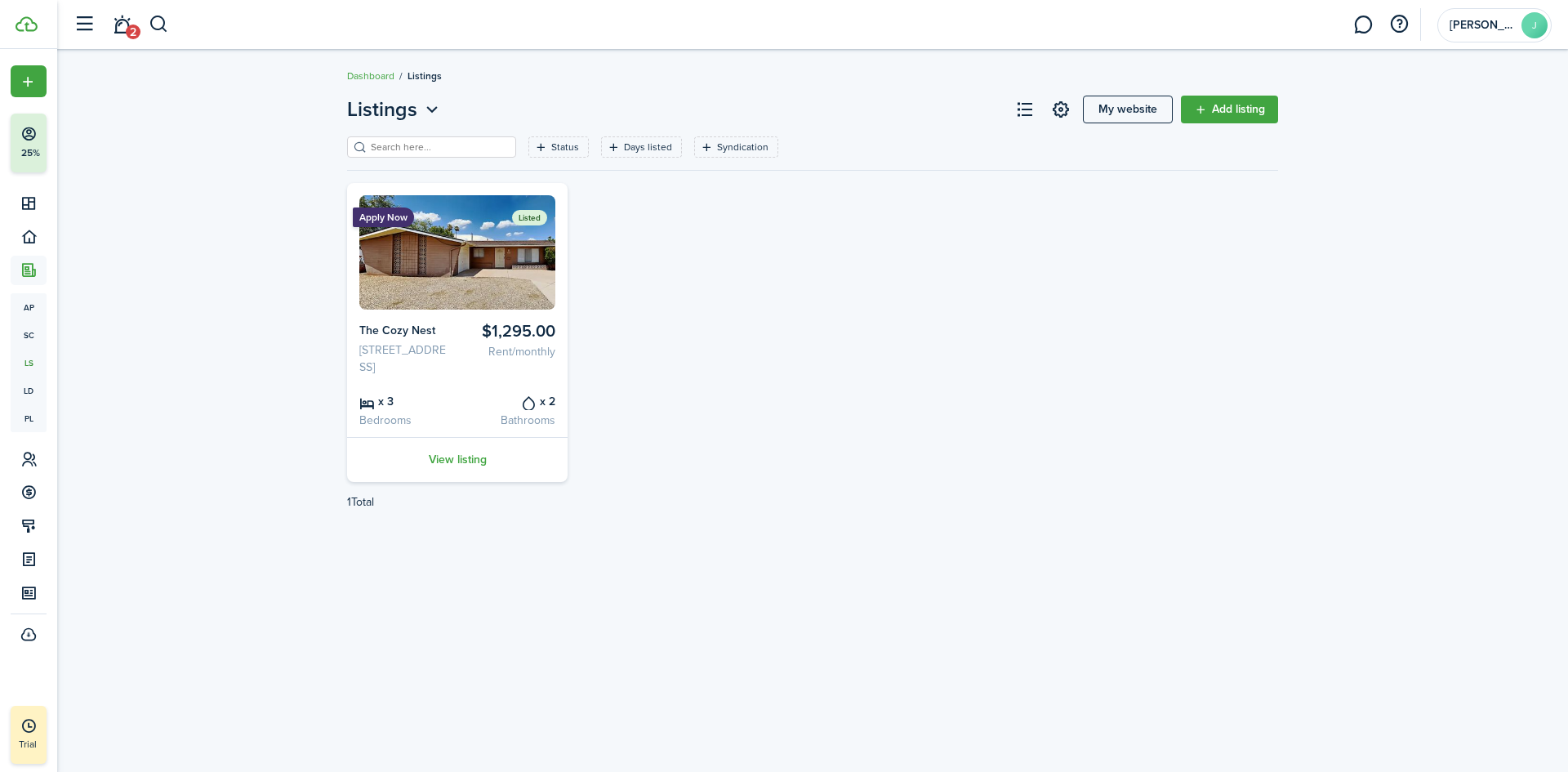
click at [128, 26] on span "2" at bounding box center [133, 31] width 15 height 15
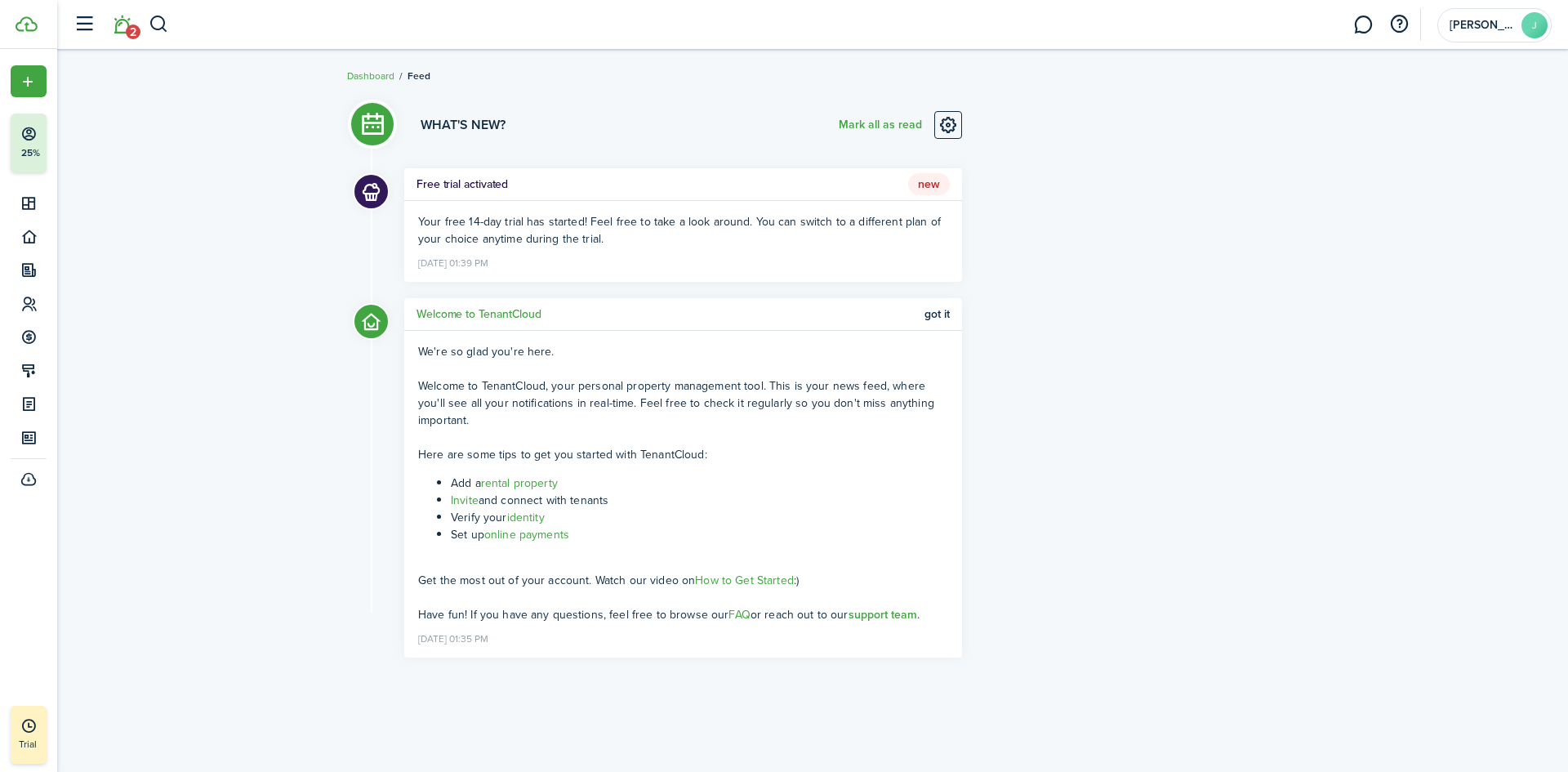
click at [882, 127] on button "Mark all as read" at bounding box center [880, 125] width 83 height 28
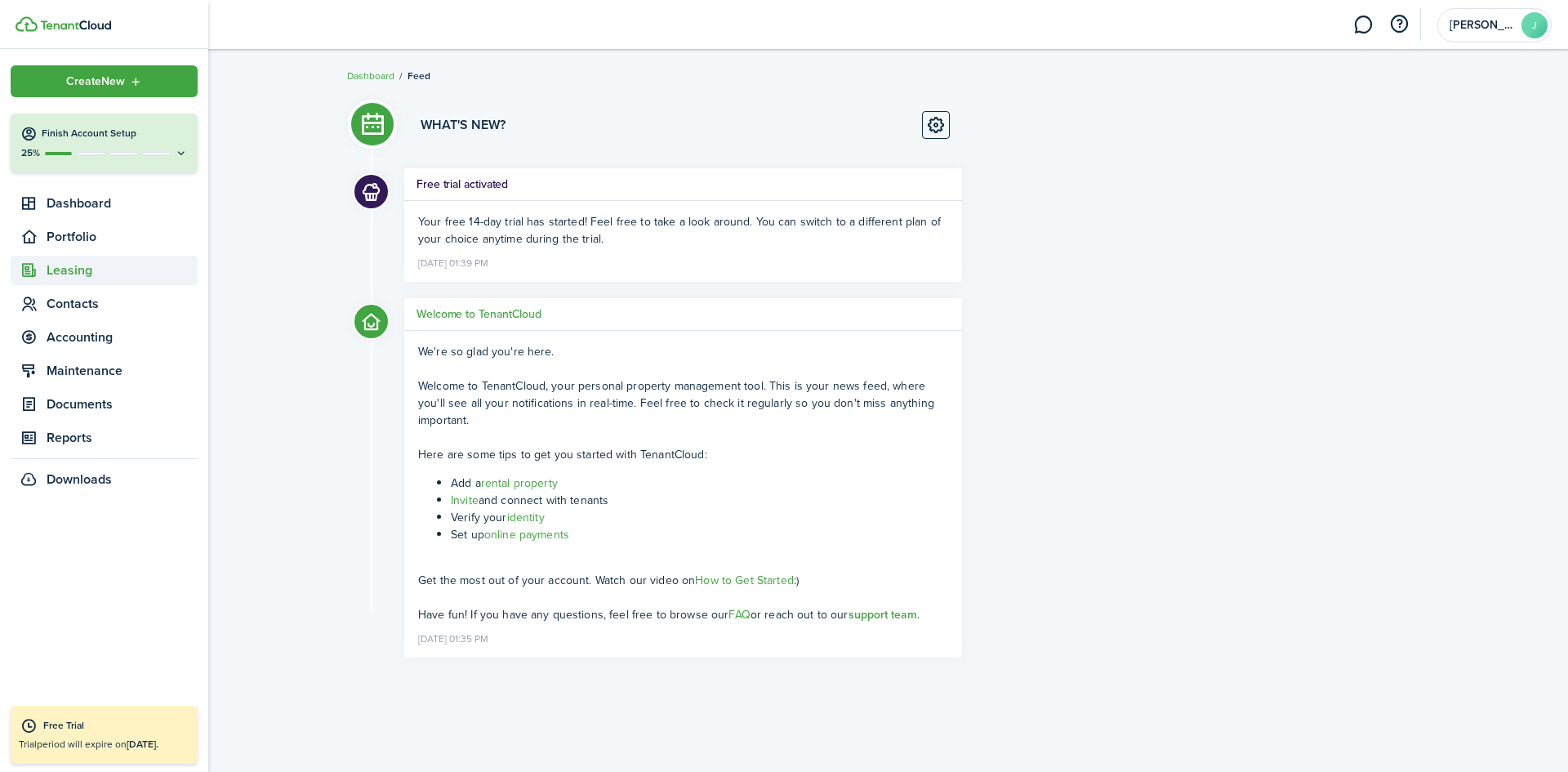
click at [95, 273] on span "Leasing" at bounding box center [122, 270] width 151 height 20
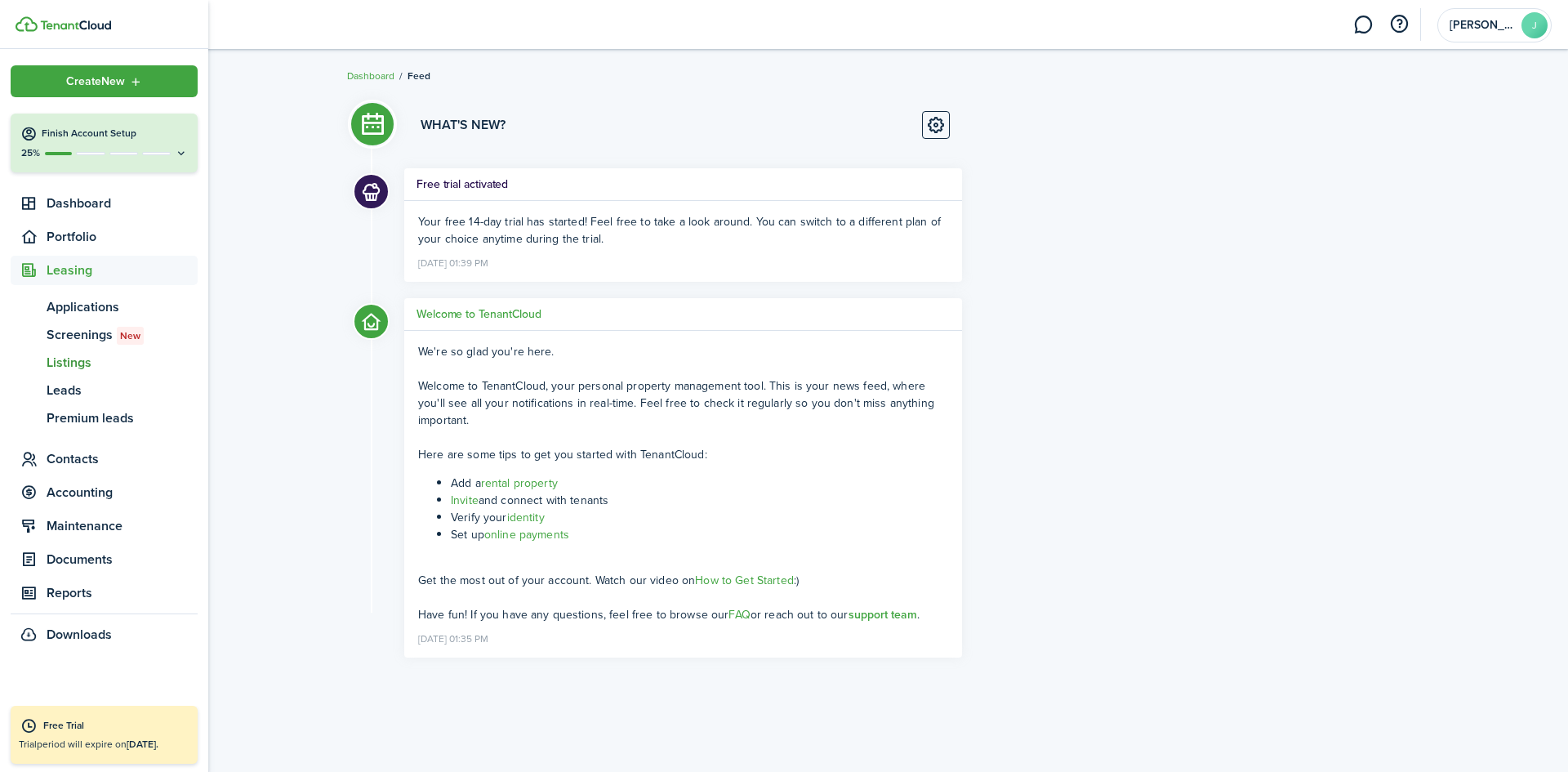
click at [91, 366] on span "Listings" at bounding box center [122, 362] width 151 height 20
